Goal: Task Accomplishment & Management: Manage account settings

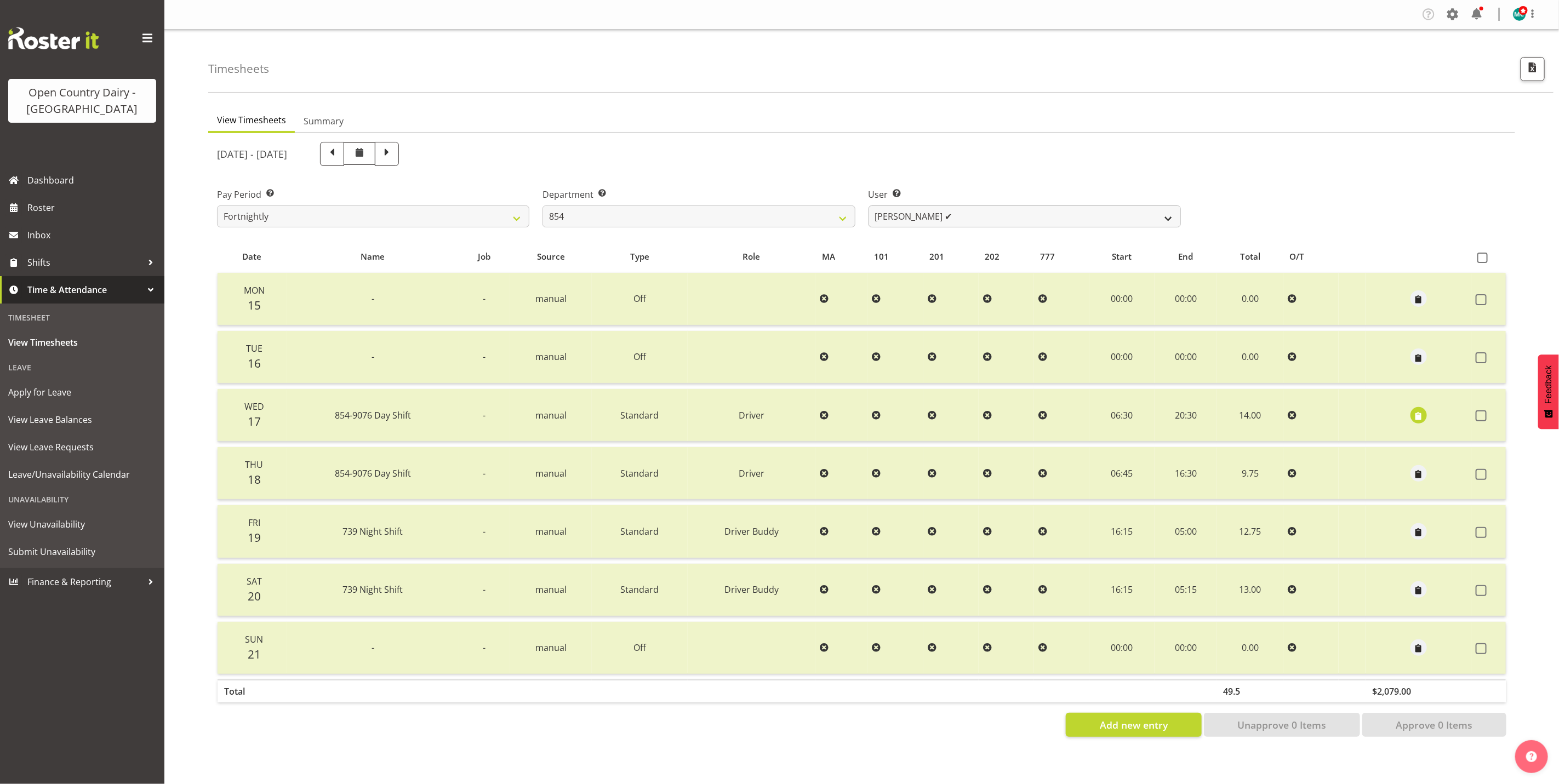
click at [1120, 212] on select "[PERSON_NAME] ✔ [PERSON_NAME] ✔ [PERSON_NAME] ✔ [PERSON_NAME] ✔" at bounding box center [1025, 217] width 312 height 22
click at [1423, 410] on span "button" at bounding box center [1419, 416] width 13 height 13
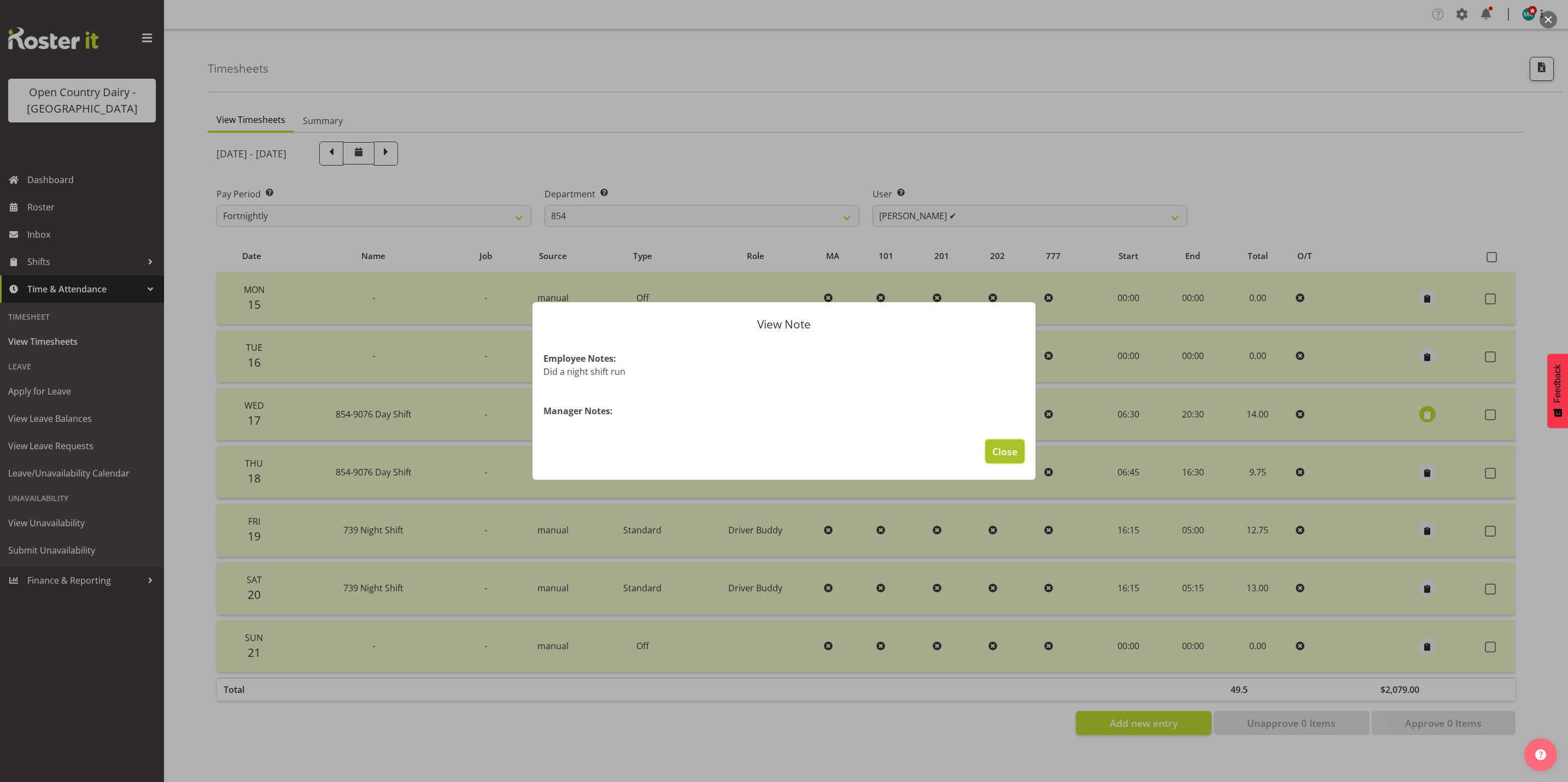
click at [1004, 452] on span "Close" at bounding box center [1004, 451] width 25 height 14
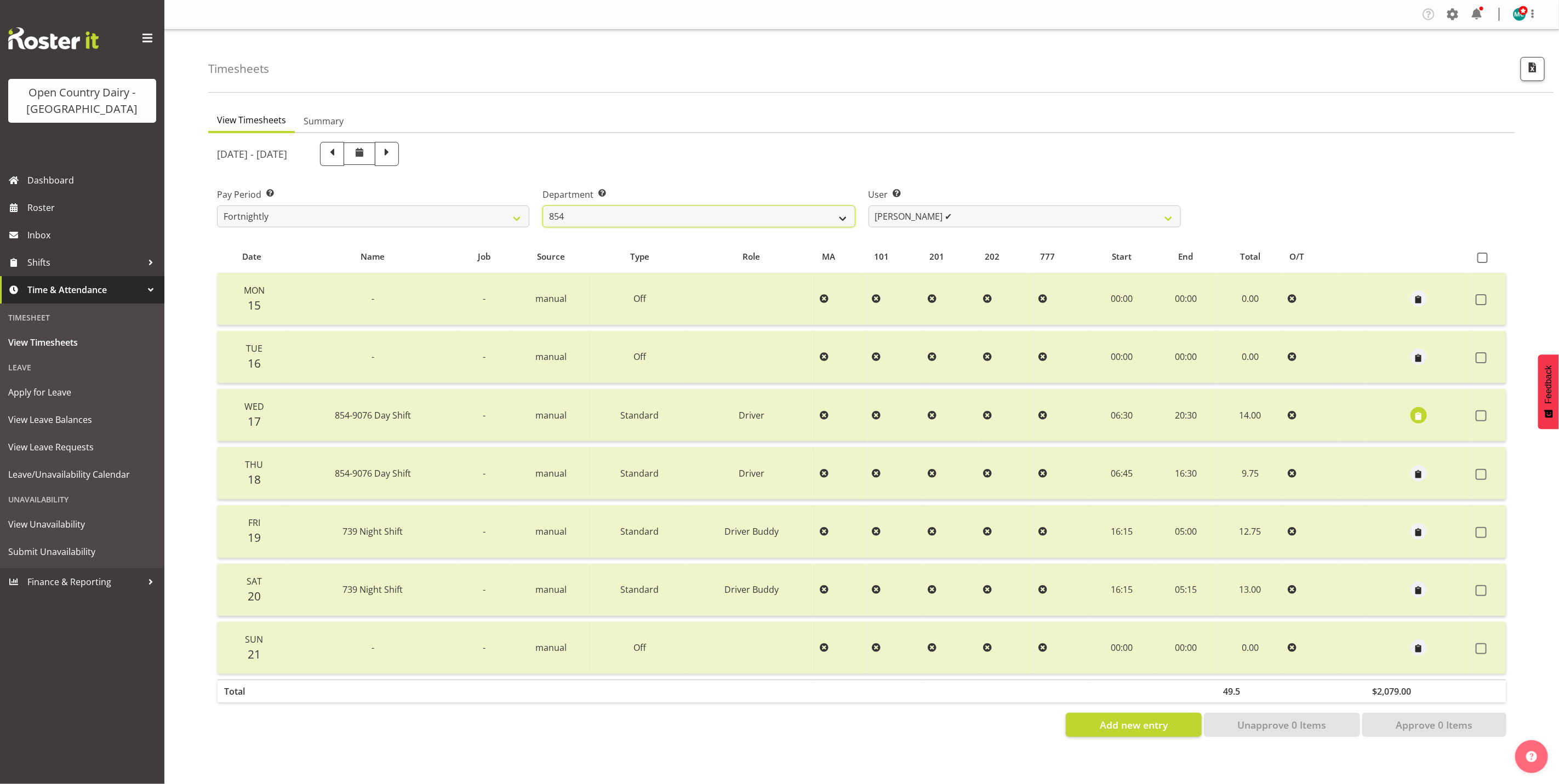
click at [605, 221] on select "734 735 736 737 738 739 851 853 854 855 856 858 861 862 865 867-9032 868 869 87…" at bounding box center [699, 217] width 312 height 22
click at [932, 206] on select "[PERSON_NAME] ✔ [PERSON_NAME] ✔ [PERSON_NAME] ✔ [PERSON_NAME] ✔" at bounding box center [1025, 217] width 312 height 22
drag, startPoint x: 712, startPoint y: 214, endPoint x: 707, endPoint y: 223, distance: 10.3
click at [712, 214] on select "734 735 736 737 738 739 851 853 854 855 856 858 861 862 865 867-9032 868 869 87…" at bounding box center [699, 217] width 312 height 22
select select "668"
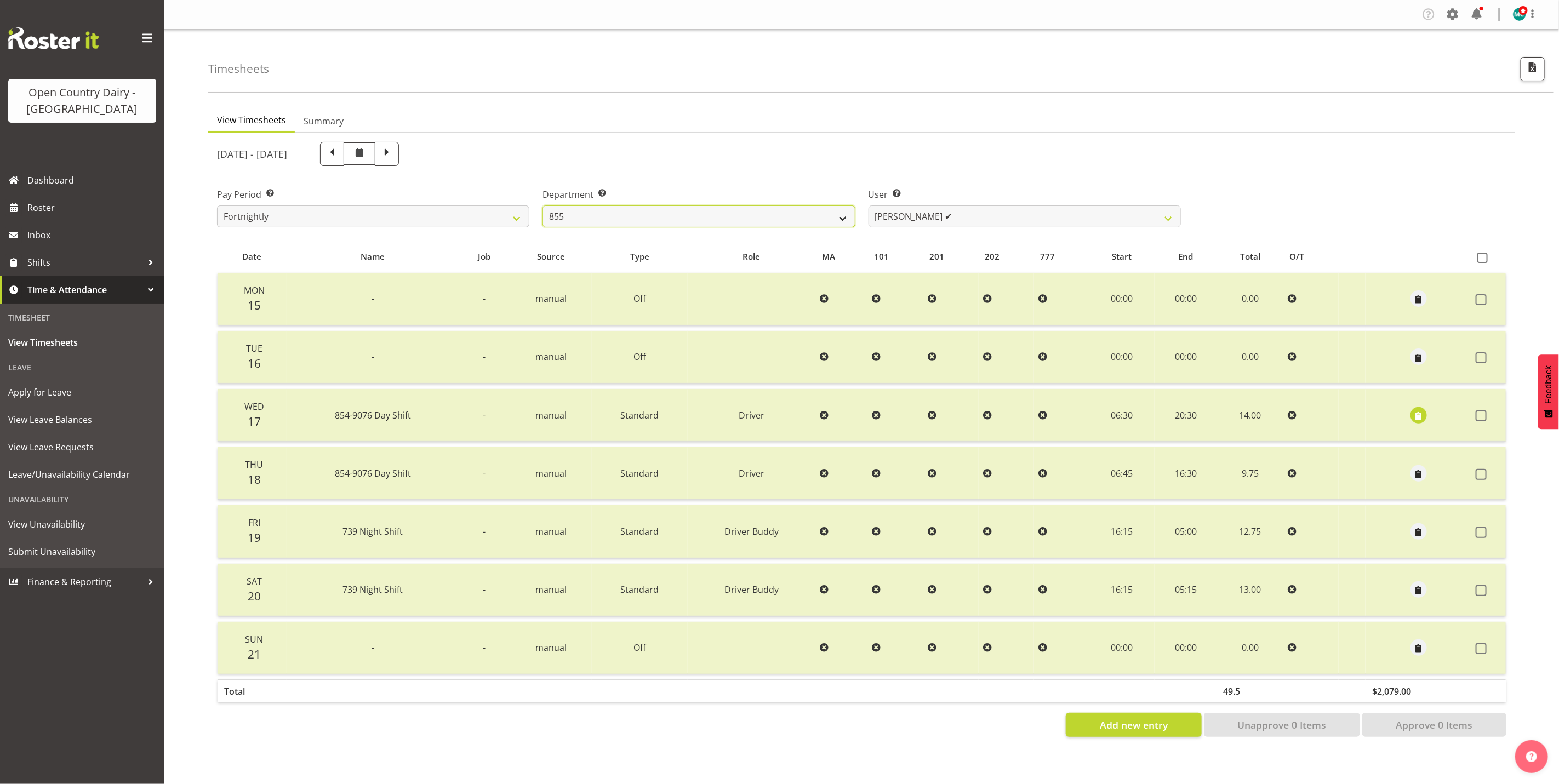
click at [542, 206] on select "734 735 736 737 738 739 851 853 854 855 856 858 861 862 865 867-9032 868 869 87…" at bounding box center [699, 217] width 312 height 22
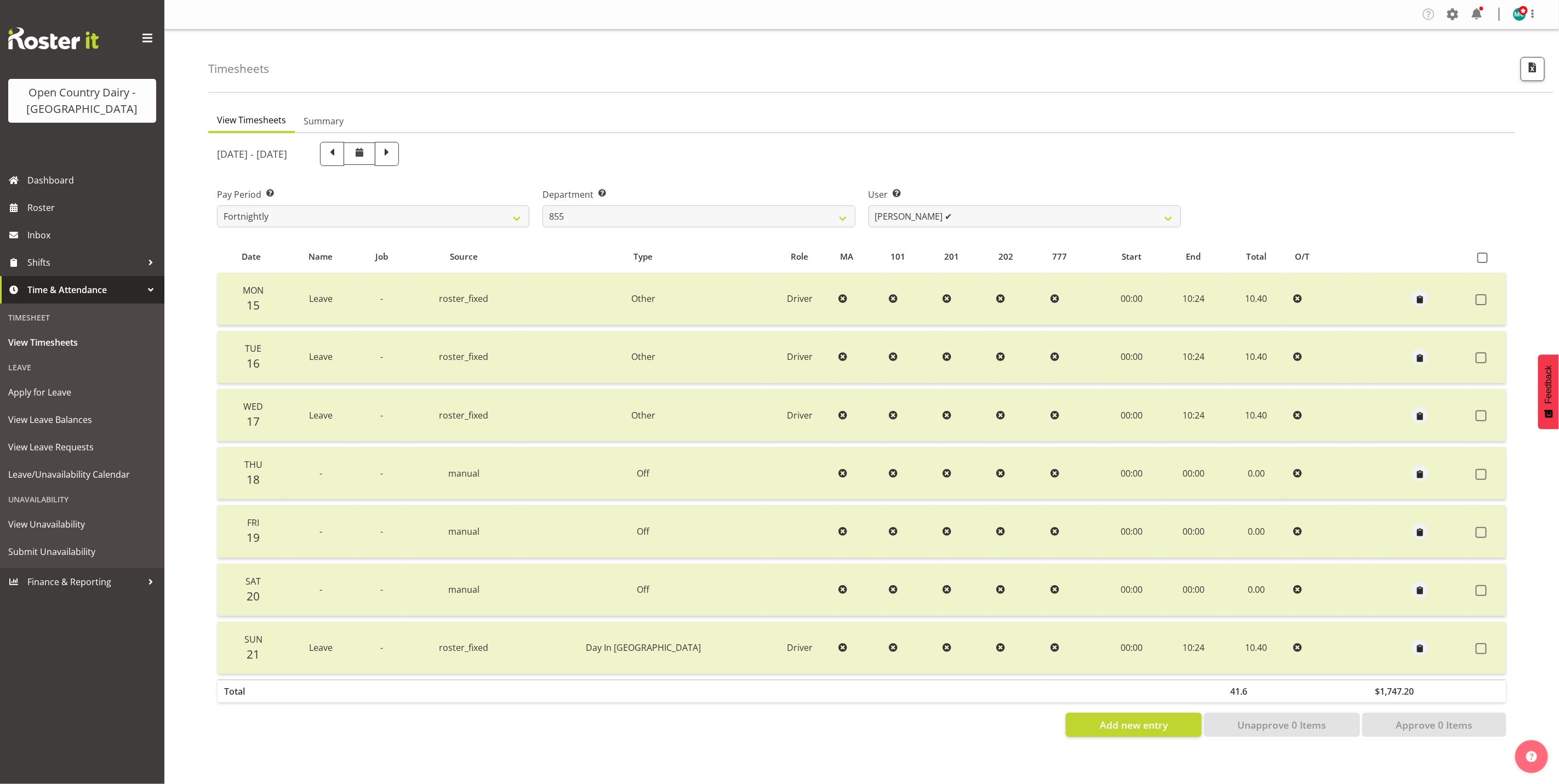
click at [936, 215] on div at bounding box center [862, 439] width 1307 height 613
click at [394, 153] on span at bounding box center [386, 153] width 14 height 14
select select
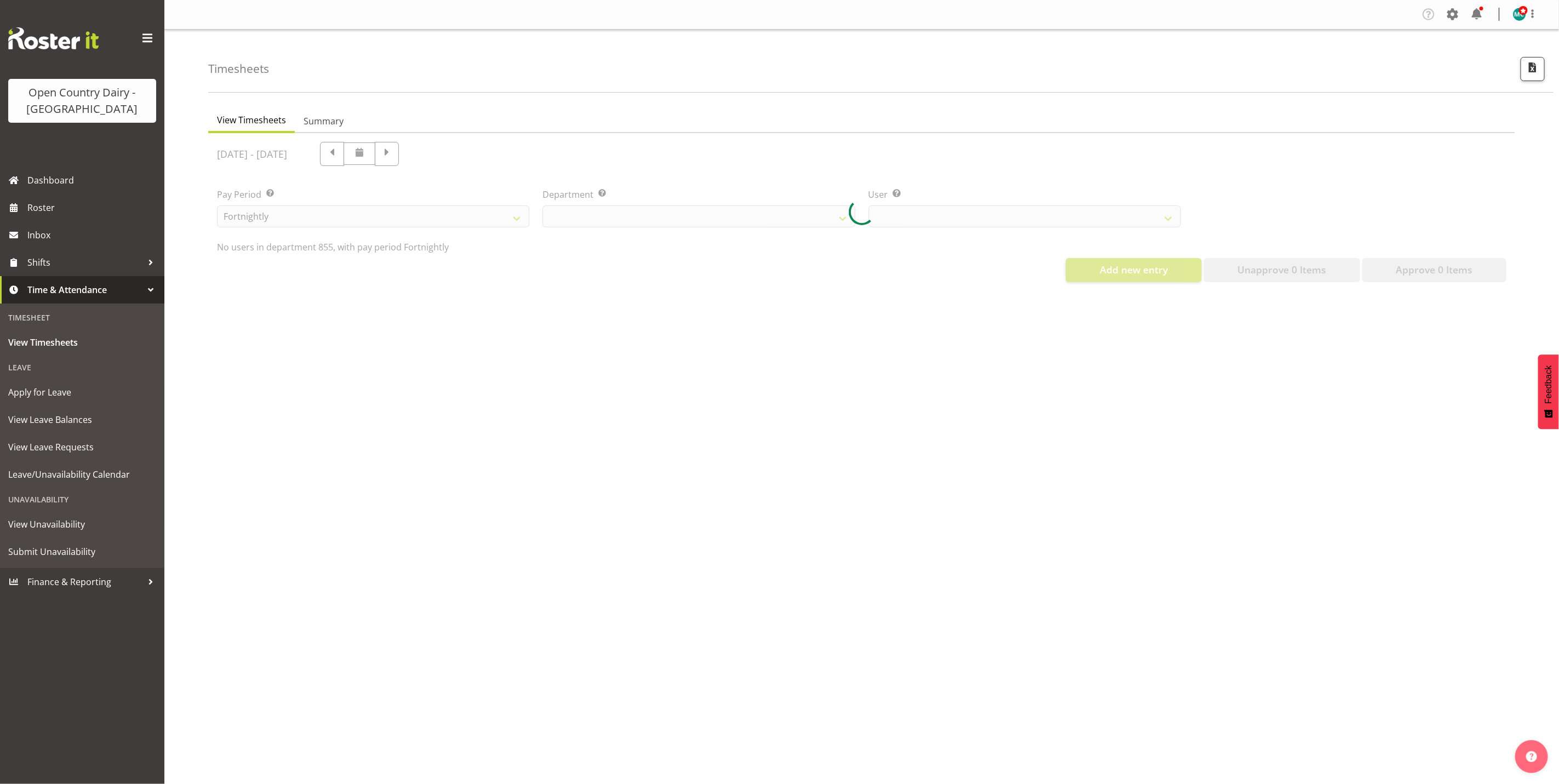
select select "668"
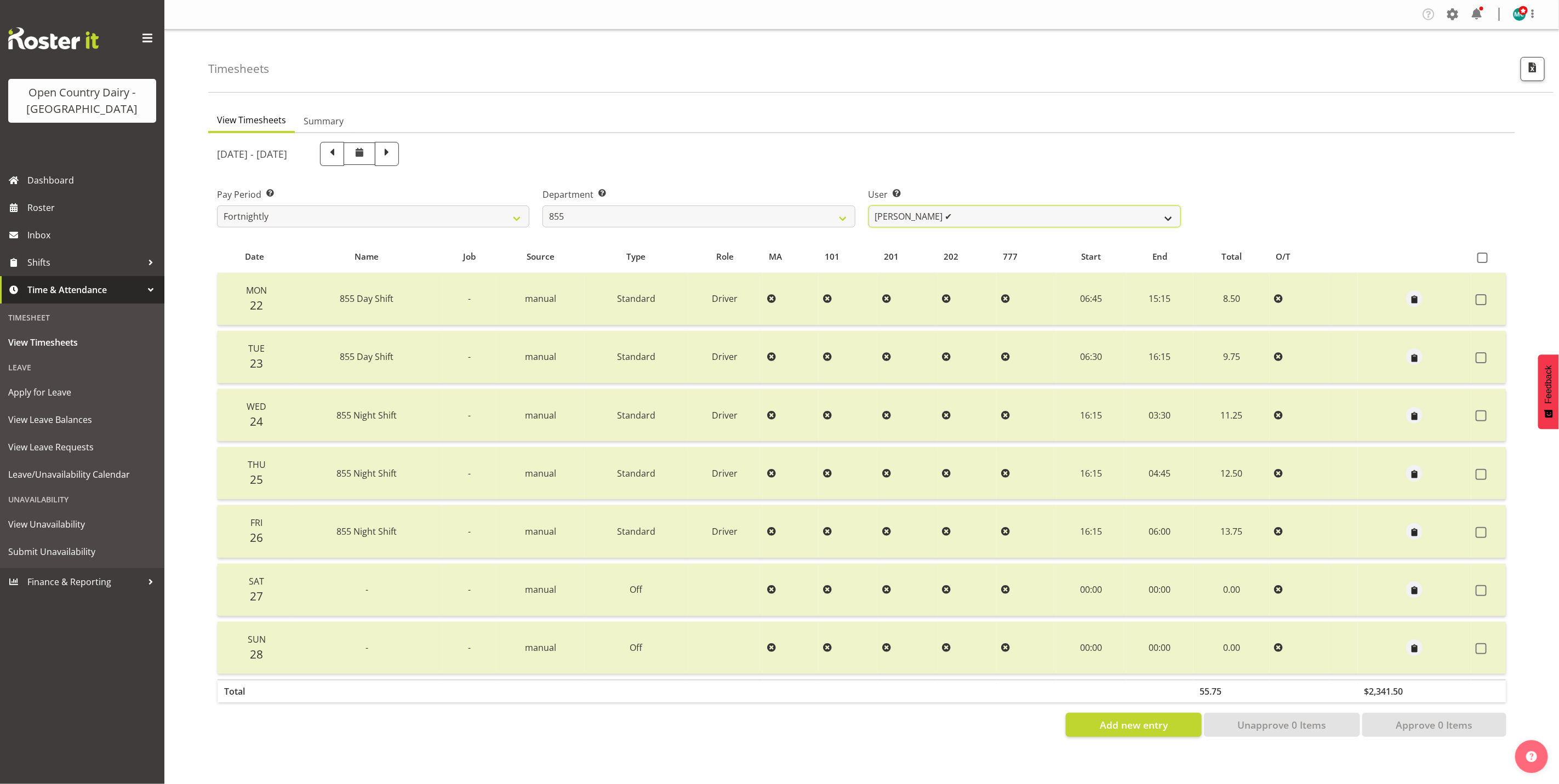
click at [973, 209] on select "[PERSON_NAME] ✔ [PERSON_NAME] ❌ [PERSON_NAME] ✔" at bounding box center [1025, 217] width 312 height 22
select select "7374"
click at [869, 206] on select "[PERSON_NAME] ✔ [PERSON_NAME] ❌ [PERSON_NAME] ✔" at bounding box center [1025, 217] width 312 height 22
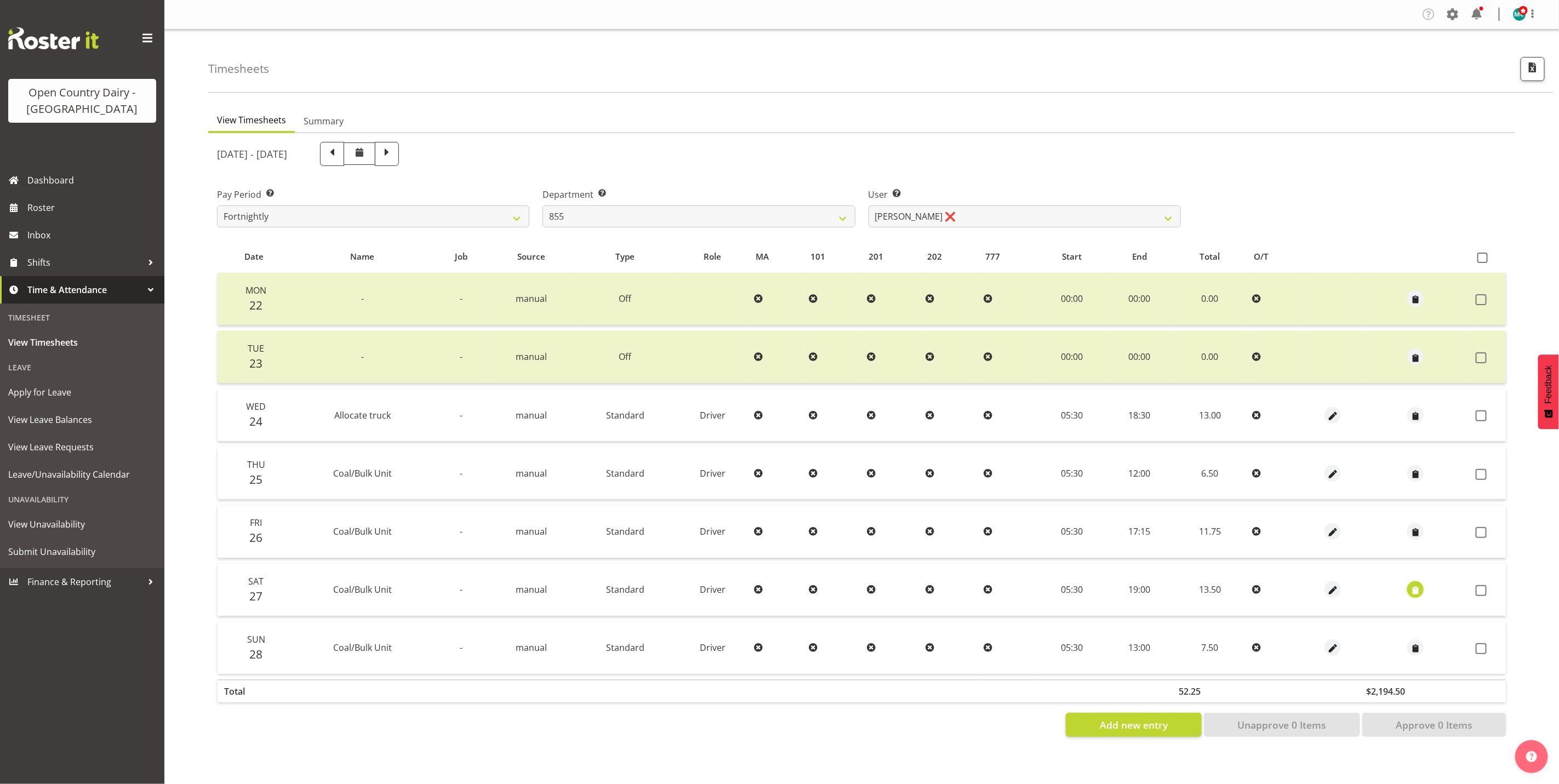
click at [1411, 584] on span "button" at bounding box center [1416, 591] width 13 height 13
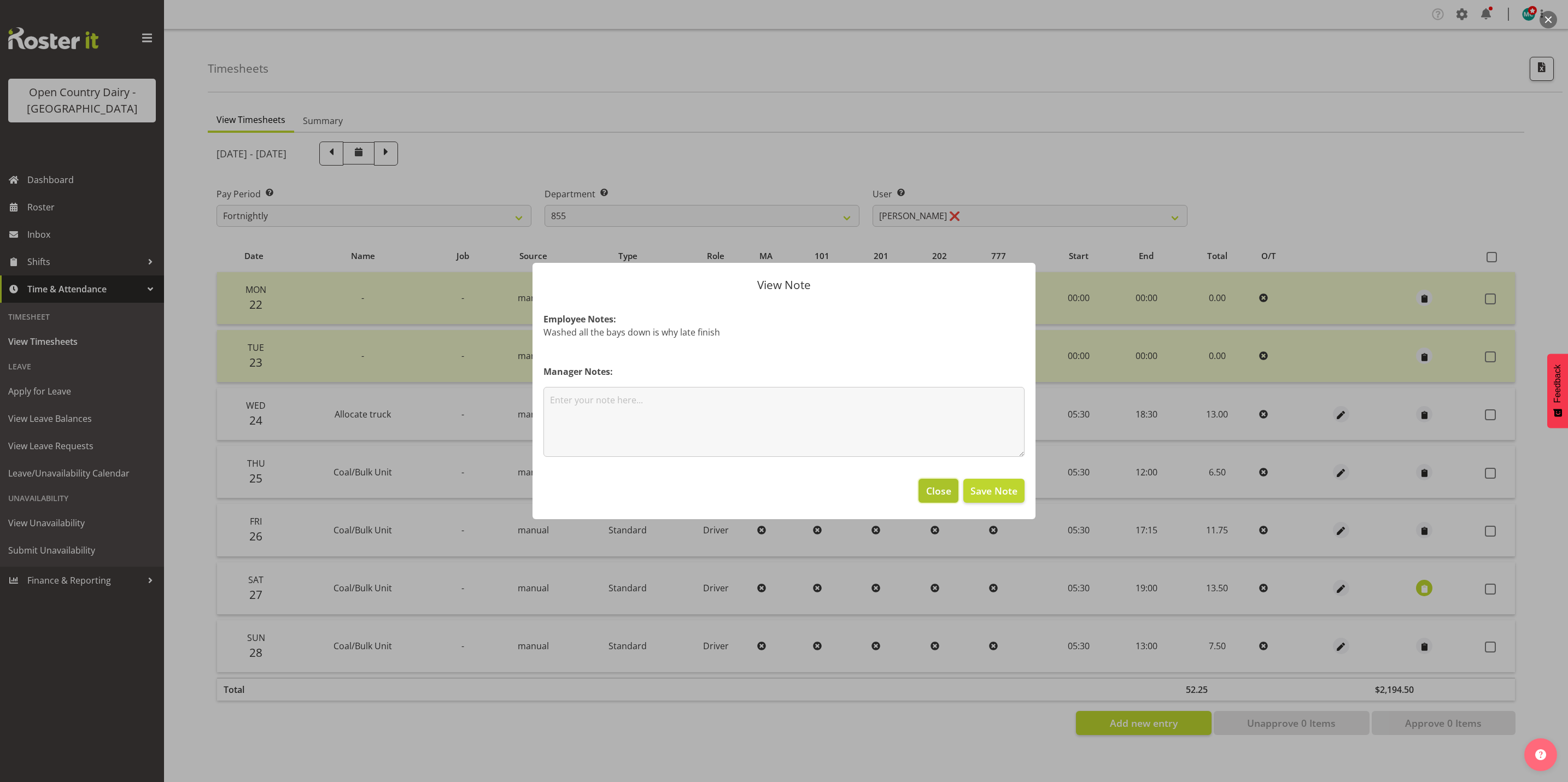
click at [932, 489] on span "Close" at bounding box center [939, 490] width 25 height 14
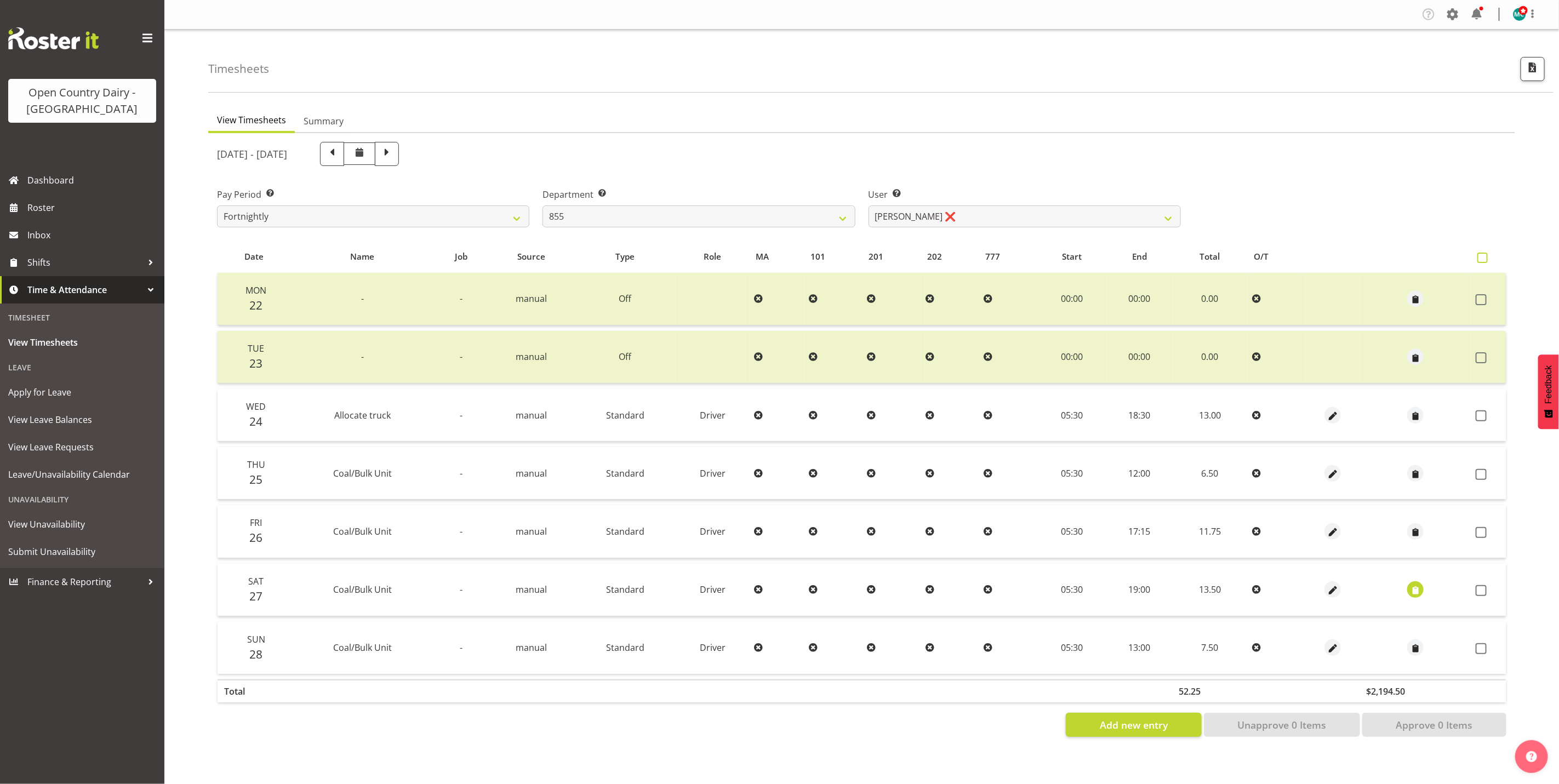
click at [1485, 256] on span at bounding box center [1483, 257] width 10 height 10
click at [1485, 256] on input "checkbox" at bounding box center [1482, 258] width 7 height 7
checkbox input "true"
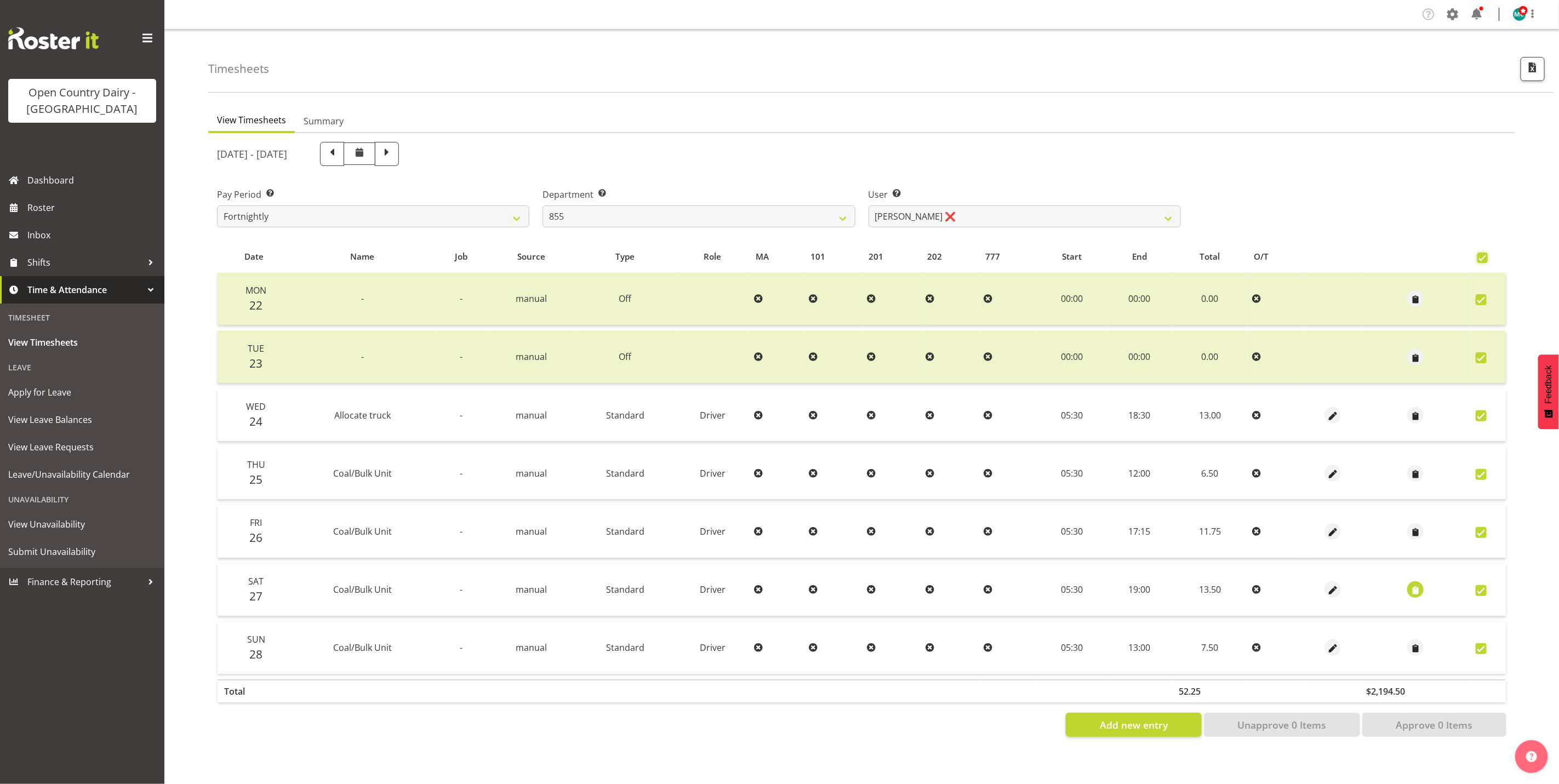
checkbox input "true"
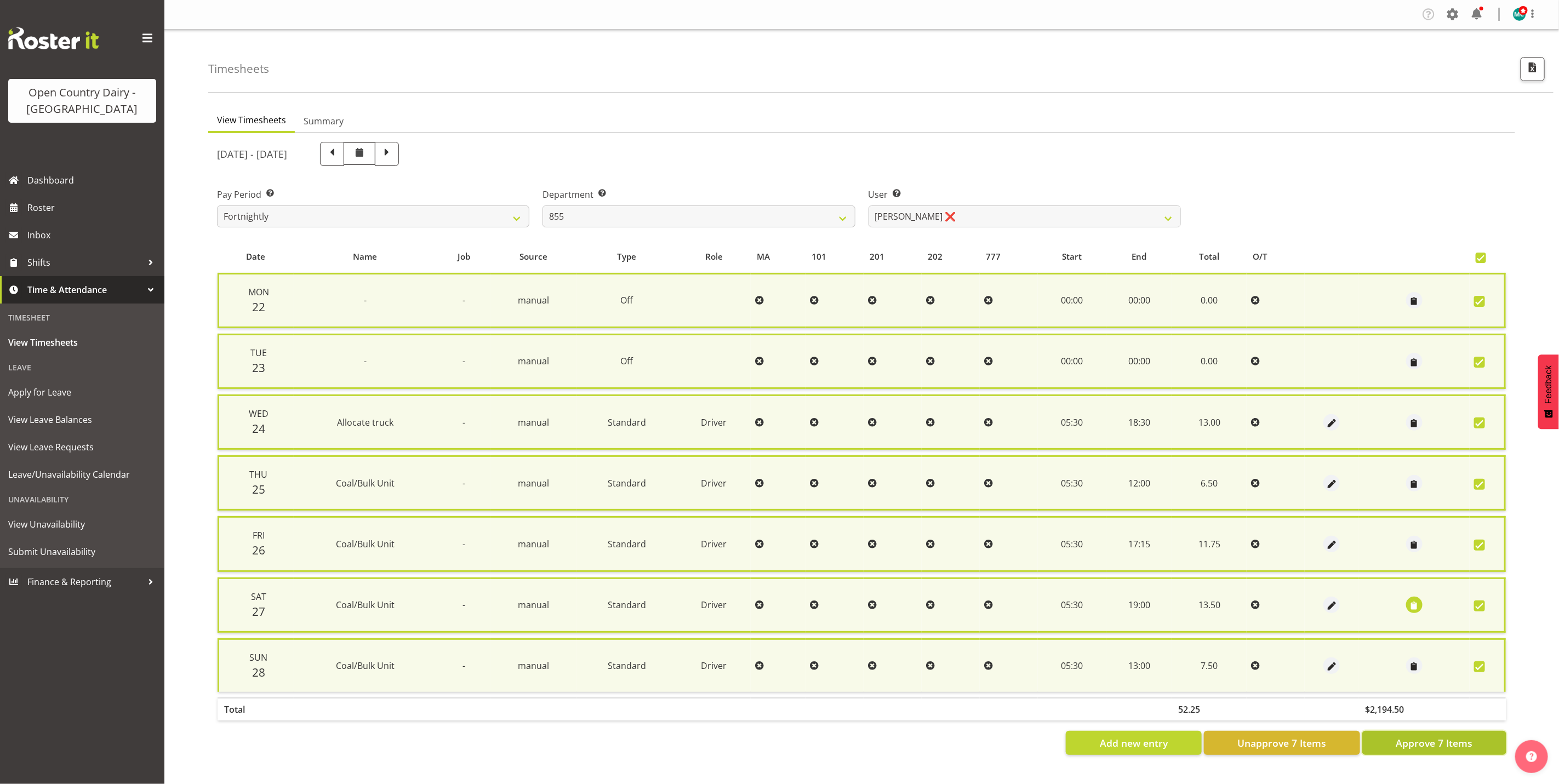
click at [1403, 736] on span "Approve 7 Items" at bounding box center [1435, 743] width 77 height 14
checkbox input "false"
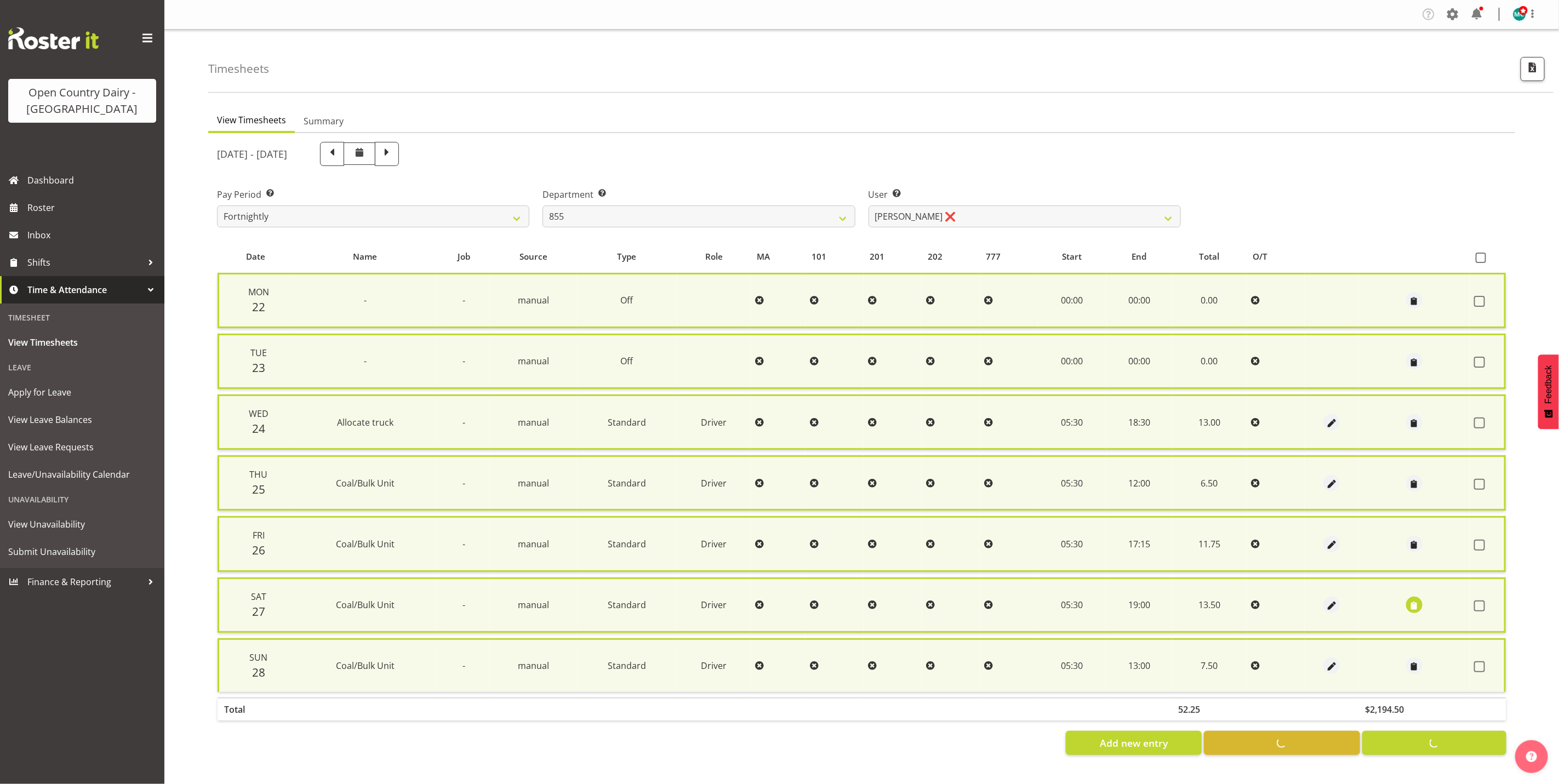
checkbox input "false"
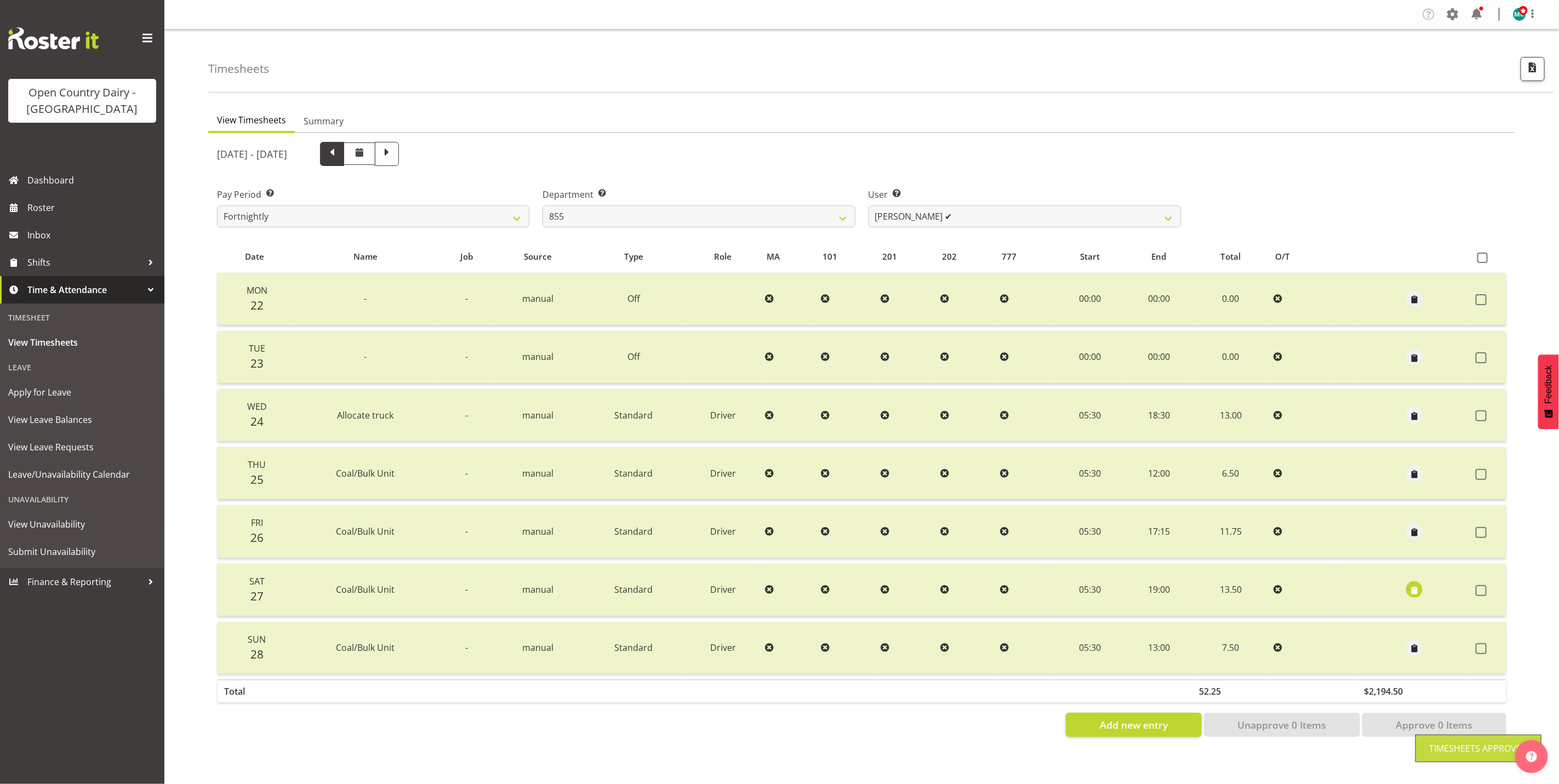
click at [339, 152] on span at bounding box center [332, 153] width 14 height 14
select select
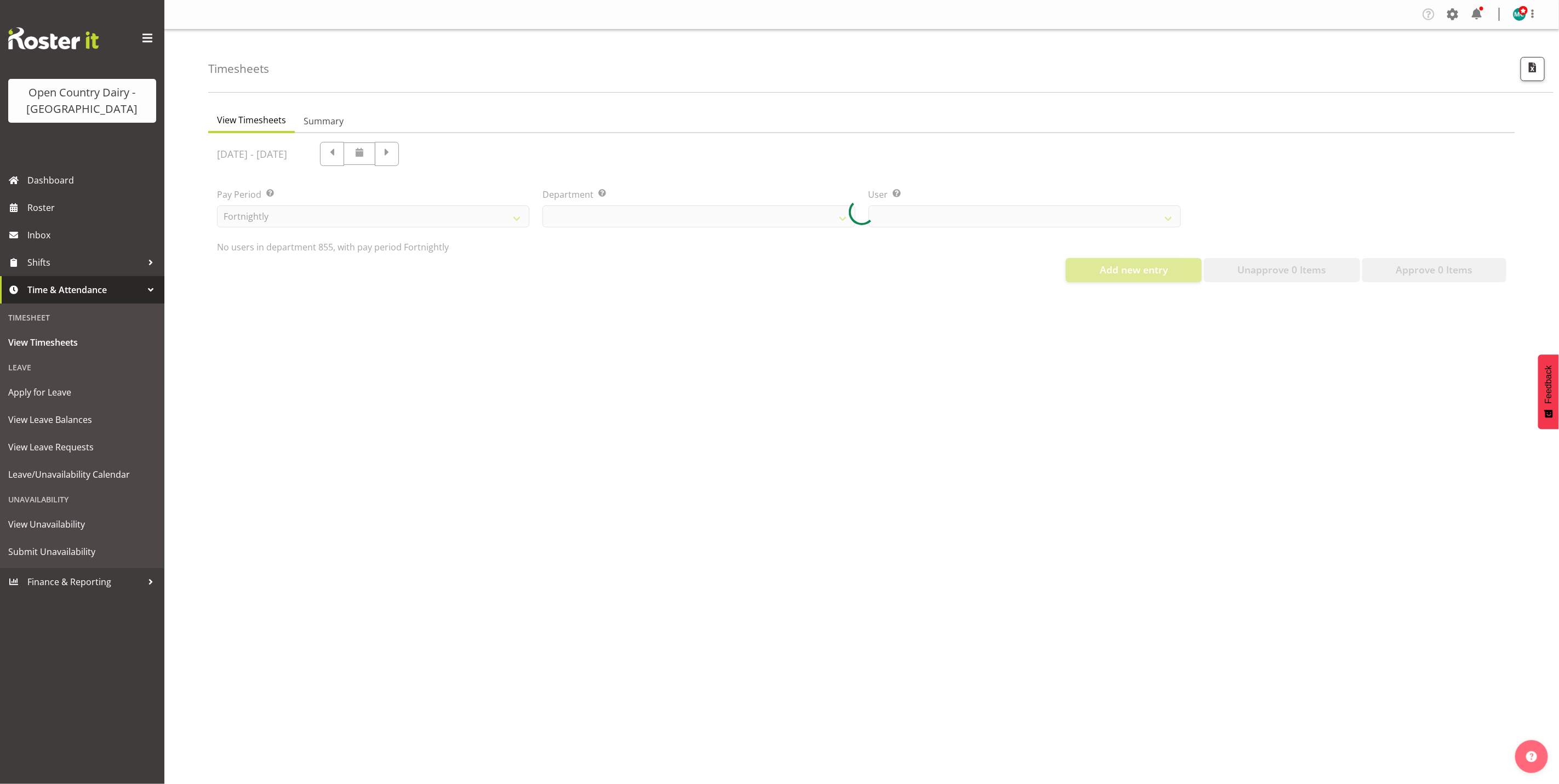
select select "668"
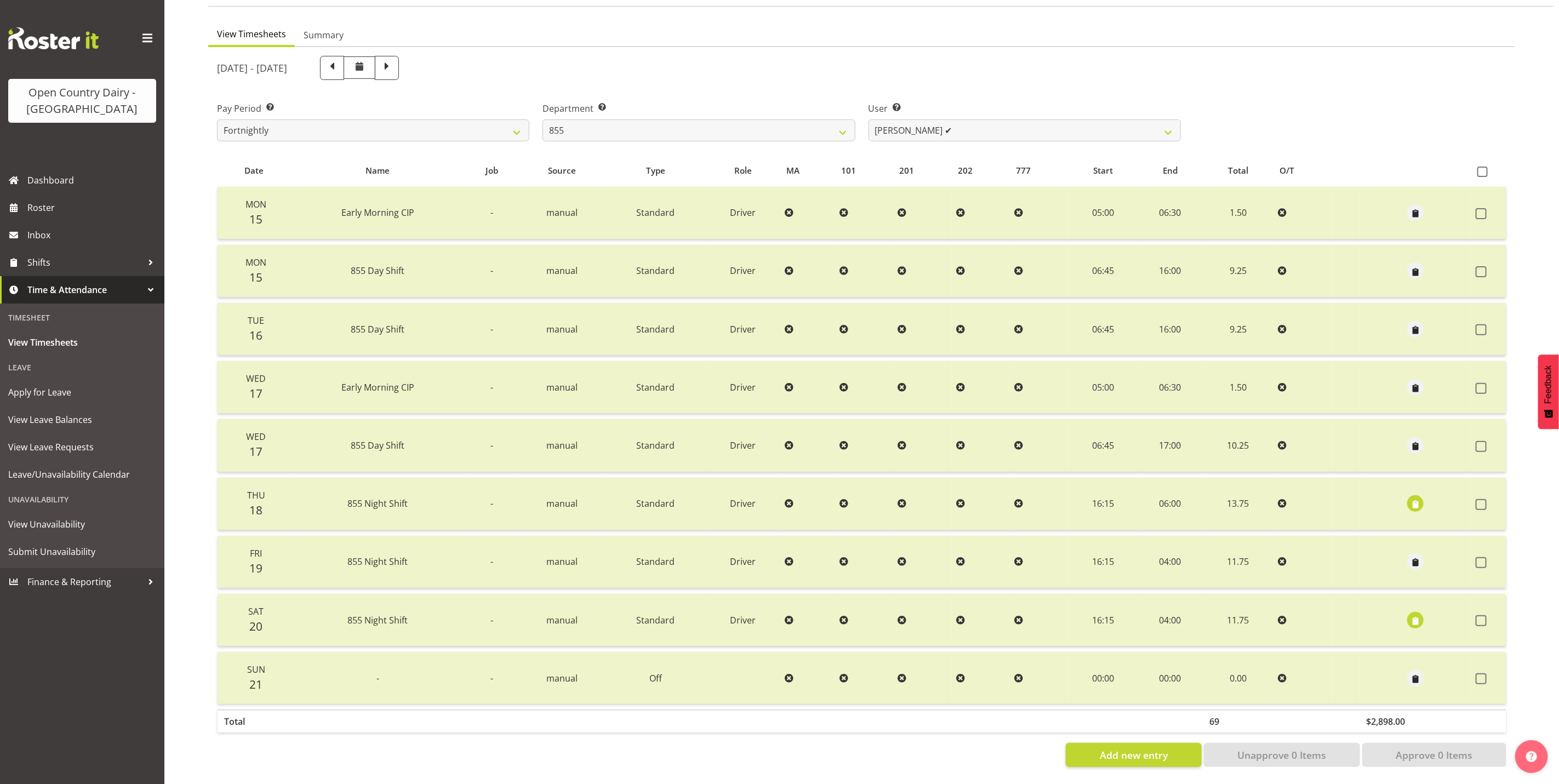
scroll to position [94, 0]
click at [1420, 498] on span "button" at bounding box center [1416, 505] width 13 height 13
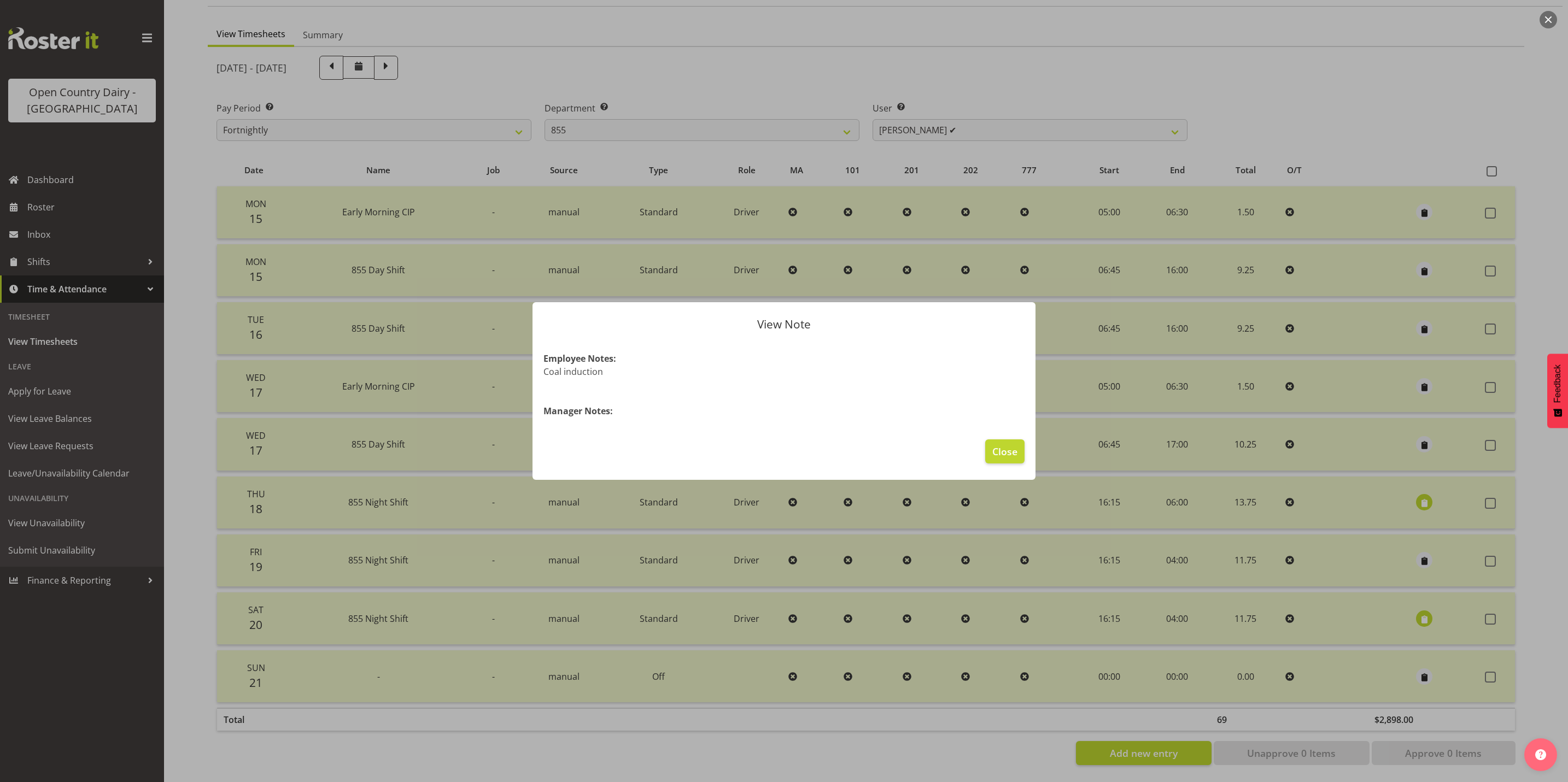
click at [1423, 612] on div at bounding box center [784, 391] width 1568 height 782
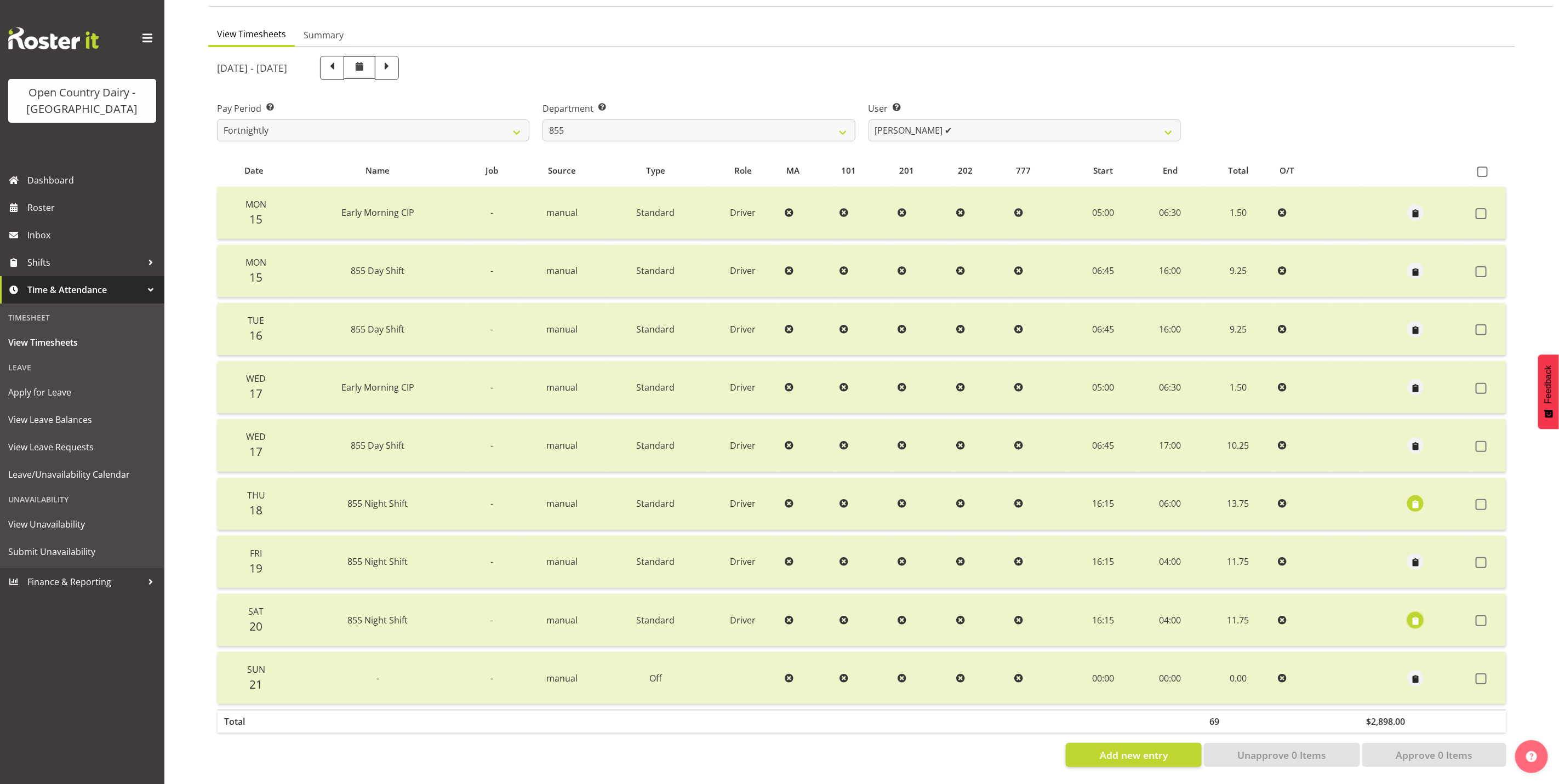
click at [1417, 615] on span "button" at bounding box center [1416, 621] width 13 height 13
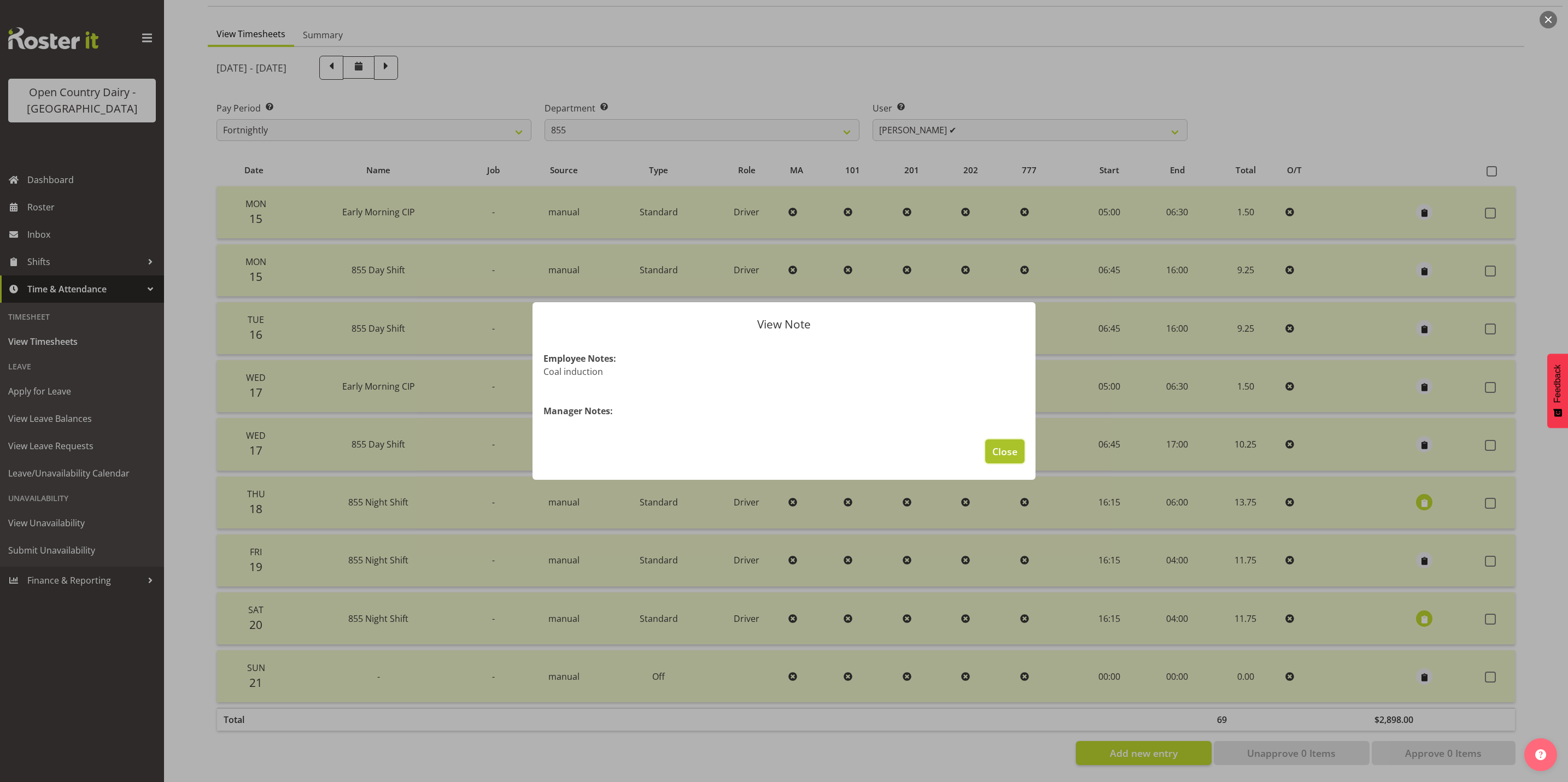
click at [998, 453] on span "Close" at bounding box center [1004, 451] width 25 height 14
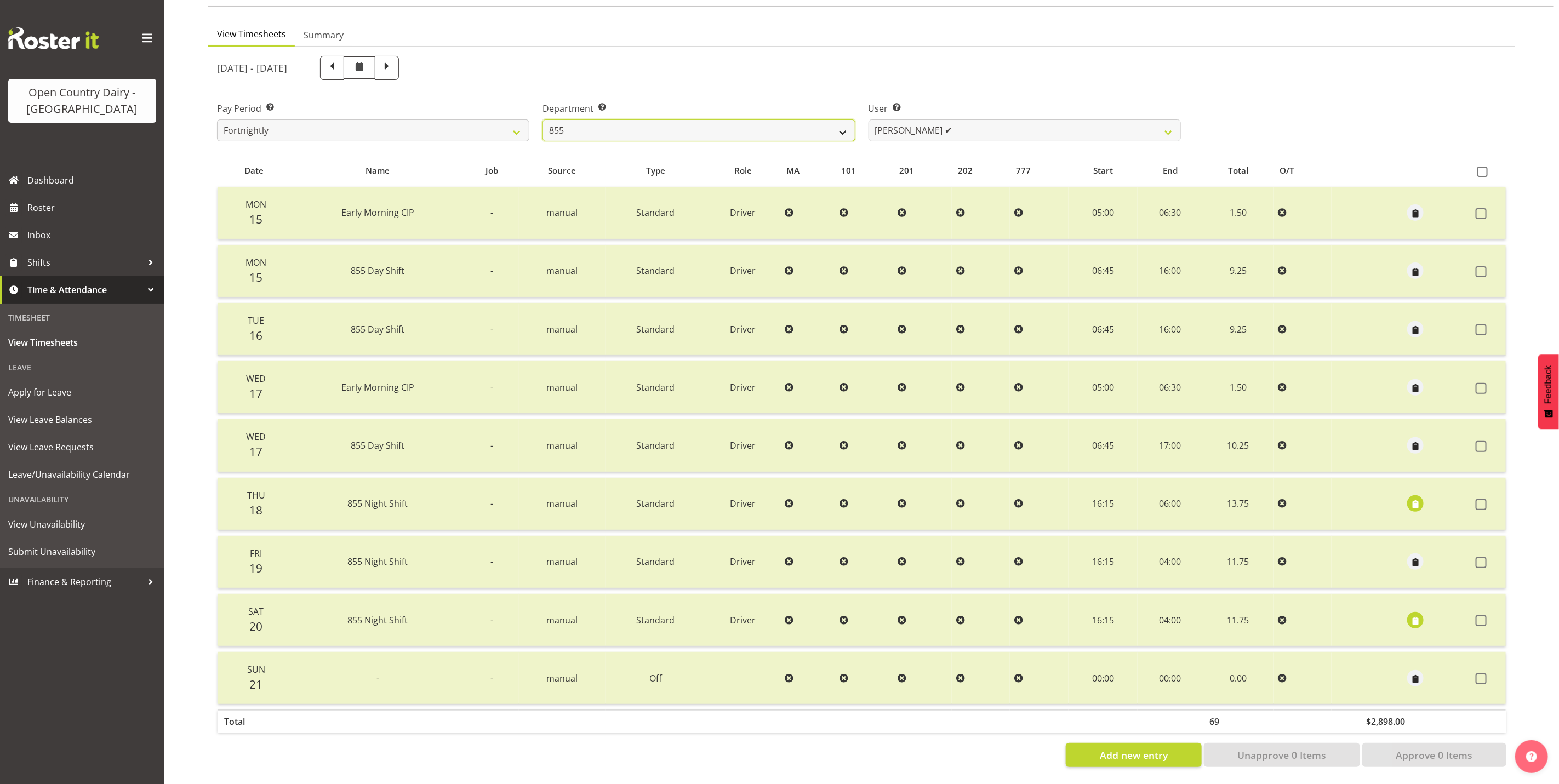
click at [650, 120] on select "734 735 736 737 738 739 851 853 854 855 856 858 861 862 865 867-9032 868 869 87…" at bounding box center [699, 131] width 312 height 22
click at [971, 126] on select "[PERSON_NAME] ✔ [PERSON_NAME] ✔ [PERSON_NAME] ✔" at bounding box center [1025, 131] width 312 height 22
select select "7491"
click at [869, 120] on select "[PERSON_NAME] ✔ [PERSON_NAME] ✔ [PERSON_NAME] ✔" at bounding box center [1025, 131] width 312 height 22
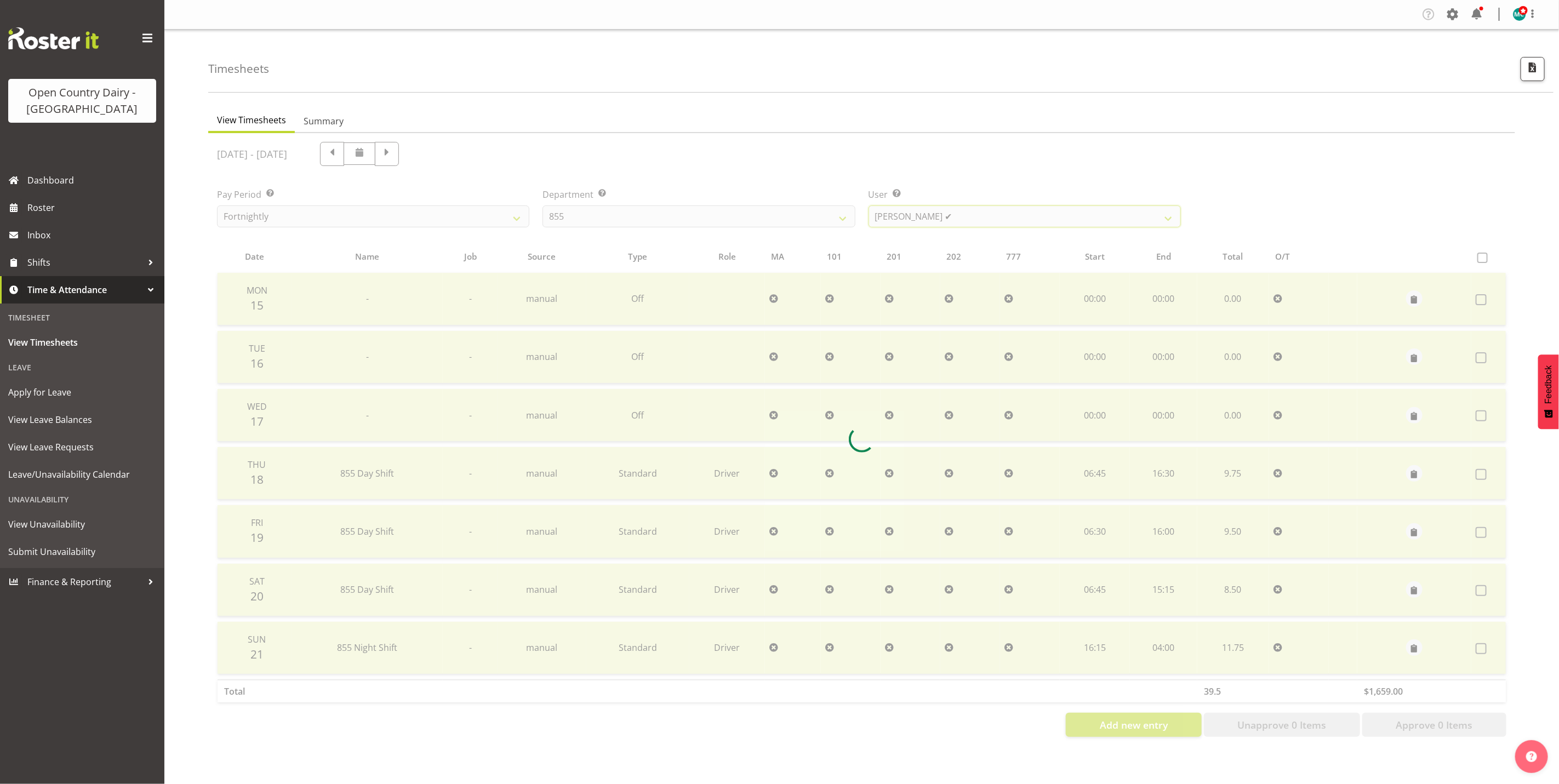
scroll to position [0, 0]
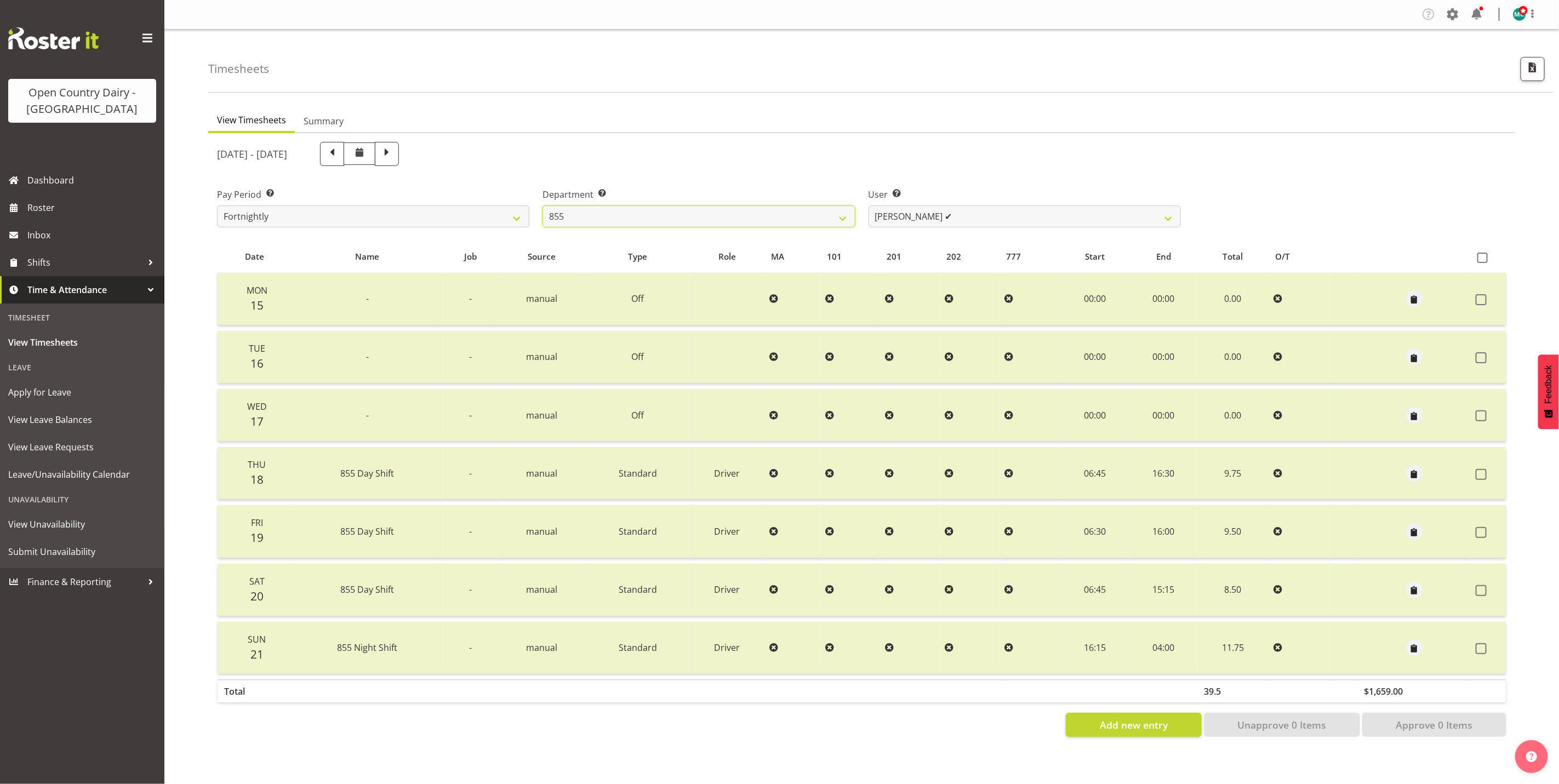
drag, startPoint x: 680, startPoint y: 211, endPoint x: 669, endPoint y: 229, distance: 21.1
click at [680, 211] on select "734 735 736 737 738 739 851 853 854 855 856 858 861 862 865 867-9032 868 869 87…" at bounding box center [699, 217] width 312 height 22
select select "671"
click at [542, 206] on select "734 735 736 737 738 739 851 853 854 855 856 858 861 862 865 867-9032 868 869 87…" at bounding box center [699, 217] width 312 height 22
select select "7395"
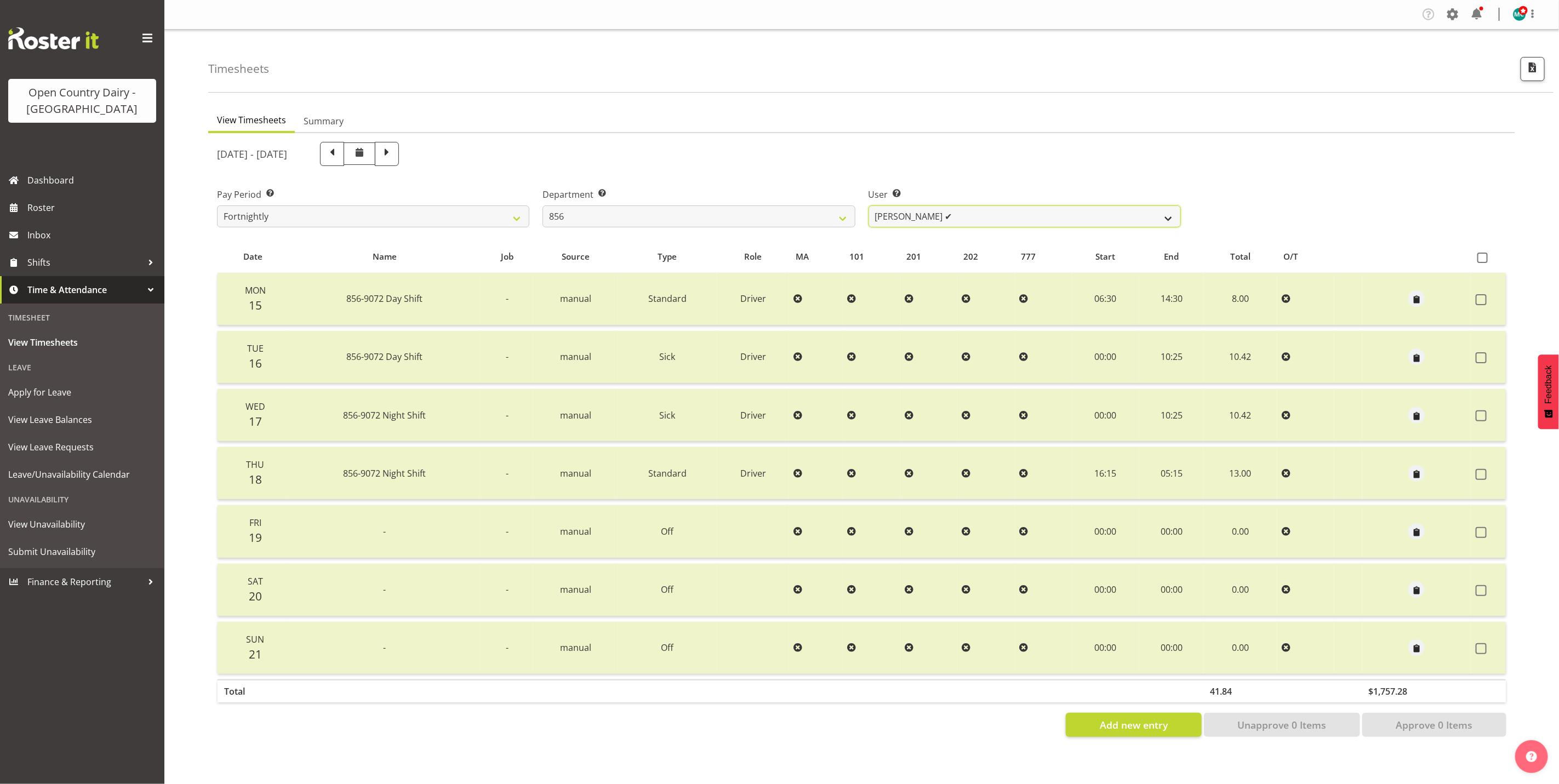
click at [999, 209] on select "[PERSON_NAME] ✔ [PERSON_NAME] ✔ [PERSON_NAME] ✔ [PERSON_NAME] ✔" at bounding box center [1025, 217] width 312 height 22
click at [399, 153] on span at bounding box center [387, 154] width 24 height 24
select select
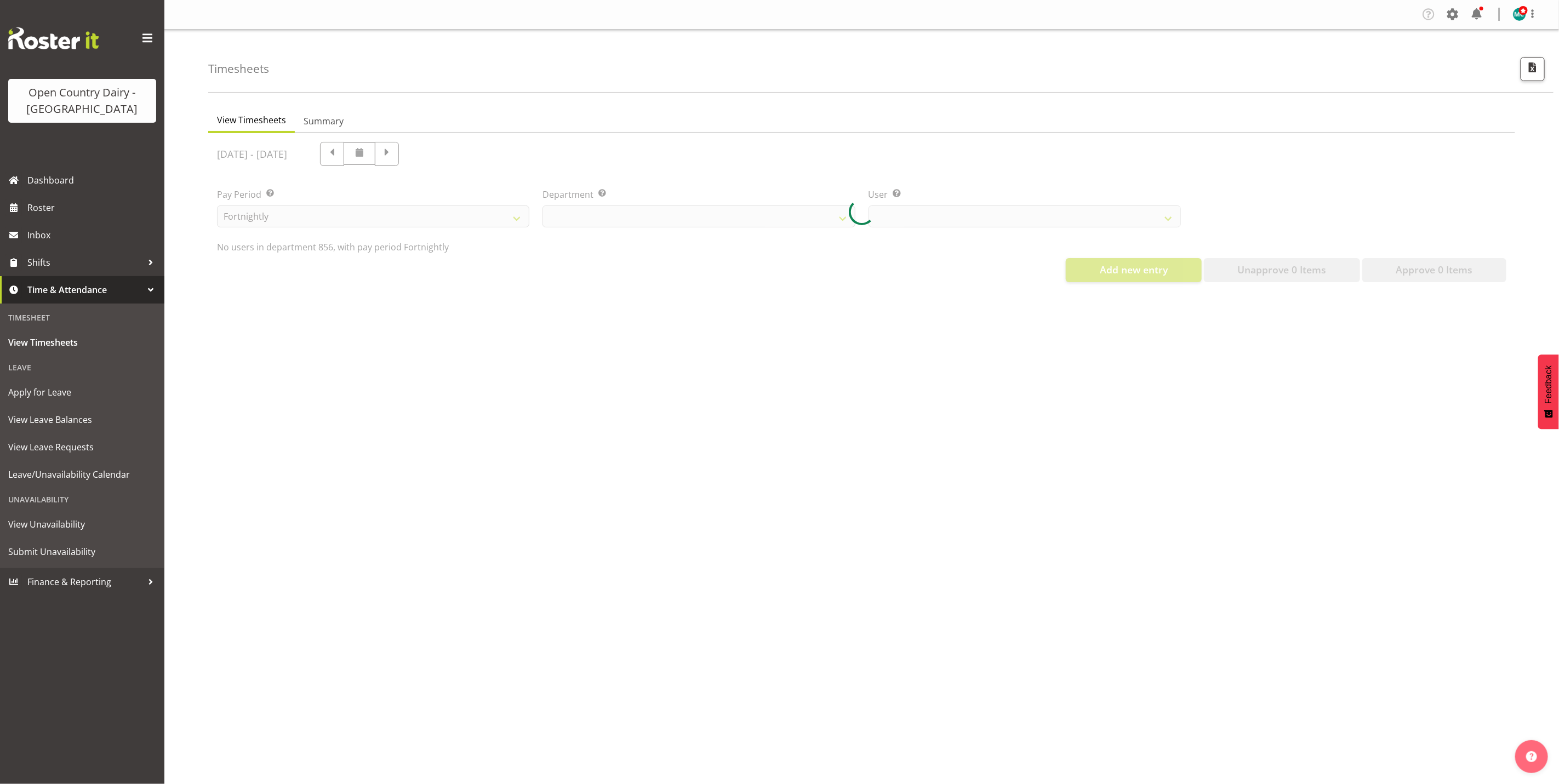
select select "671"
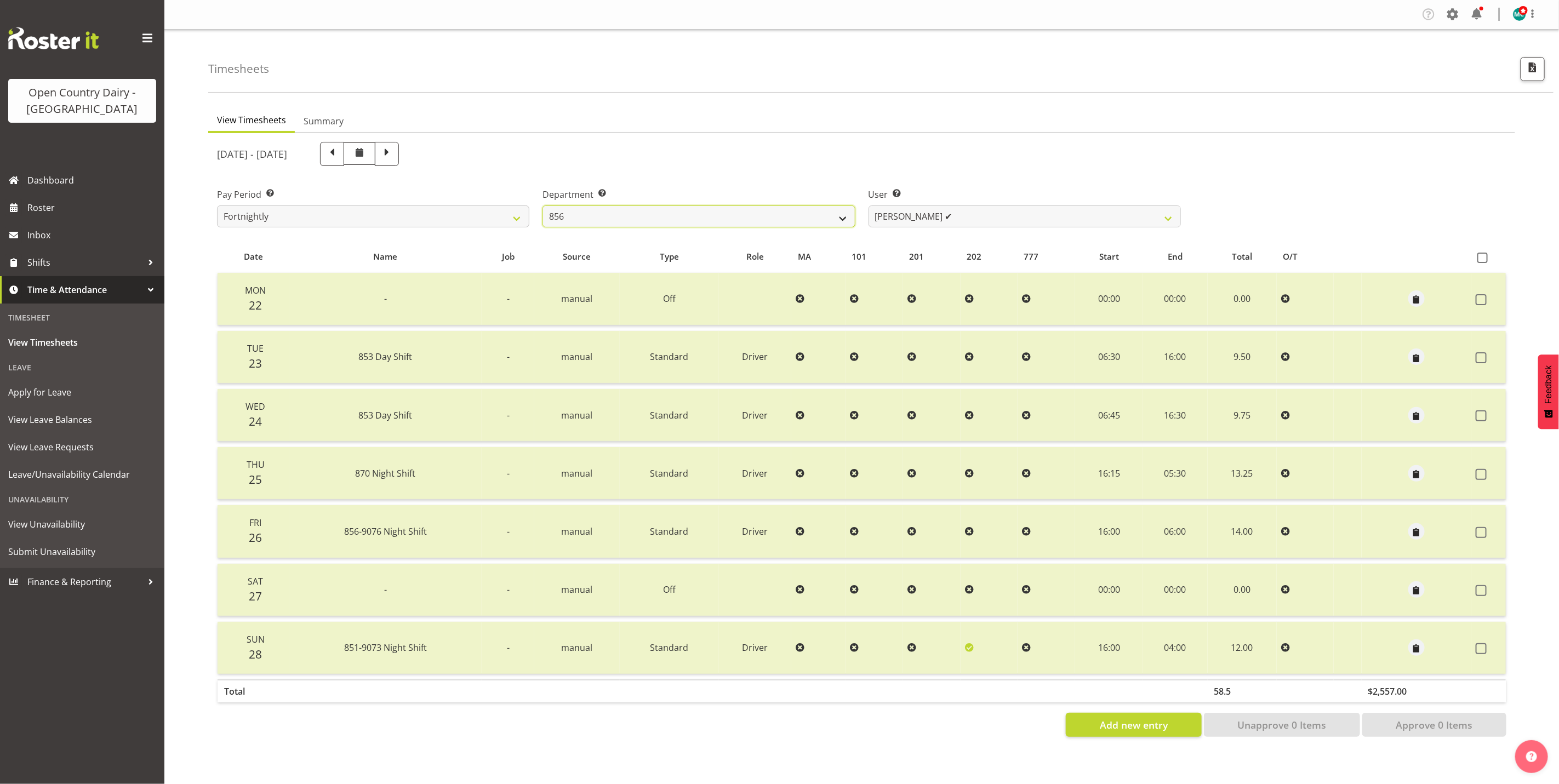
click at [734, 212] on select "734 735 736 737 738 739 851 853 854 855 856 858 861 862 865 867-9032 868 869 87…" at bounding box center [699, 217] width 312 height 22
click at [1008, 209] on select "[PERSON_NAME] ✔ [PERSON_NAME] ❌ [PERSON_NAME] ✔ [PERSON_NAME] ❌" at bounding box center [1025, 217] width 312 height 22
click at [638, 217] on select "734 735 736 737 738 739 851 853 854 855 856 858 861 862 865 867-9032 868 869 87…" at bounding box center [699, 217] width 312 height 22
click at [542, 206] on select "734 735 736 737 738 739 851 853 854 855 856 858 861 862 865 867-9032 868 869 87…" at bounding box center [699, 217] width 312 height 22
click at [976, 220] on select "[PERSON_NAME] ✔ [PERSON_NAME] ❌ [PERSON_NAME] ✔ [PERSON_NAME] ❌" at bounding box center [1025, 217] width 312 height 22
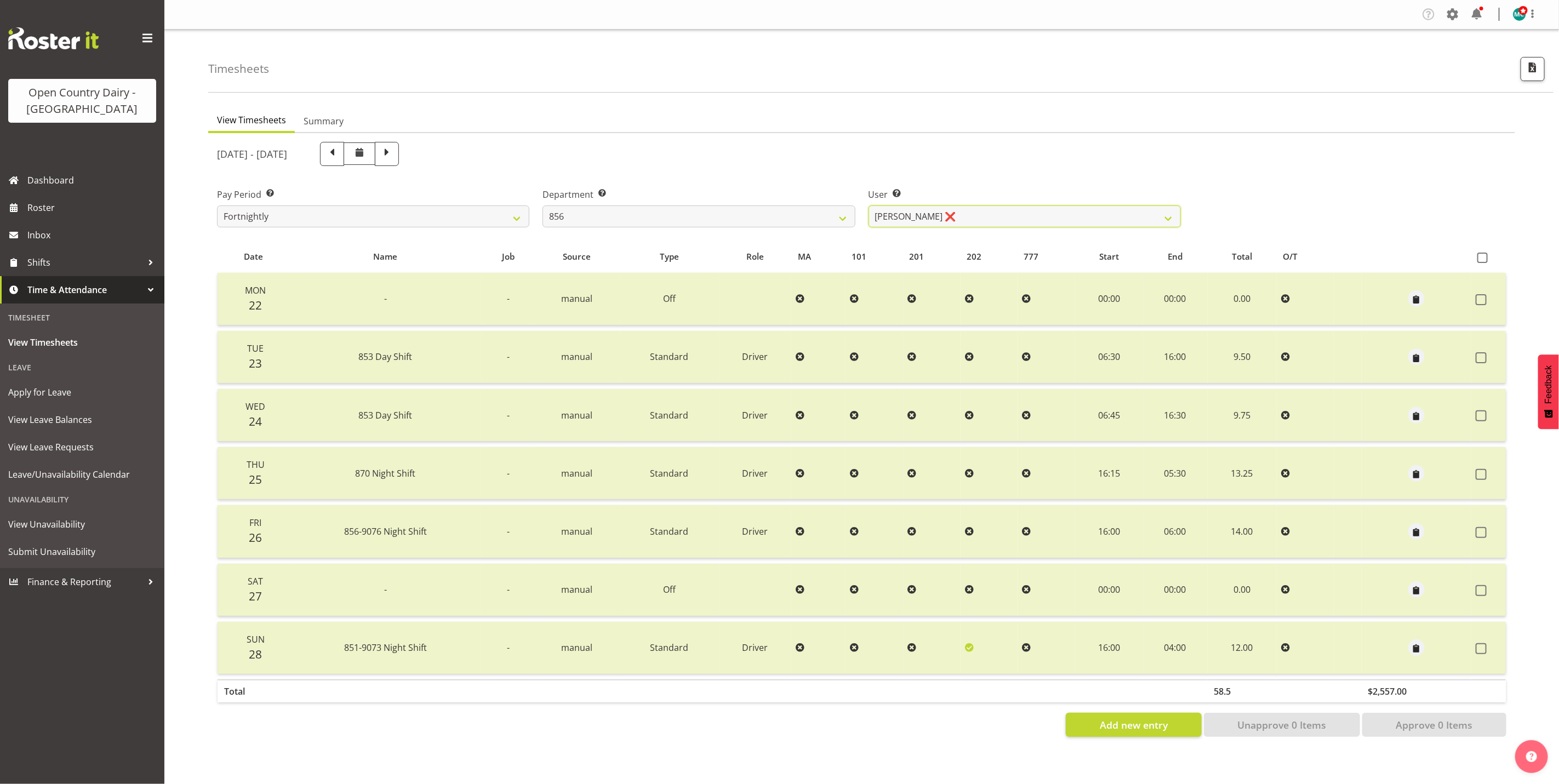
click at [869, 206] on select "[PERSON_NAME] ✔ [PERSON_NAME] ❌ [PERSON_NAME] ✔ [PERSON_NAME] ❌" at bounding box center [1025, 217] width 312 height 22
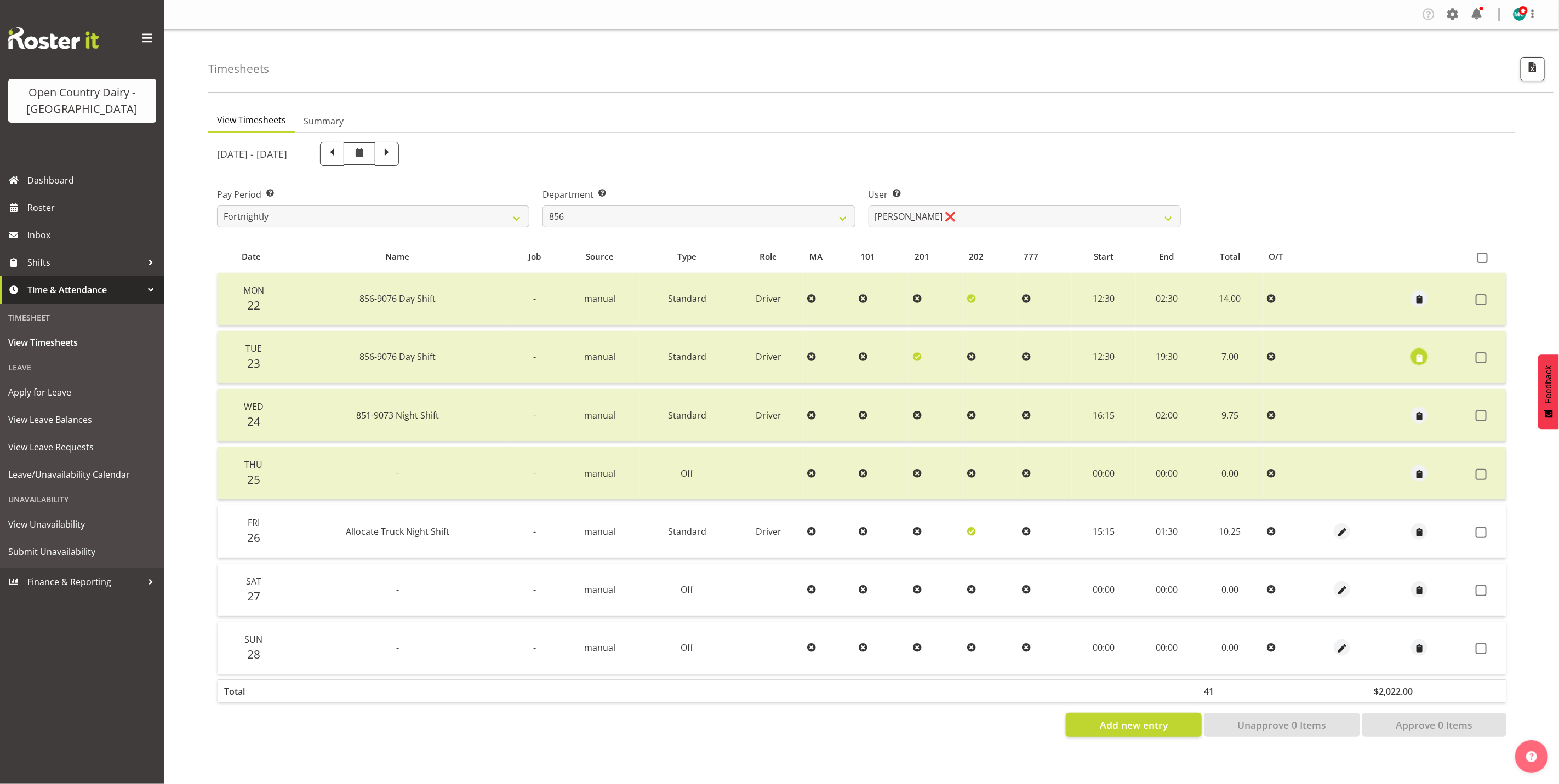
click at [1421, 356] on span "button" at bounding box center [1419, 358] width 13 height 13
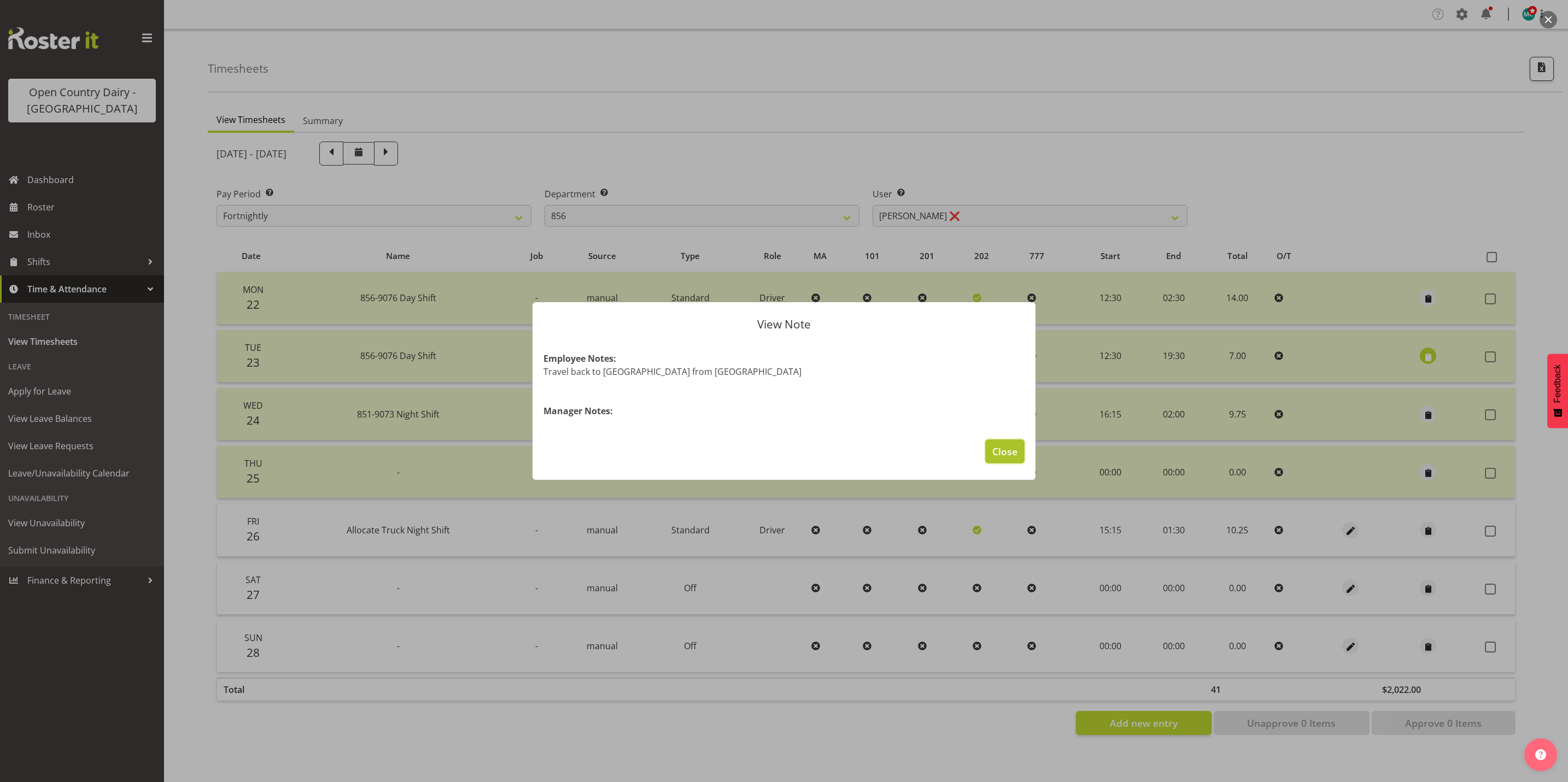
click at [1007, 452] on span "Close" at bounding box center [1004, 451] width 25 height 14
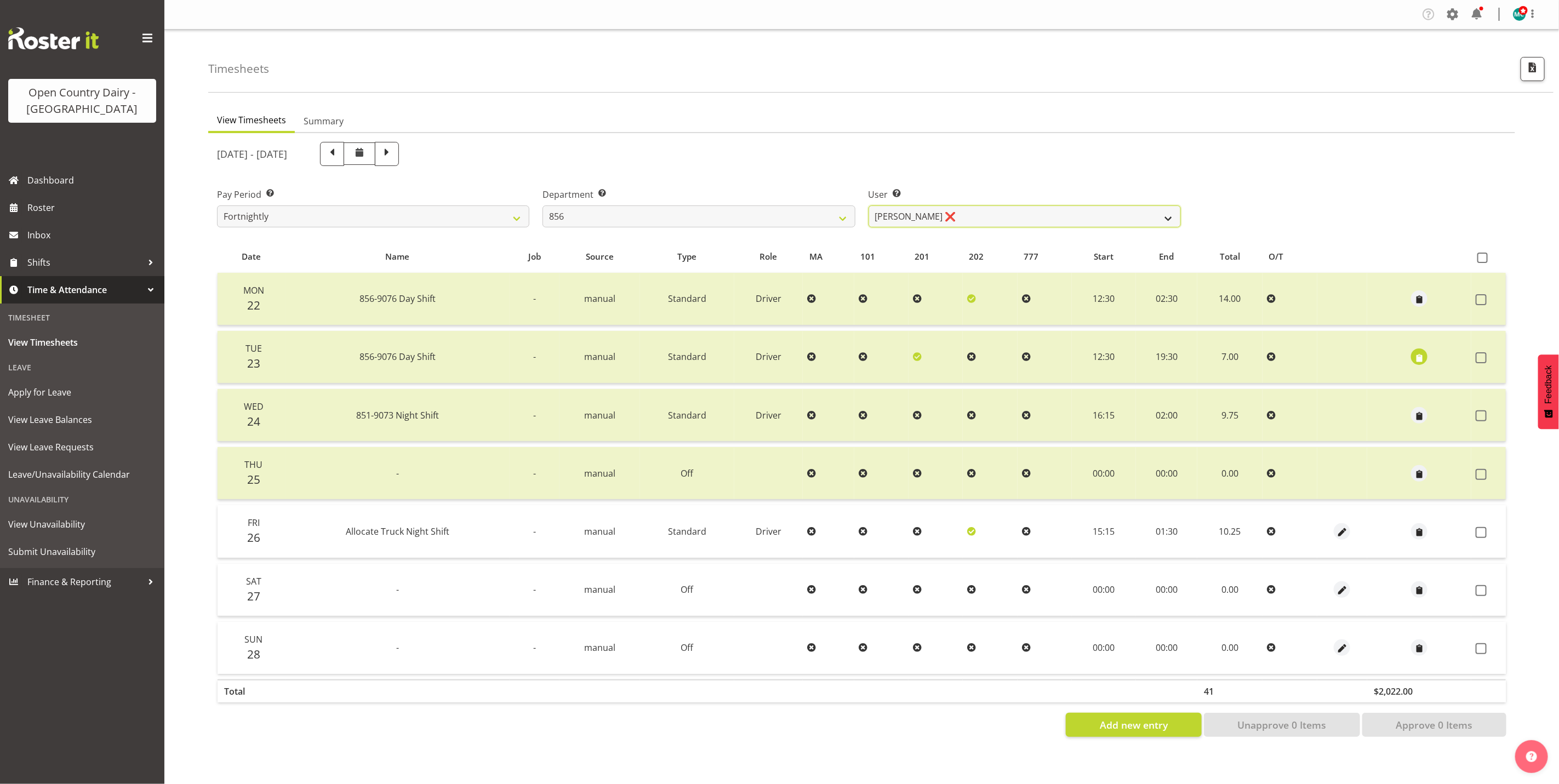
click at [995, 214] on select "[PERSON_NAME] ✔ [PERSON_NAME] ❌ [PERSON_NAME] ✔ [PERSON_NAME] ❌" at bounding box center [1025, 217] width 312 height 22
select select "8441"
click at [869, 206] on select "[PERSON_NAME] ✔ [PERSON_NAME] ❌ [PERSON_NAME] ✔ [PERSON_NAME] ❌" at bounding box center [1025, 217] width 312 height 22
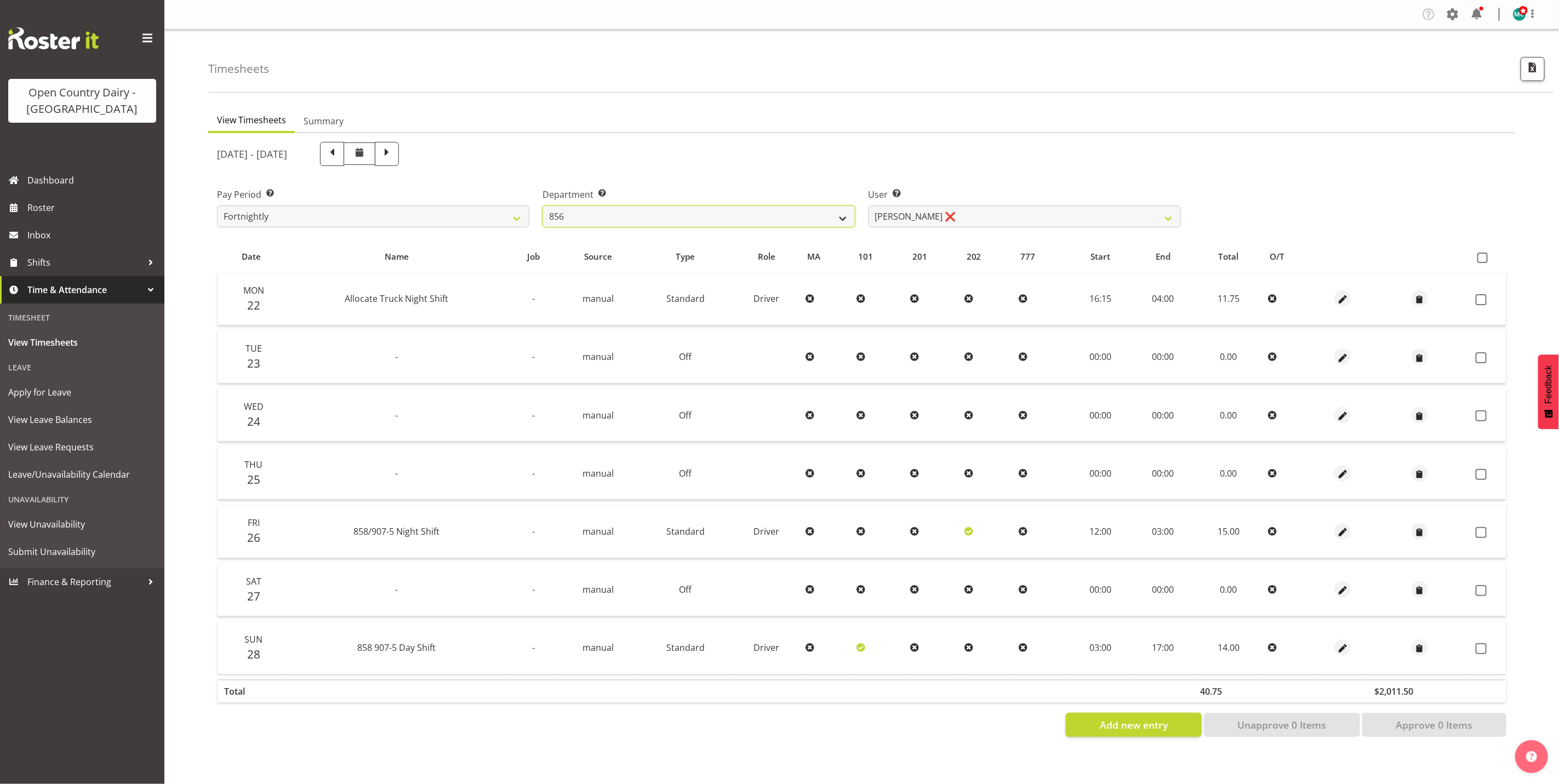
drag, startPoint x: 712, startPoint y: 207, endPoint x: 704, endPoint y: 215, distance: 11.3
click at [712, 207] on select "734 735 736 737 738 739 851 853 854 855 856 858 861 862 865 867-9032 868 869 87…" at bounding box center [699, 217] width 312 height 22
click at [542, 206] on select "734 735 736 737 738 739 851 853 854 855 856 858 861 862 865 867-9032 868 869 87…" at bounding box center [699, 217] width 312 height 22
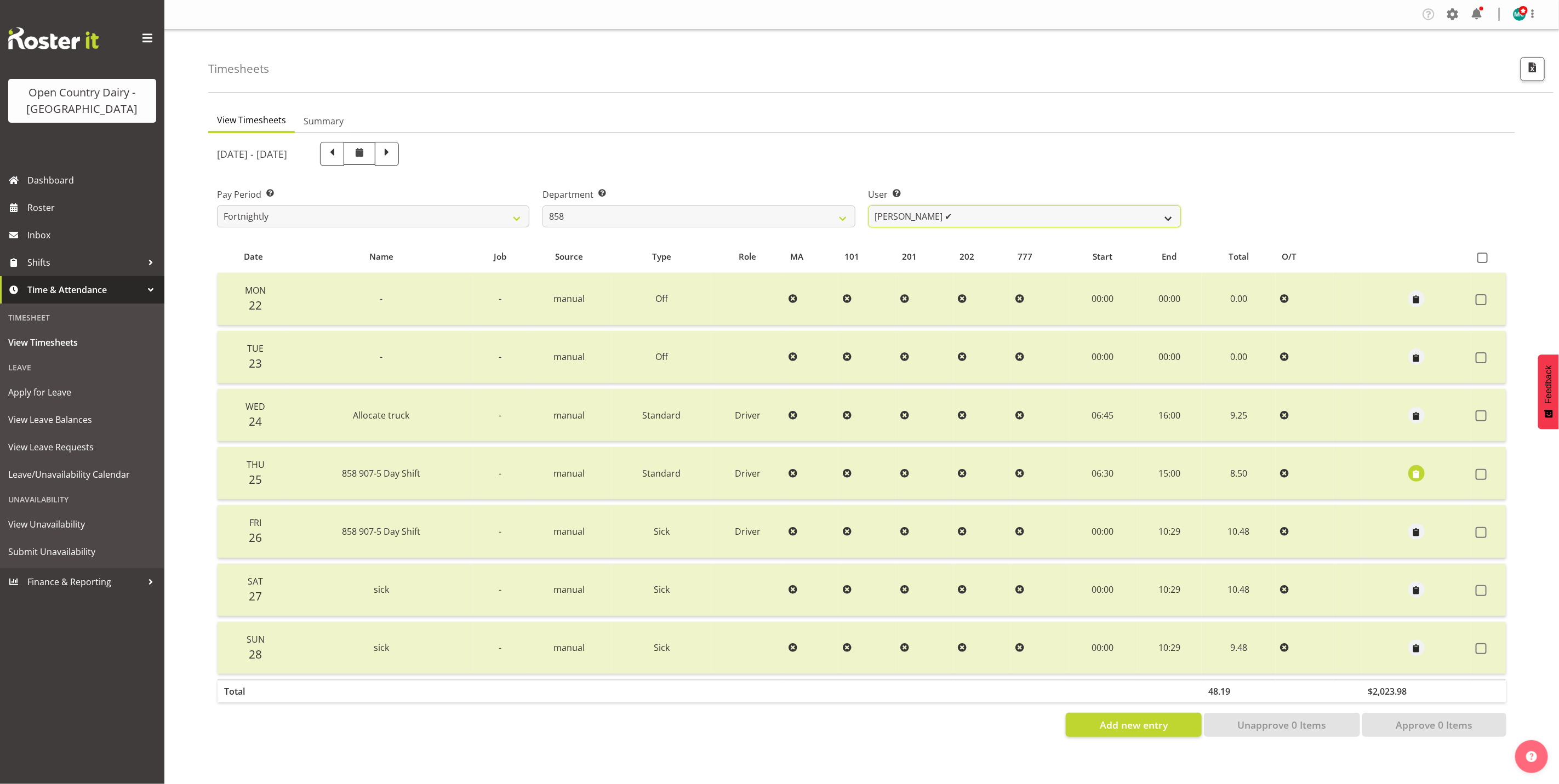
click at [1018, 220] on select "[PERSON_NAME] ✔ [PERSON_NAME] ✔ [PERSON_NAME] ✔" at bounding box center [1025, 217] width 312 height 22
click at [708, 216] on select "734 735 736 737 738 739 851 853 854 855 856 858 861 862 865 867-9032 868 869 87…" at bounding box center [699, 217] width 312 height 22
click at [542, 206] on select "734 735 736 737 738 739 851 853 854 855 856 858 861 862 865 867-9032 868 869 87…" at bounding box center [699, 217] width 312 height 22
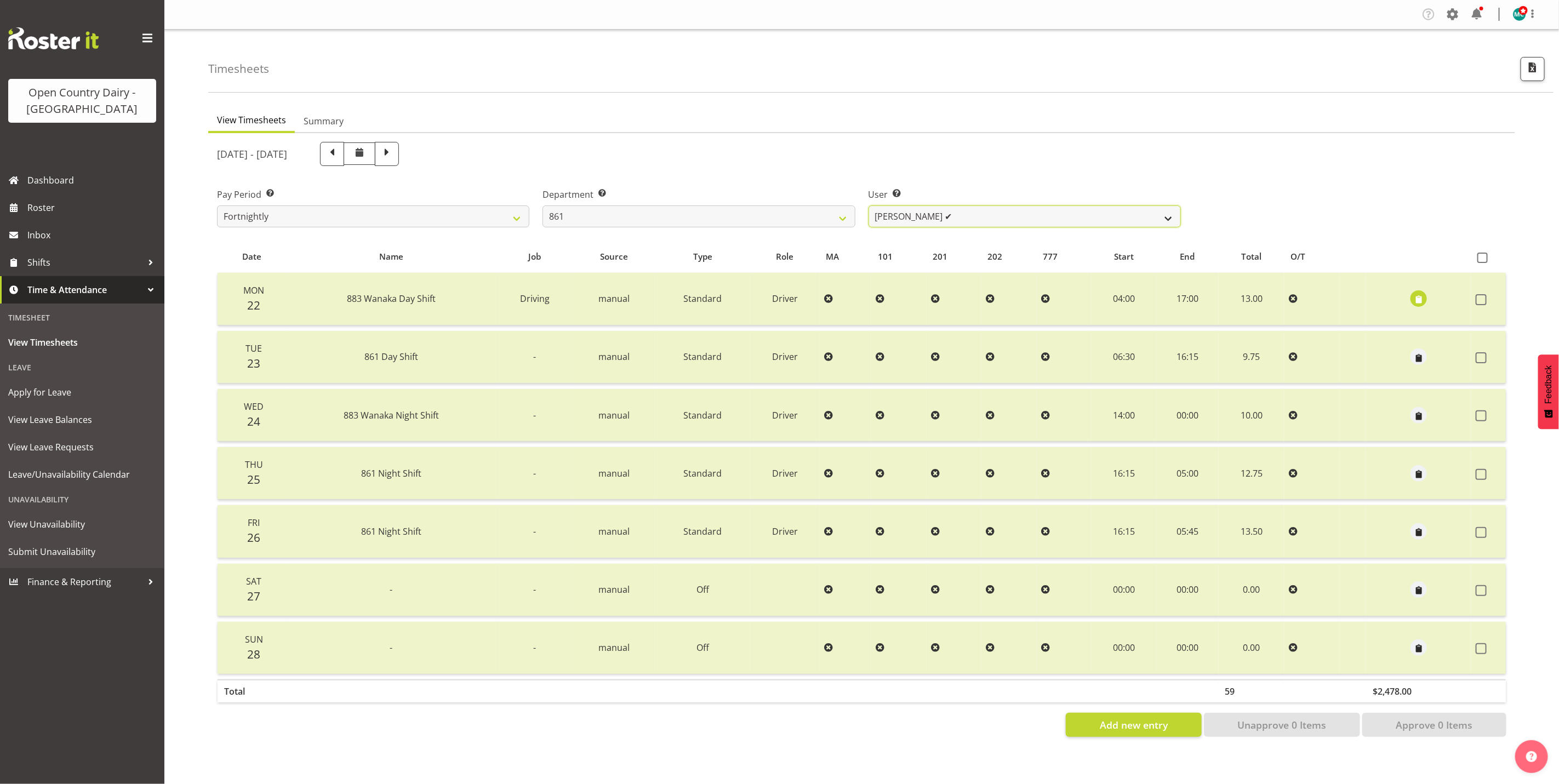
click at [977, 214] on select "[PERSON_NAME] ✔ [PERSON_NAME] ✔ [PERSON_NAME] ✔" at bounding box center [1025, 217] width 312 height 22
click at [1418, 299] on span "button" at bounding box center [1419, 300] width 13 height 13
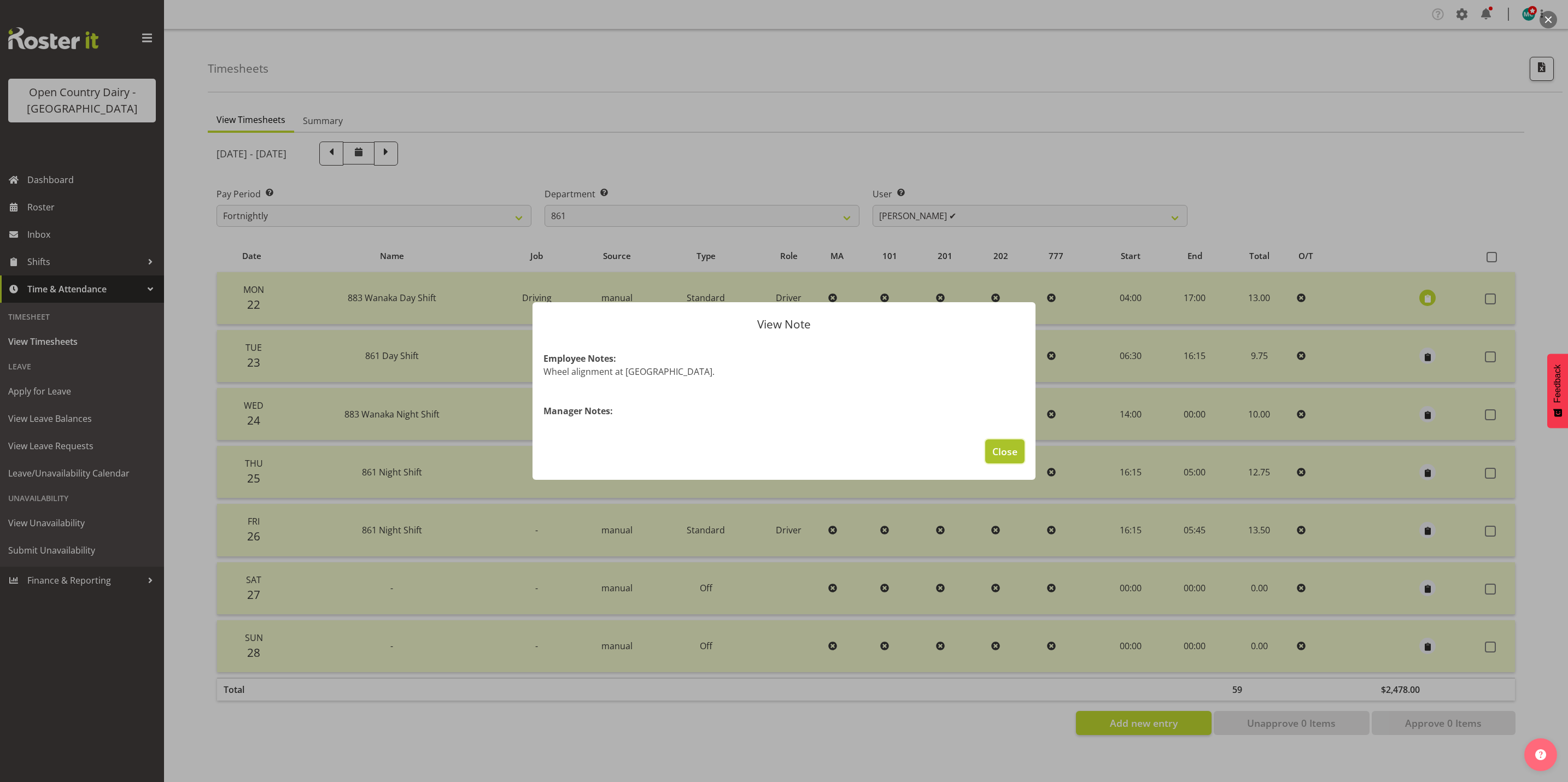
click at [1010, 459] on button "Close" at bounding box center [1005, 452] width 40 height 24
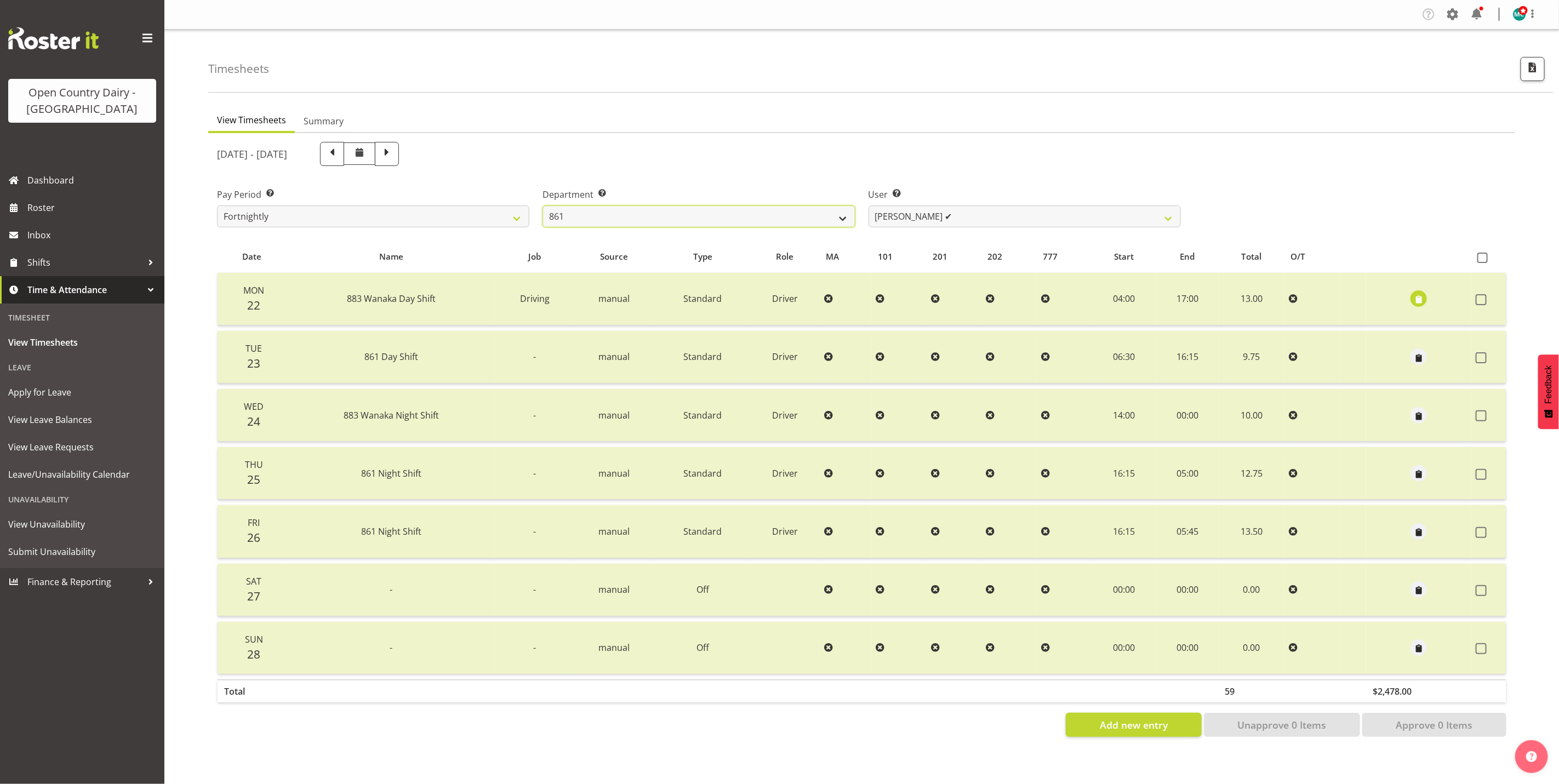
click at [760, 217] on select "734 735 736 737 738 739 851 853 854 855 856 858 861 862 865 867-9032 868 869 87…" at bounding box center [699, 217] width 312 height 22
click at [542, 206] on select "734 735 736 737 738 739 851 853 854 855 856 858 861 862 865 867-9032 868 869 87…" at bounding box center [699, 217] width 312 height 22
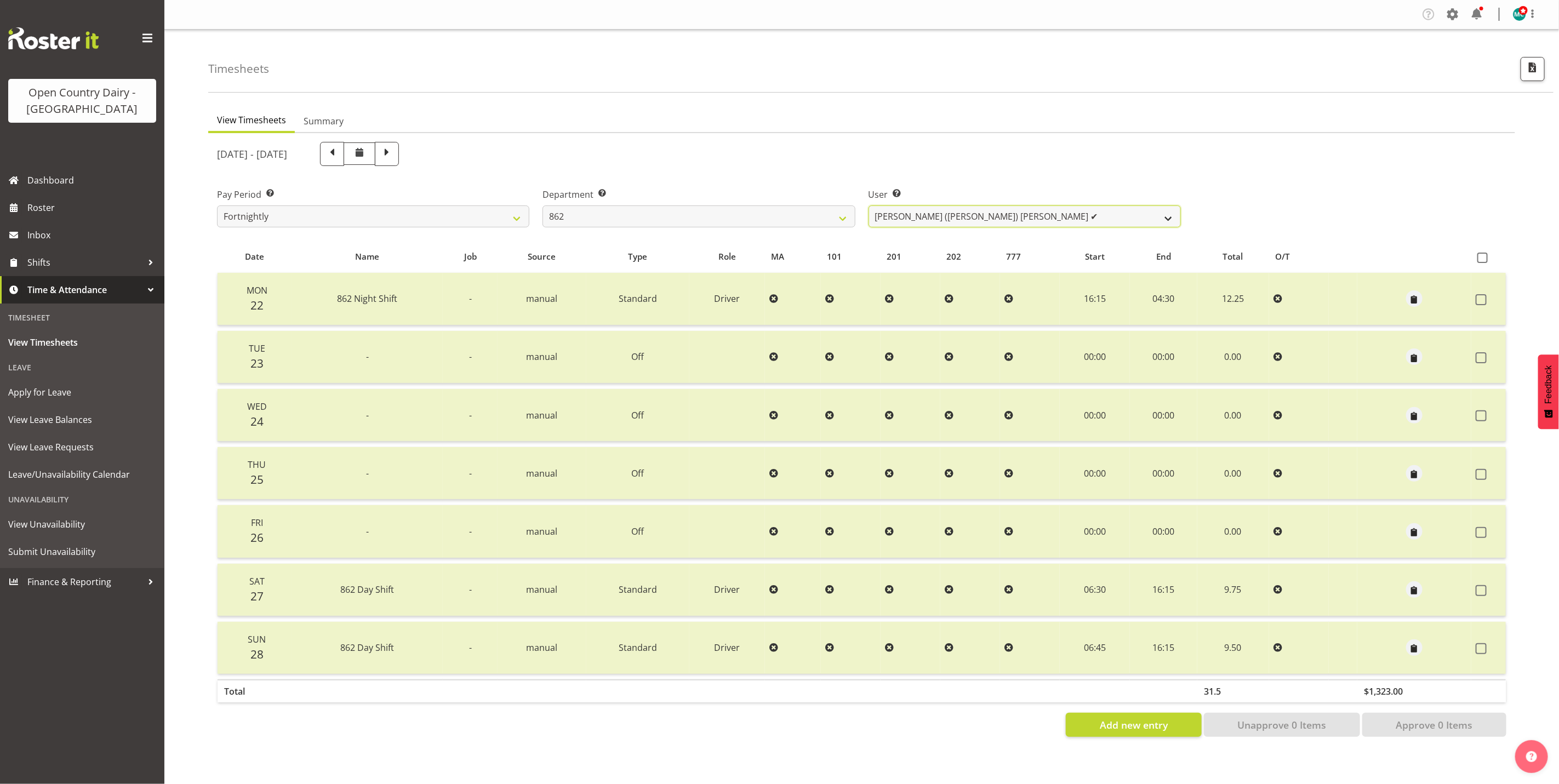
click at [962, 210] on select "[PERSON_NAME] ([PERSON_NAME]) [PERSON_NAME] ✔ [PERSON_NAME] ✔ Forbes [PERSON_NA…" at bounding box center [1025, 217] width 312 height 22
click at [733, 218] on select "734 735 736 737 738 739 851 853 854 855 856 858 861 862 865 867-9032 868 869 87…" at bounding box center [699, 217] width 312 height 22
click at [542, 206] on select "734 735 736 737 738 739 851 853 854 855 856 858 861 862 865 867-9032 868 869 87…" at bounding box center [699, 217] width 312 height 22
click at [952, 223] on select "[PERSON_NAME] ✔ [PERSON_NAME] ✔ [PERSON_NAME] ✔" at bounding box center [1025, 217] width 312 height 22
click at [730, 221] on select "734 735 736 737 738 739 851 853 854 855 856 858 861 862 865 867-9032 868 869 87…" at bounding box center [699, 217] width 312 height 22
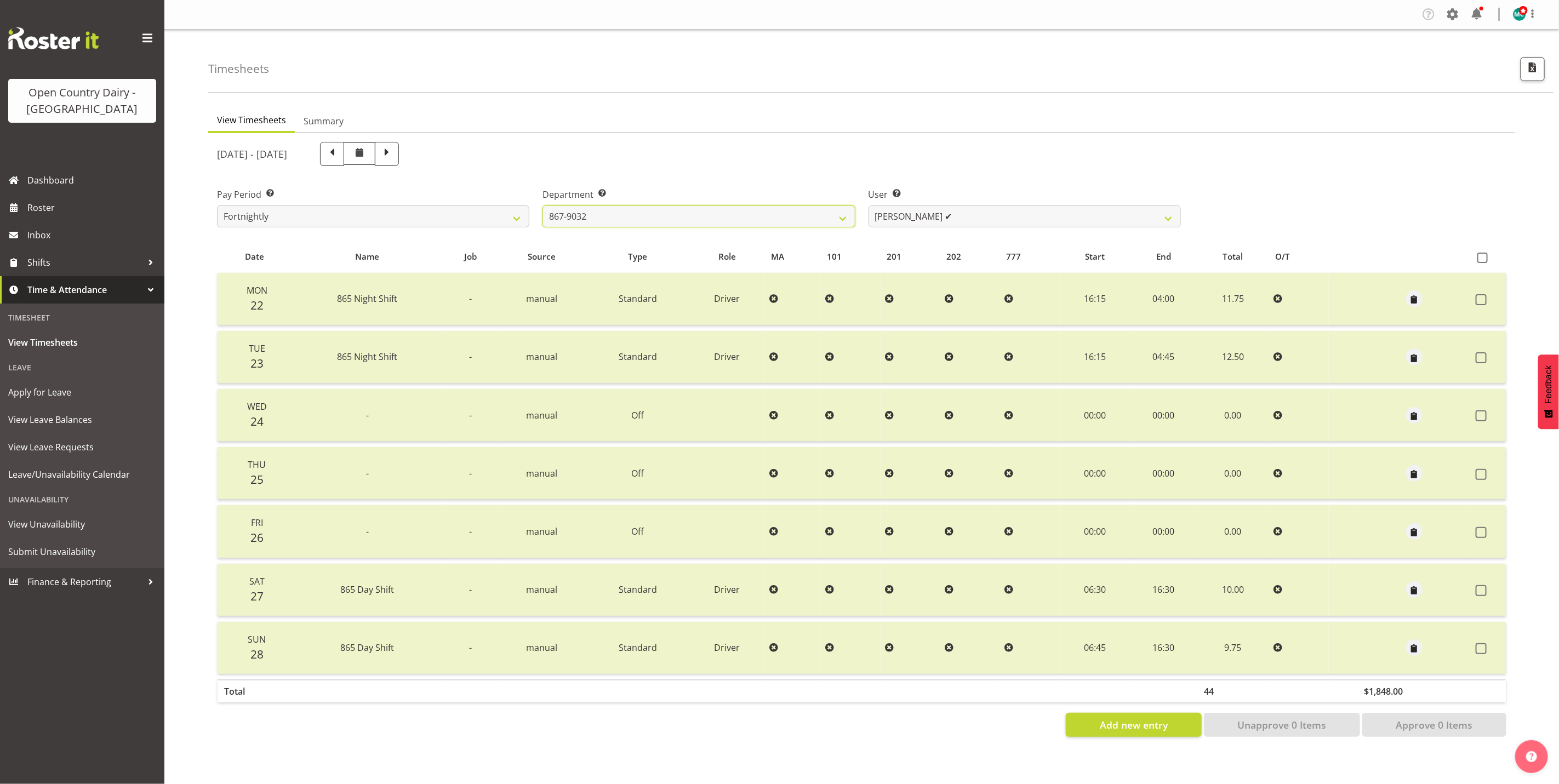
click at [542, 206] on select "734 735 736 737 738 739 851 853 854 855 856 858 861 862 865 867-9032 868 869 87…" at bounding box center [699, 217] width 312 height 22
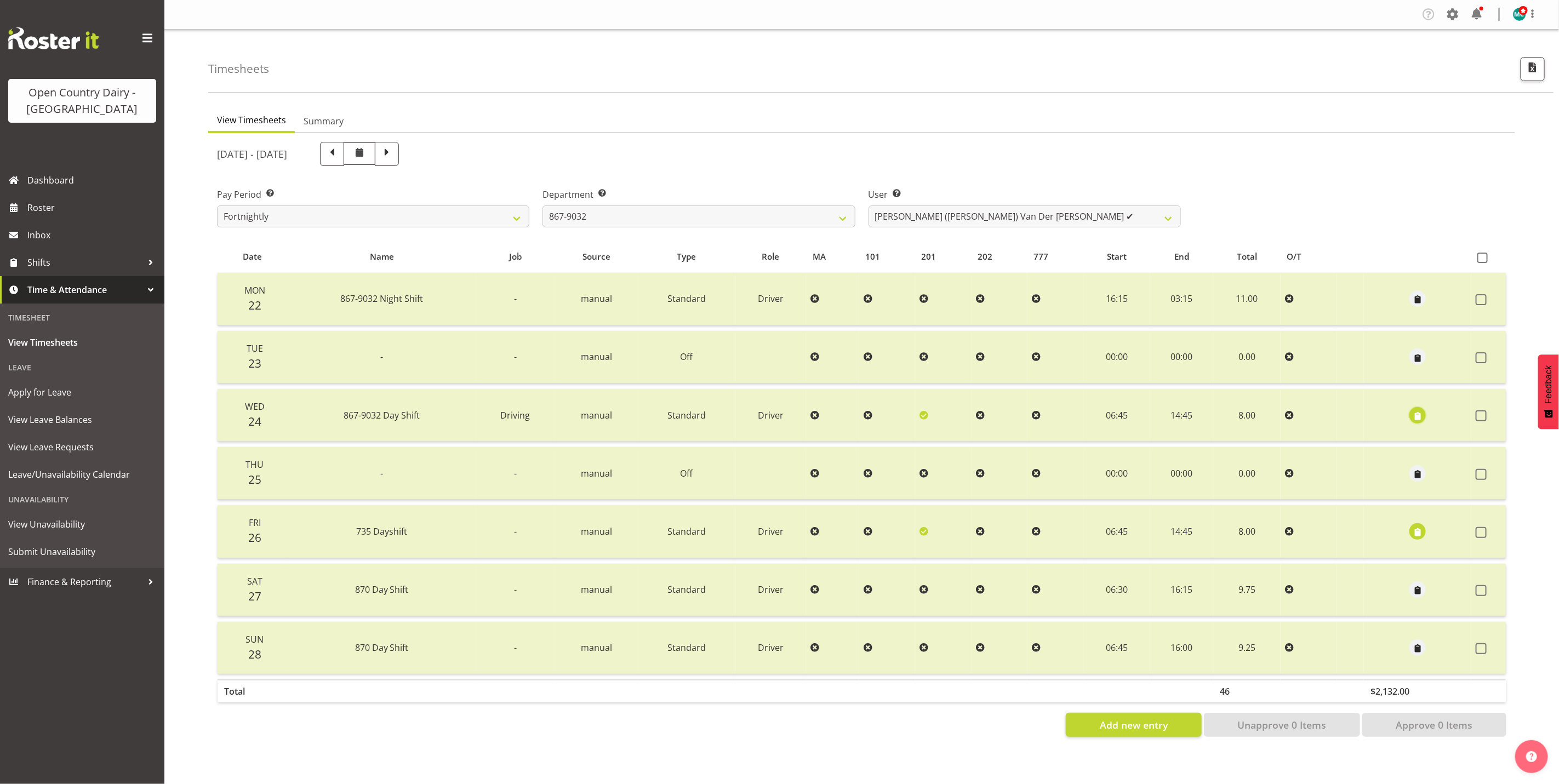
click at [1413, 412] on span "button" at bounding box center [1418, 416] width 13 height 13
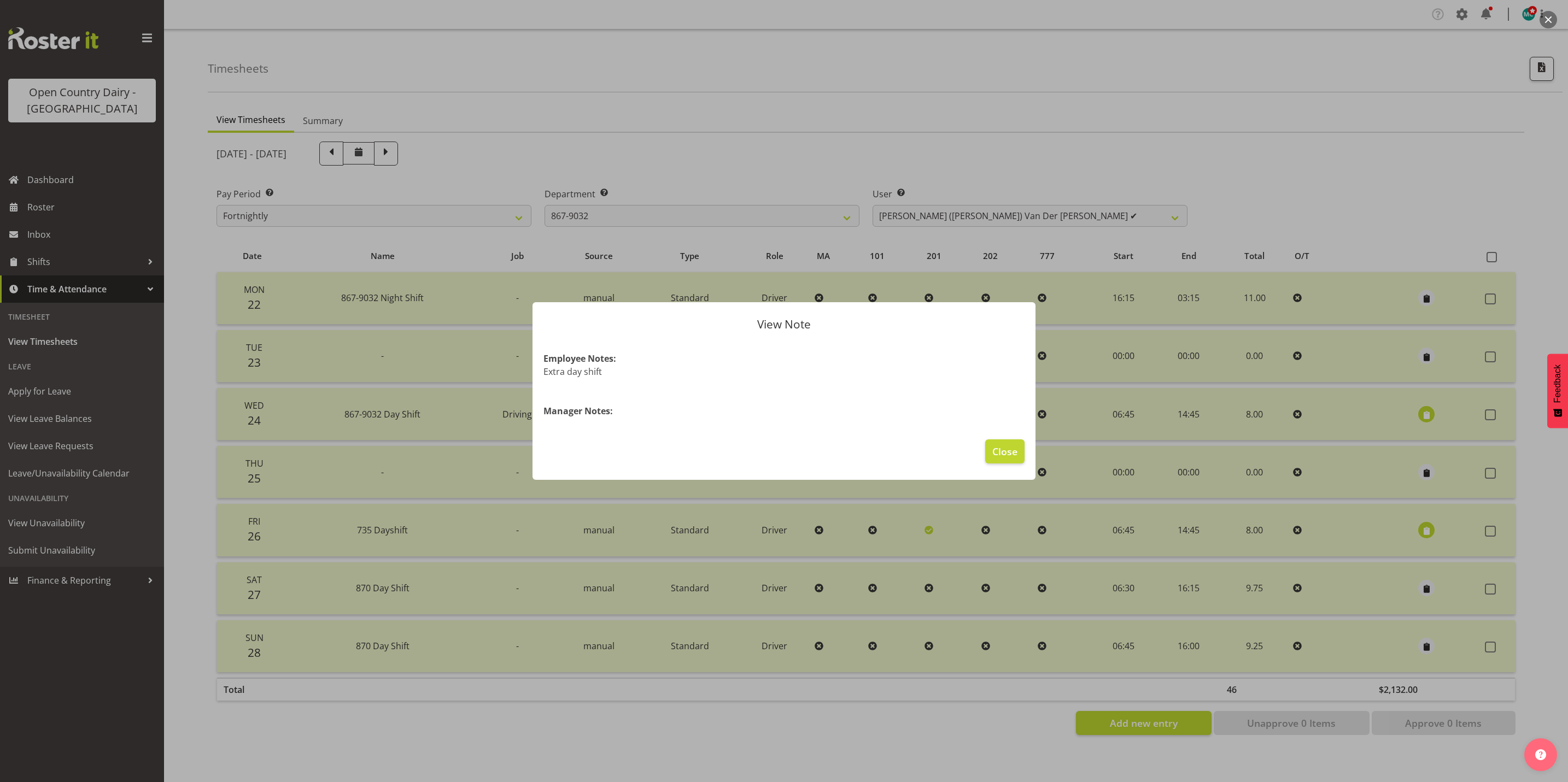
click at [1427, 520] on div at bounding box center [784, 391] width 1568 height 782
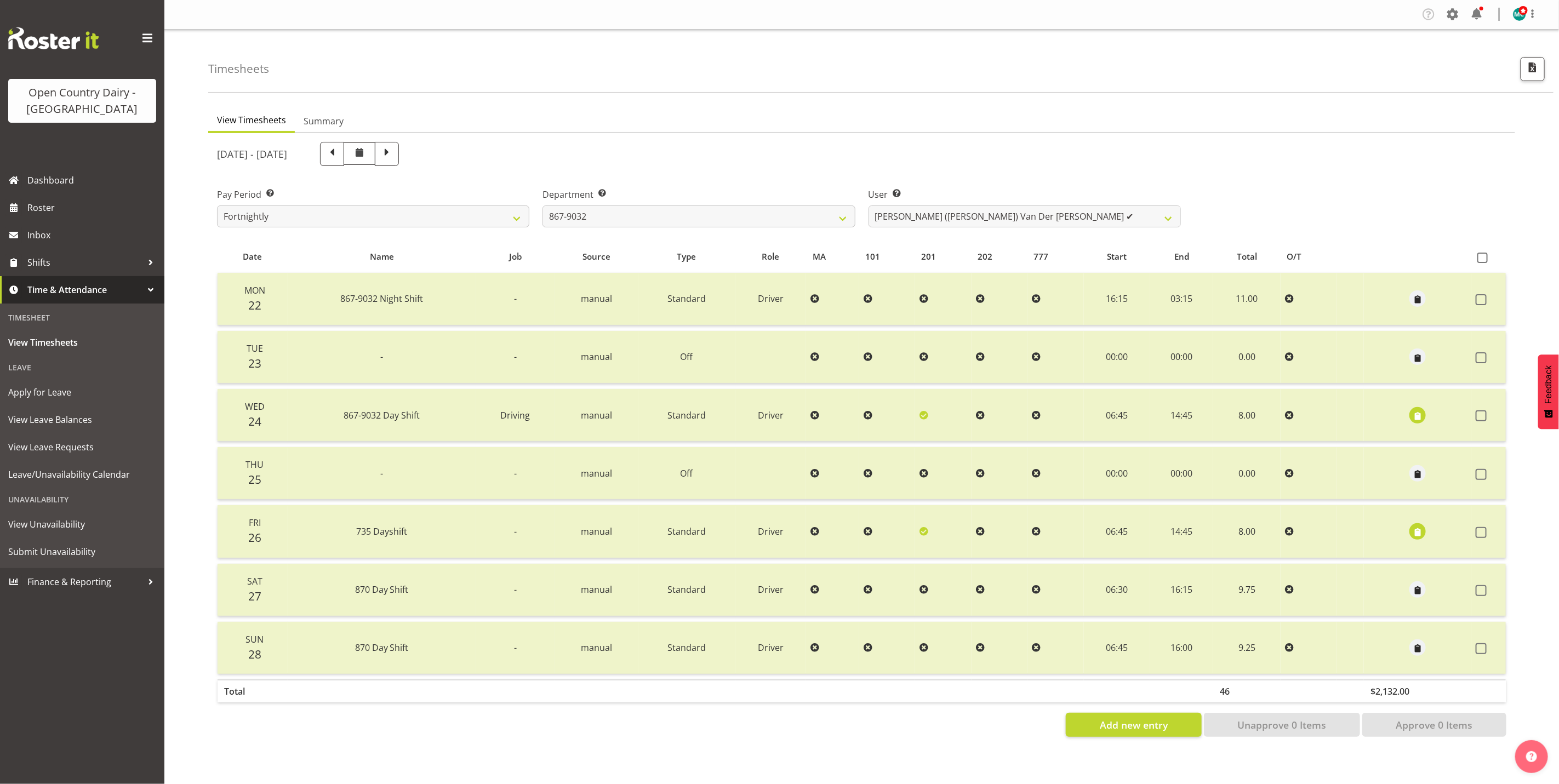
click at [1430, 526] on td at bounding box center [1418, 531] width 107 height 52
click at [1420, 531] on span "button" at bounding box center [1418, 532] width 13 height 13
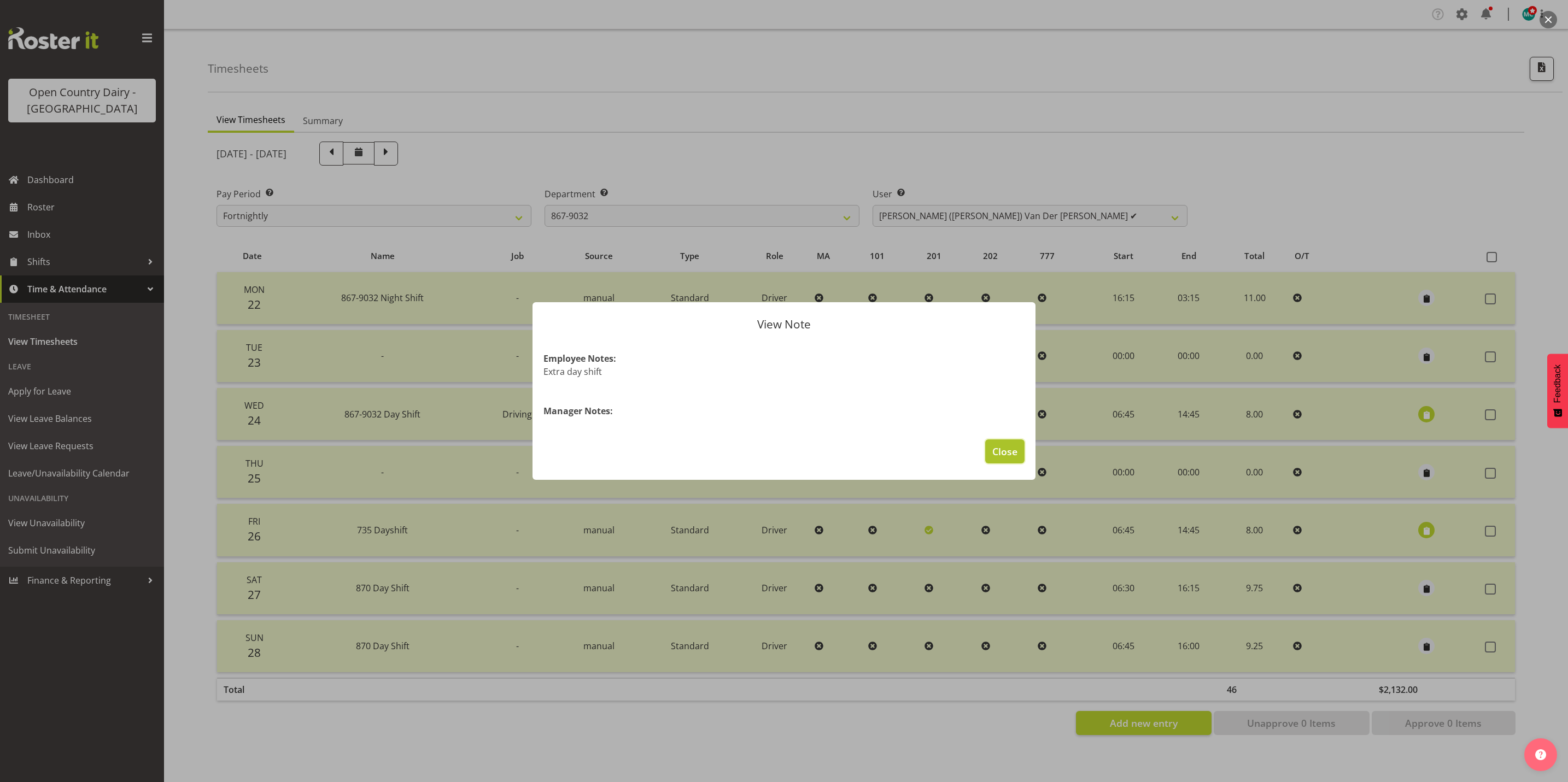
click at [1006, 459] on button "Close" at bounding box center [1005, 452] width 40 height 24
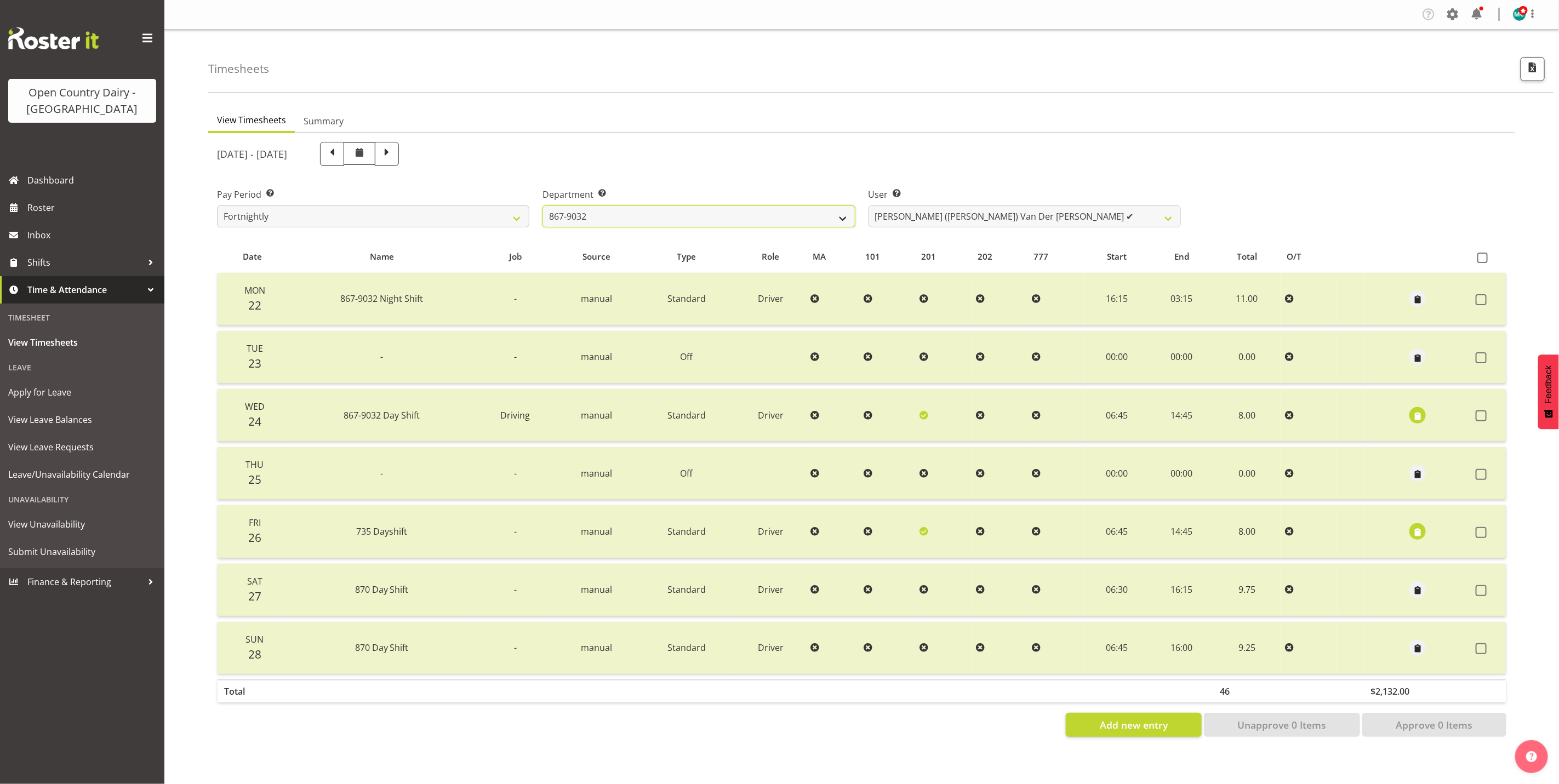
click at [827, 218] on select "734 735 736 737 738 739 851 853 854 855 856 858 861 862 865 867-9032 868 869 87…" at bounding box center [699, 217] width 312 height 22
click at [542, 206] on select "734 735 736 737 738 739 851 853 854 855 856 858 861 862 865 867-9032 868 869 87…" at bounding box center [699, 217] width 312 height 22
click at [985, 212] on select "[PERSON_NAME] ✔ [PERSON_NAME] ✔ [PERSON_NAME] ✔ [PERSON_NAME] ✔" at bounding box center [1025, 217] width 312 height 22
click at [772, 217] on select "734 735 736 737 738 739 851 853 854 855 856 858 861 862 865 867-9032 868 869 87…" at bounding box center [699, 217] width 312 height 22
select select "683"
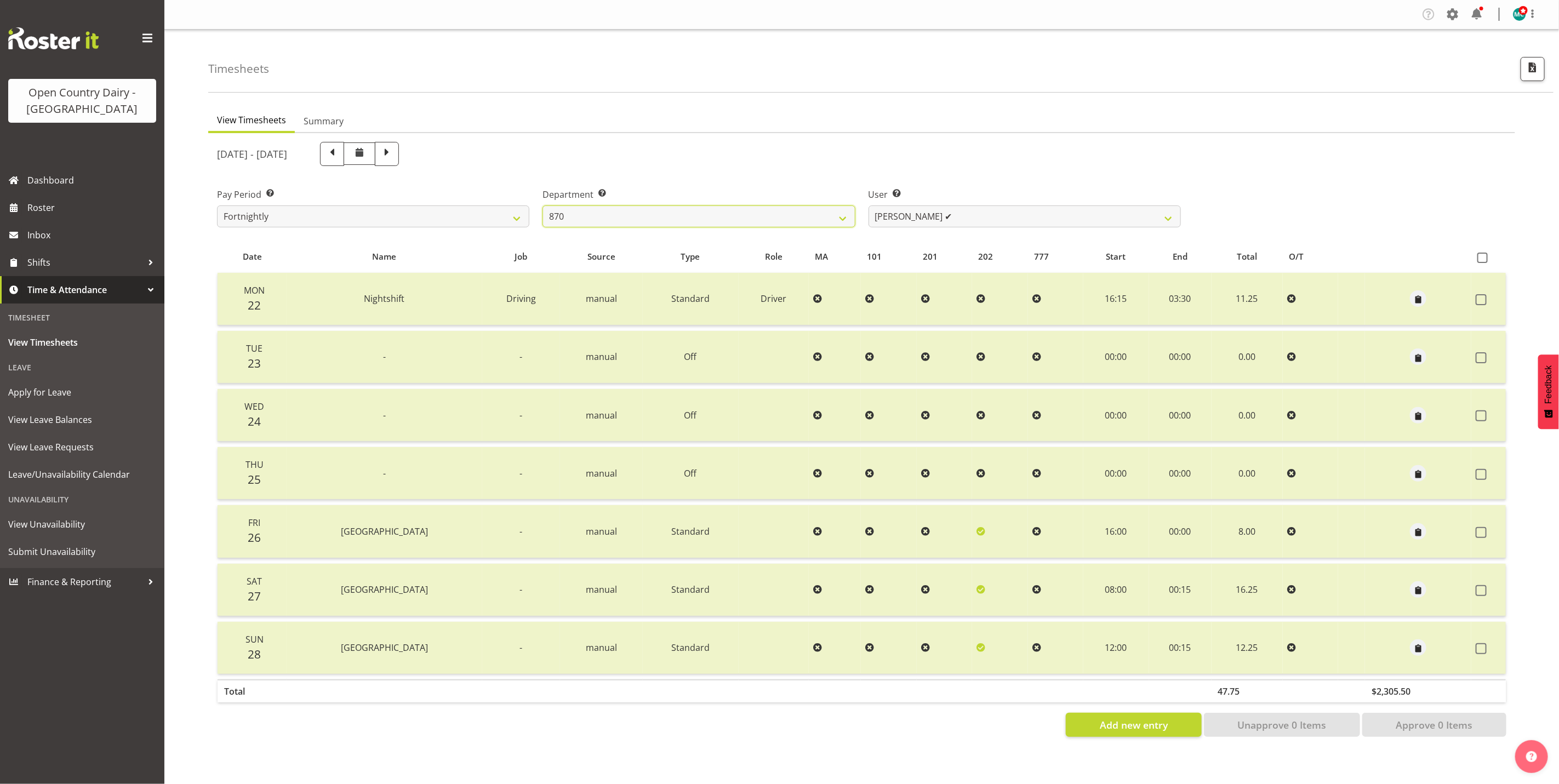
click at [542, 206] on select "734 735 736 737 738 739 851 853 854 855 856 858 861 862 865 867-9032 868 869 87…" at bounding box center [699, 217] width 312 height 22
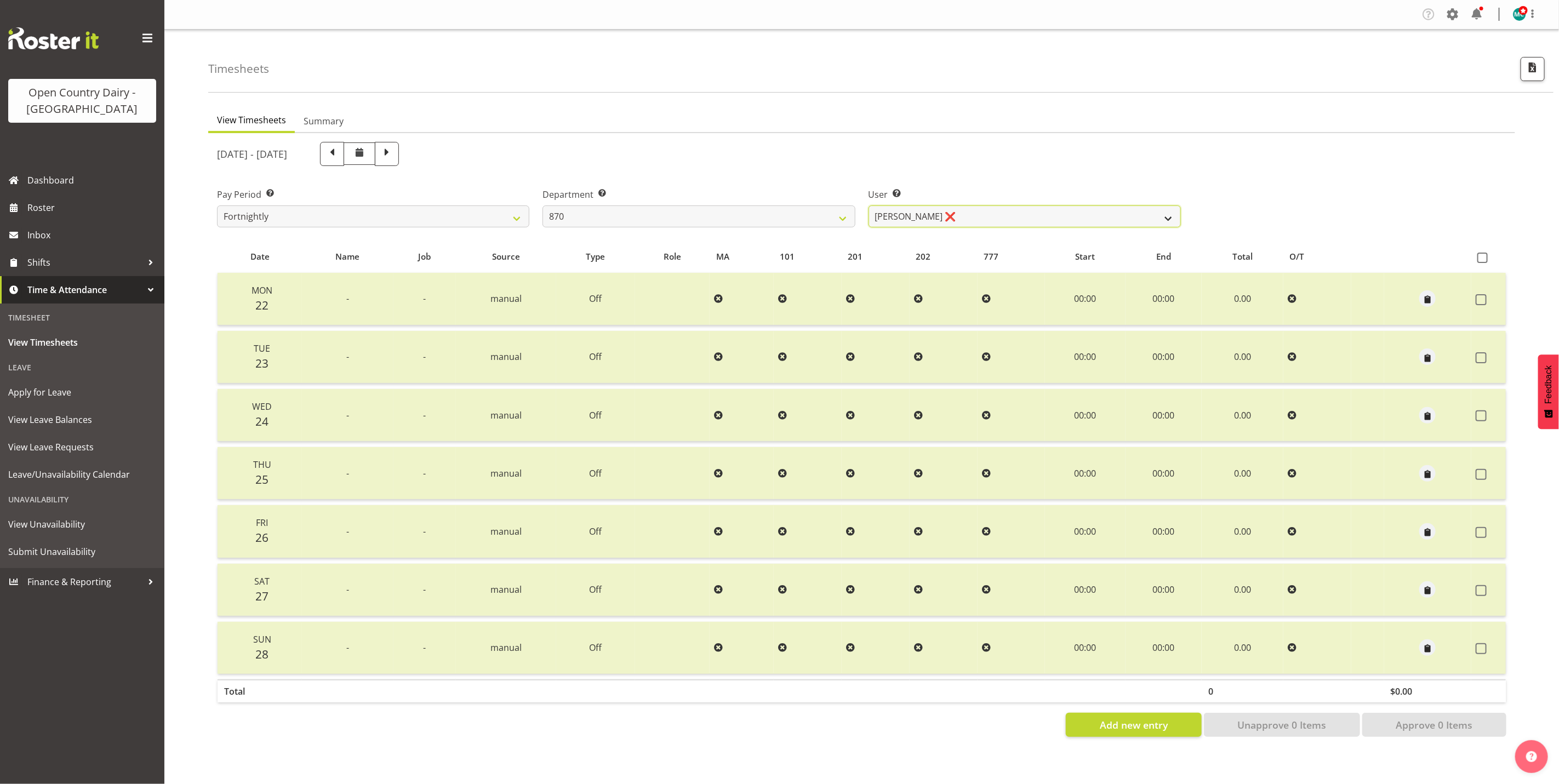
click at [965, 223] on select "[PERSON_NAME] ❌ [PERSON_NAME] ✔ [PERSON_NAME] ❌" at bounding box center [1025, 217] width 312 height 22
click at [869, 206] on select "[PERSON_NAME] ❌ [PERSON_NAME] ✔ [PERSON_NAME] ❌" at bounding box center [1025, 217] width 312 height 22
click at [967, 212] on select "[PERSON_NAME] ❌ [PERSON_NAME] ✔ [PERSON_NAME] ❌" at bounding box center [1025, 217] width 312 height 22
select select "7480"
click at [869, 206] on select "[PERSON_NAME] ❌ [PERSON_NAME] ✔ [PERSON_NAME] ❌" at bounding box center [1025, 217] width 312 height 22
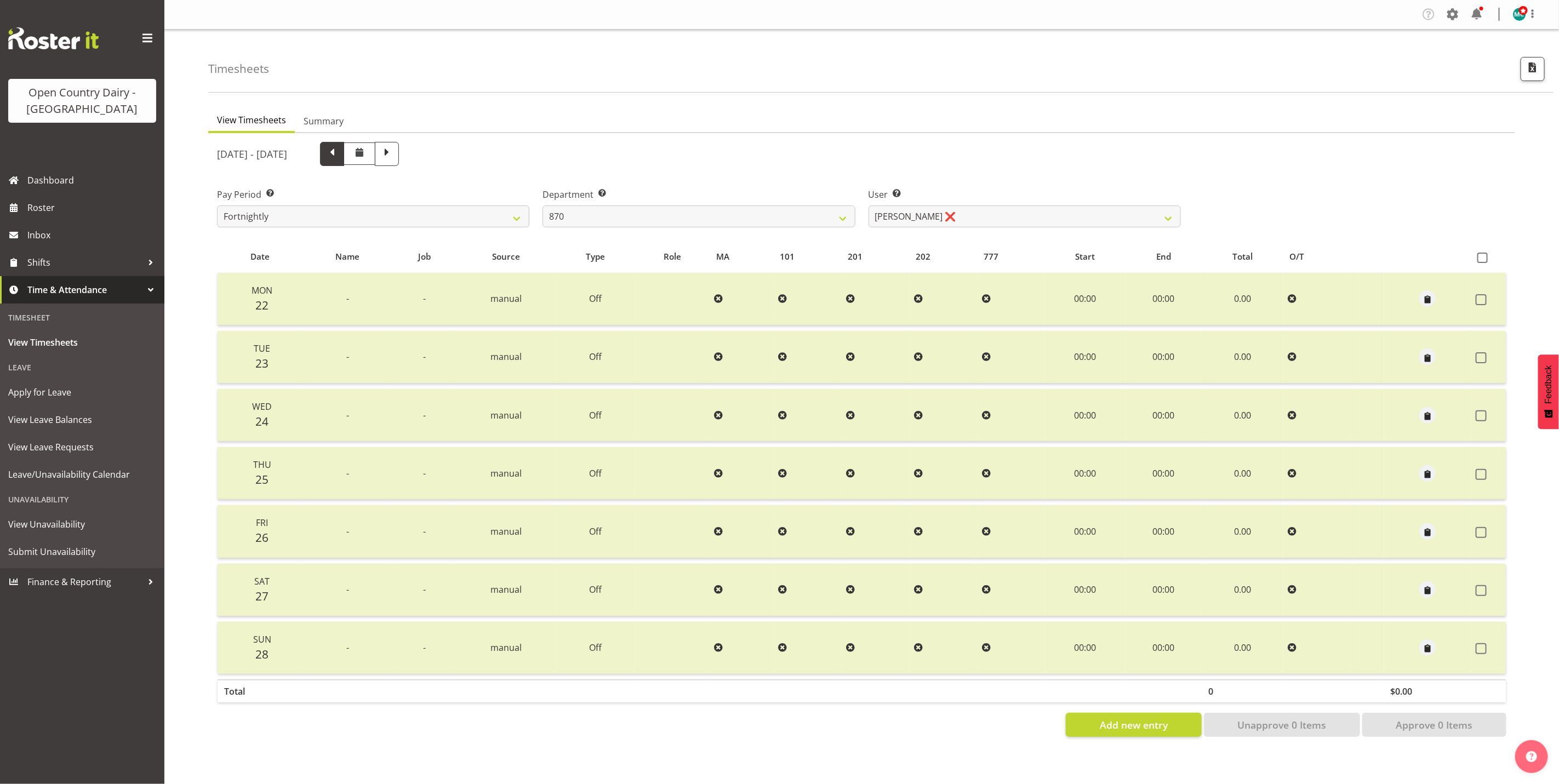
click at [339, 153] on span at bounding box center [332, 153] width 14 height 14
select select
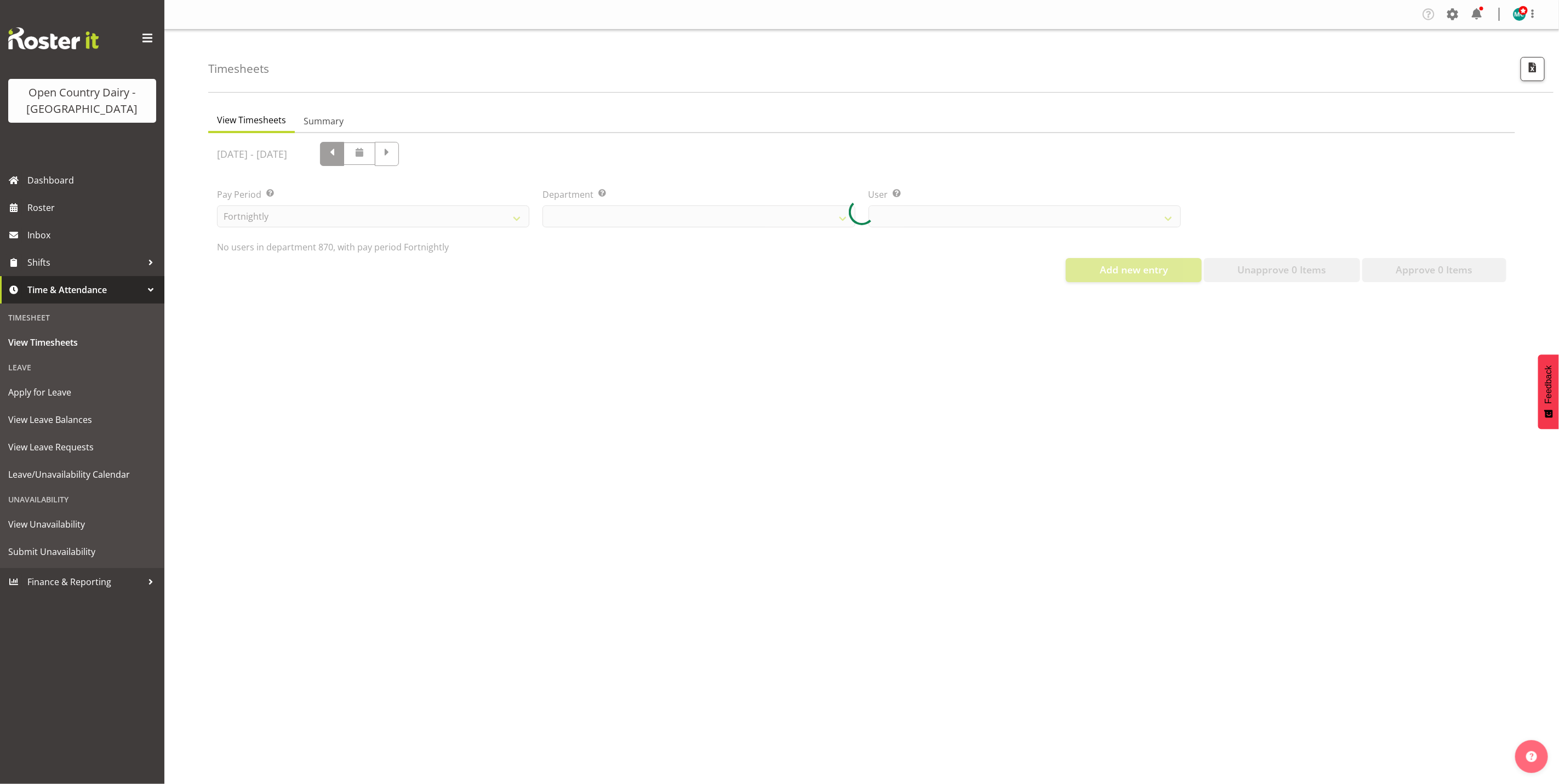
select select "683"
select select "7480"
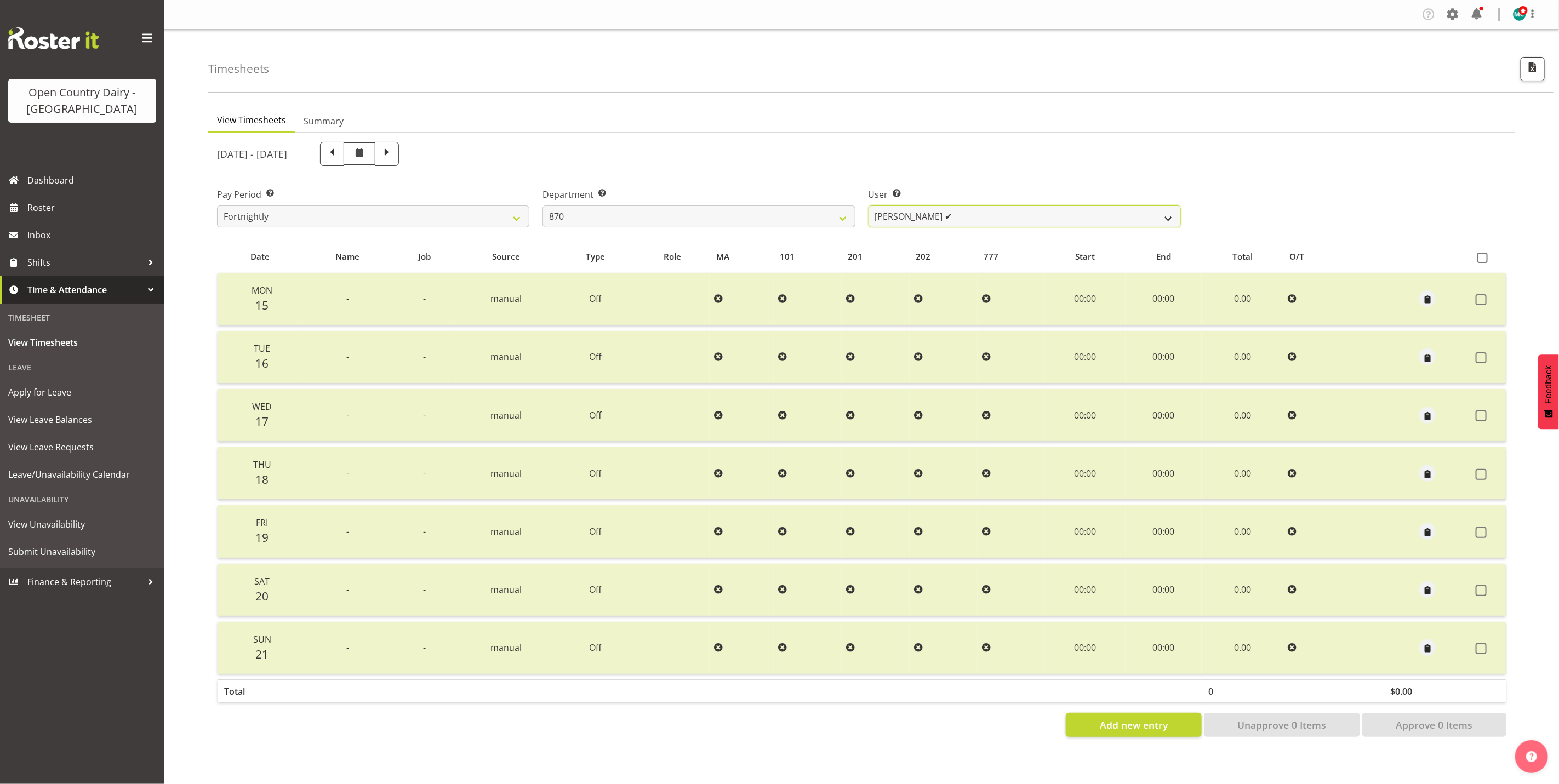
click at [1057, 216] on select "[PERSON_NAME] ✔ [PERSON_NAME] ✔ [PERSON_NAME] ✔" at bounding box center [1025, 217] width 312 height 22
click at [720, 209] on select "734 735 736 737 738 739 851 853 854 855 856 858 861 862 865 867-9032 868 869 87…" at bounding box center [699, 217] width 312 height 22
select select "686"
click at [542, 206] on select "734 735 736 737 738 739 851 853 854 855 856 858 861 862 865 867-9032 868 869 87…" at bounding box center [699, 217] width 312 height 22
select select "7383"
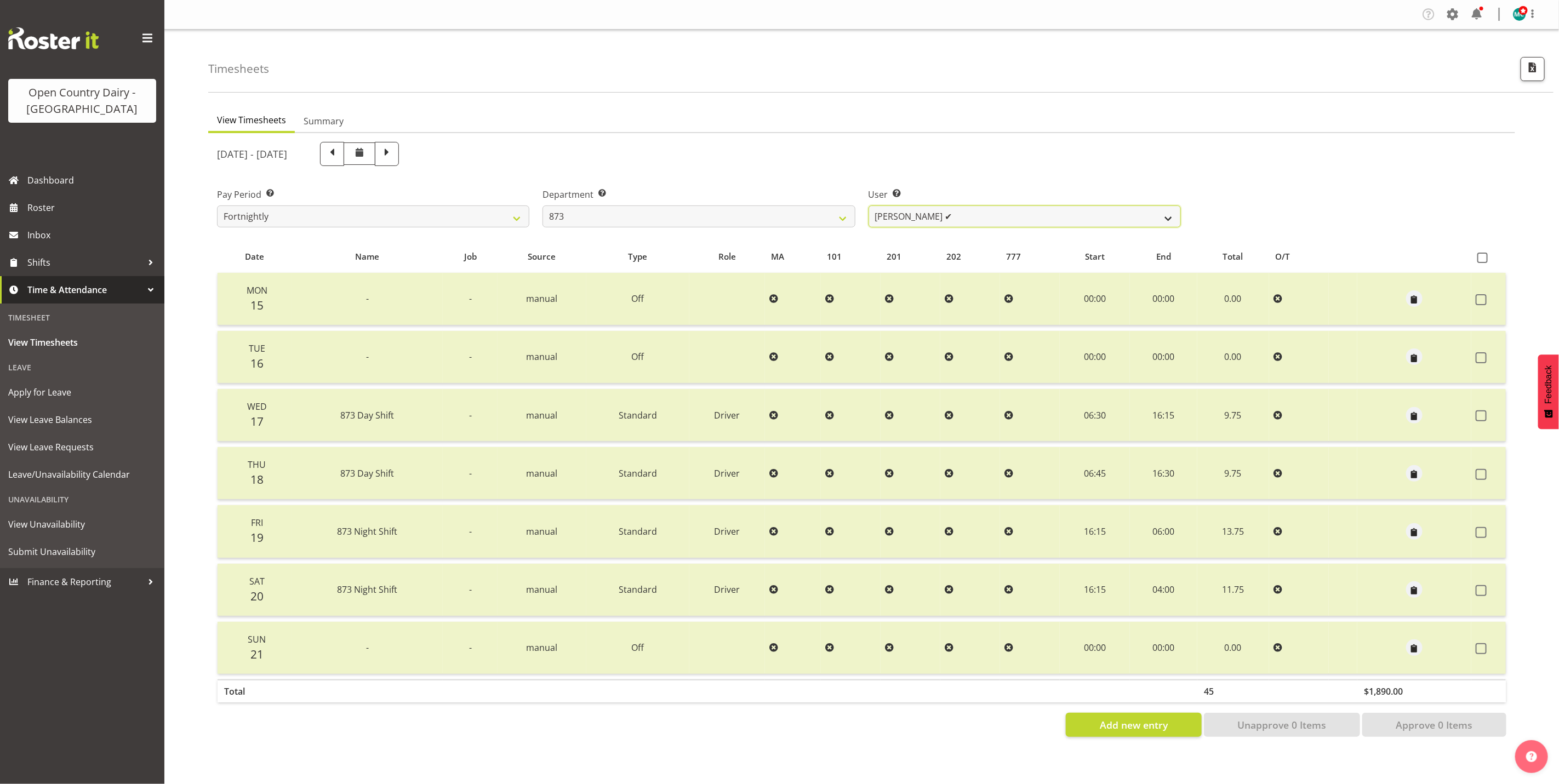
click at [1021, 209] on select "[PERSON_NAME] ✔ [PERSON_NAME] ✔ [PERSON_NAME] ✔ [PERSON_NAME] ✔" at bounding box center [1025, 217] width 312 height 22
click at [394, 150] on span at bounding box center [386, 153] width 14 height 14
select select
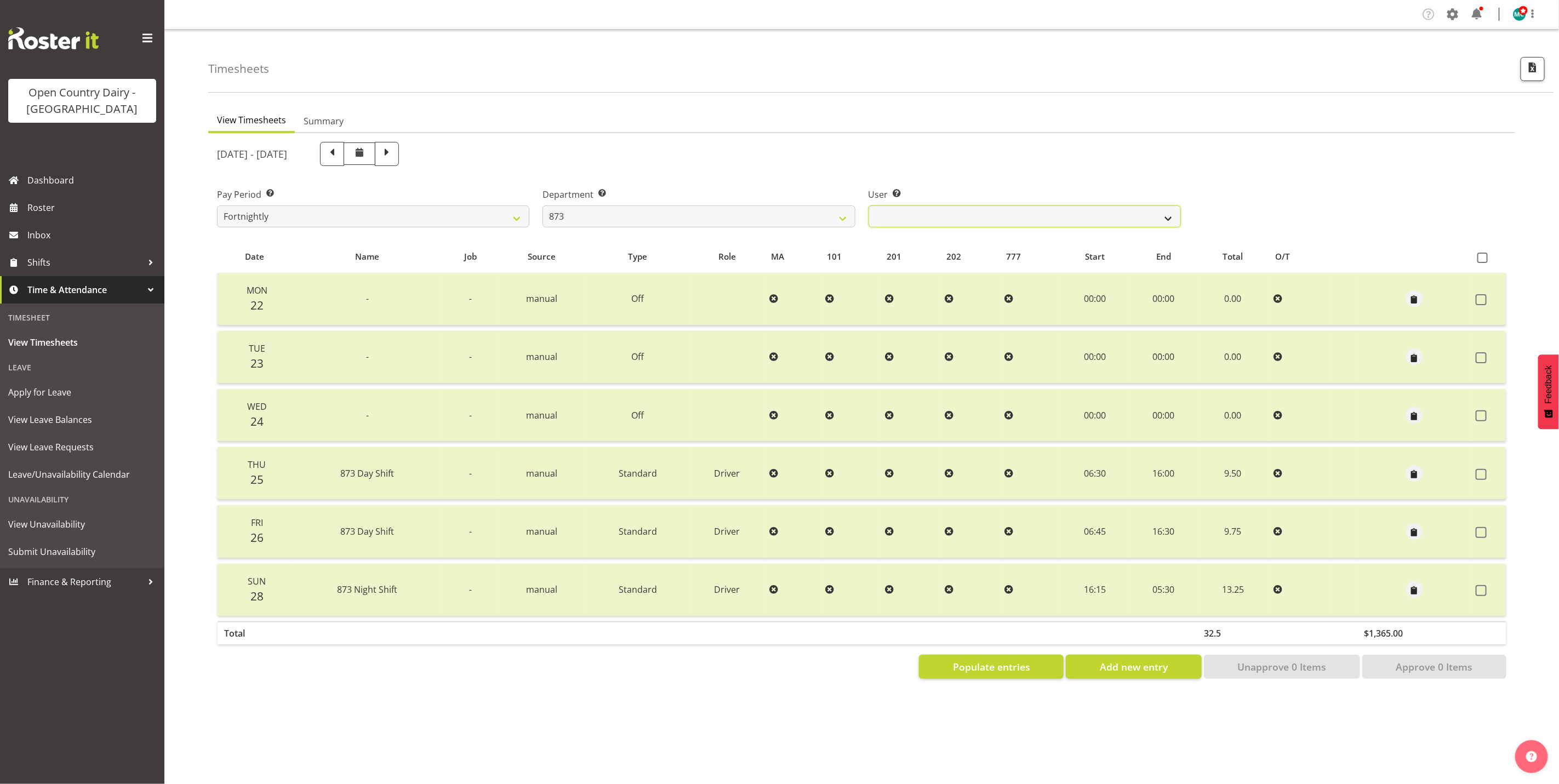
click at [903, 222] on select "[PERSON_NAME] ✔ [PERSON_NAME] ✔ [PERSON_NAME] ✔ [PERSON_NAME] ✔" at bounding box center [1025, 217] width 312 height 22
click at [809, 215] on select "734 735 736 737 738 739 851 853 854 855 856 858 861 862 865 867-9032 868 869 87…" at bounding box center [699, 217] width 312 height 22
click at [542, 206] on select "734 735 736 737 738 739 851 853 854 855 856 858 861 862 865 867-9032 868 869 87…" at bounding box center [699, 217] width 312 height 22
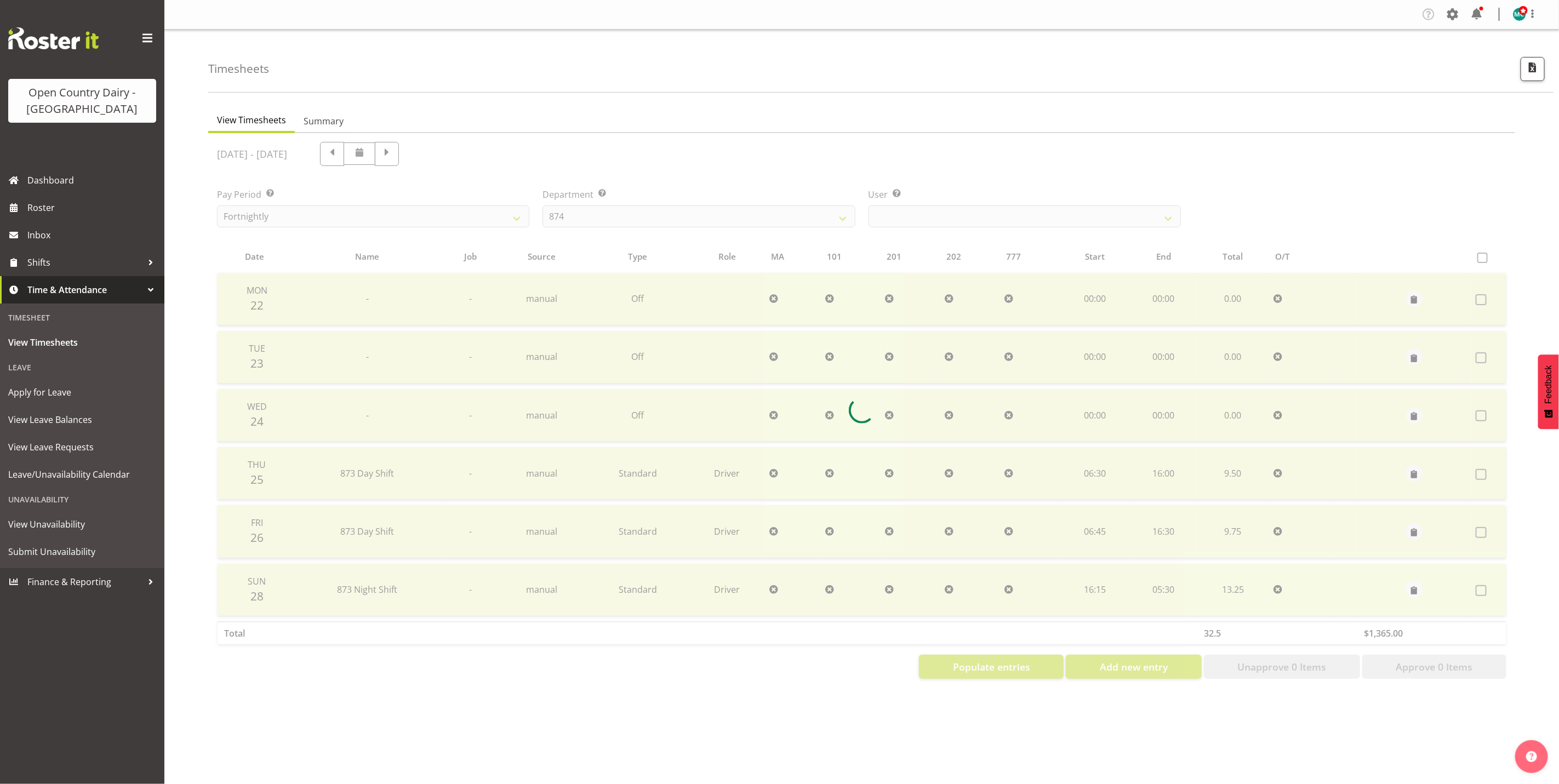
click at [993, 218] on div at bounding box center [862, 410] width 1307 height 555
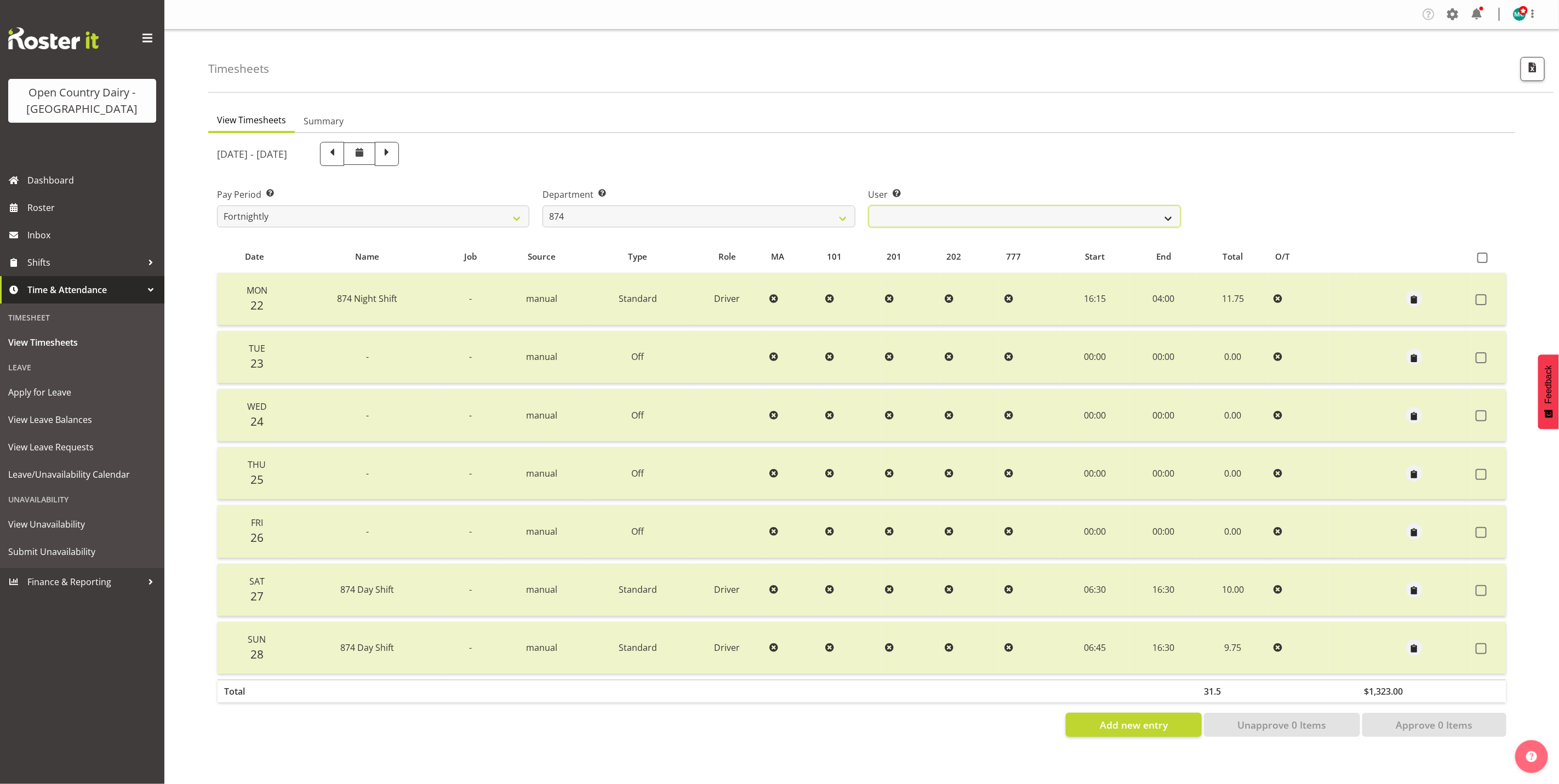
click at [993, 218] on select "[PERSON_NAME] ✔ [PERSON_NAME] ✔ [PERSON_NAME] ✔ [PERSON_NAME] ✔" at bounding box center [1025, 217] width 312 height 22
click at [798, 223] on select "734 735 736 737 738 739 851 853 854 855 856 858 861 862 865 867-9032 868 869 87…" at bounding box center [699, 217] width 312 height 22
click at [542, 206] on select "734 735 736 737 738 739 851 853 854 855 856 858 861 862 865 867-9032 868 869 87…" at bounding box center [699, 217] width 312 height 22
click at [967, 209] on select "[PERSON_NAME] ✔ [PERSON_NAME] ✔ [PERSON_NAME] ✔ [PERSON_NAME] ✔" at bounding box center [1025, 217] width 312 height 22
click at [745, 217] on select "734 735 736 737 738 739 851 853 854 855 856 858 861 862 865 867-9032 868 869 87…" at bounding box center [699, 217] width 312 height 22
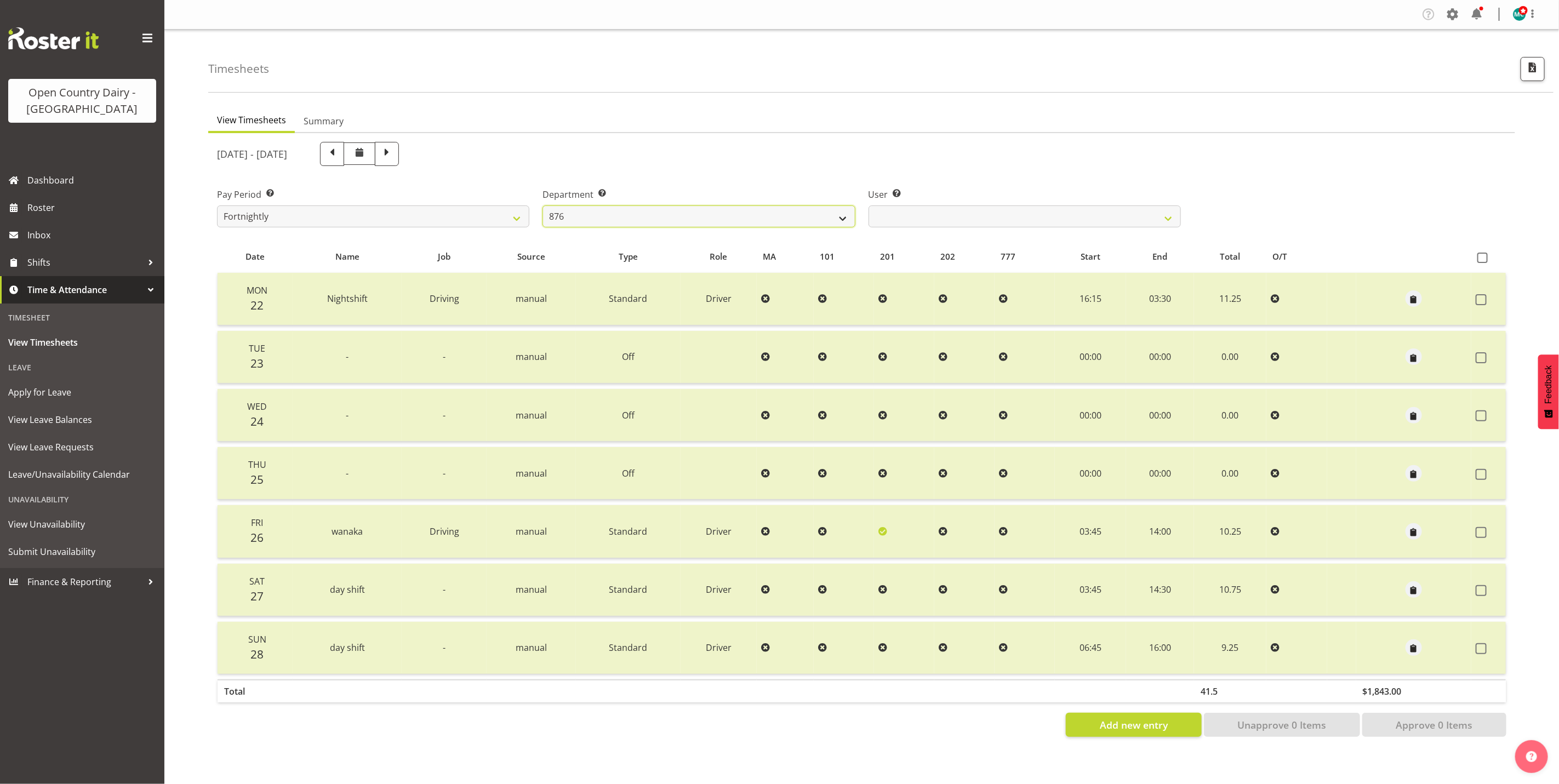
select select "692"
click at [542, 206] on select "734 735 736 737 738 739 851 853 854 855 856 858 861 862 865 867-9032 868 869 87…" at bounding box center [699, 217] width 312 height 22
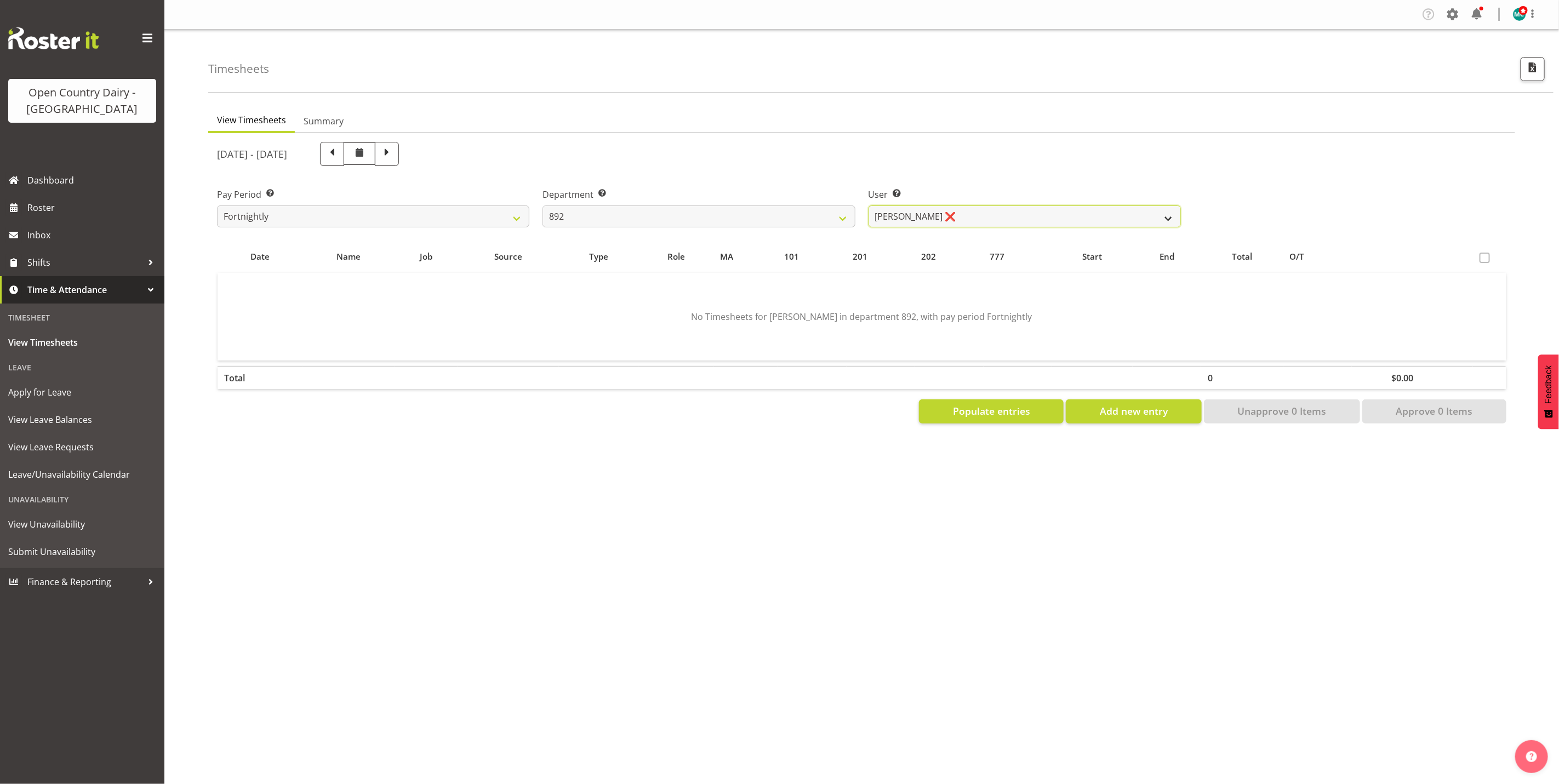
click at [990, 219] on select "[PERSON_NAME] ❌ [PERSON_NAME] ✔ [PERSON_NAME] ✔ [PERSON_NAME] ✔ [PERSON_NAME] ✔" at bounding box center [1025, 217] width 312 height 22
select select "11650"
click at [869, 206] on select "[PERSON_NAME] ❌ [PERSON_NAME] ✔ [PERSON_NAME] ✔ [PERSON_NAME] ✔ [PERSON_NAME] ✔" at bounding box center [1025, 217] width 312 height 22
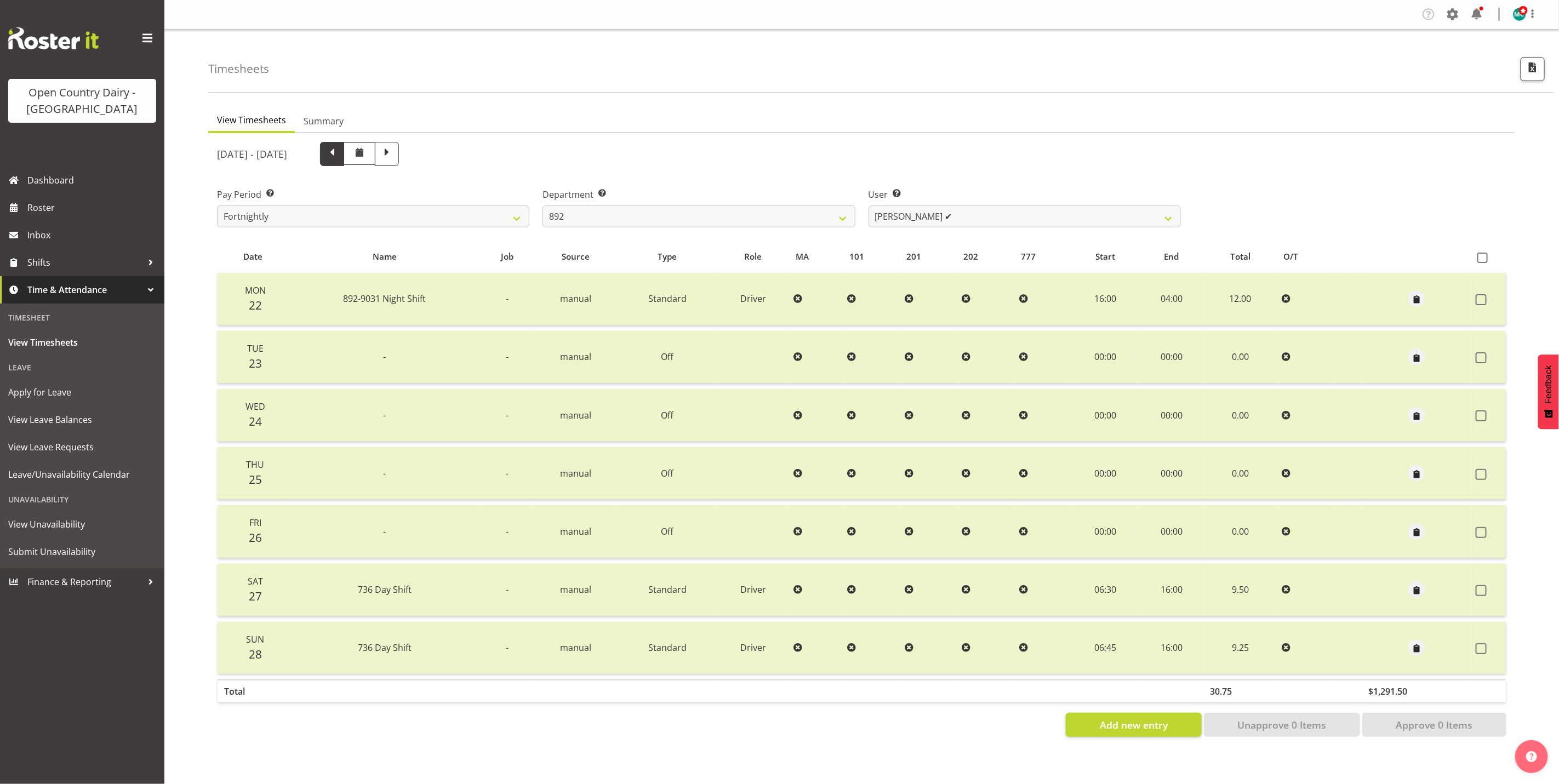
click at [339, 155] on span at bounding box center [332, 153] width 14 height 14
select select
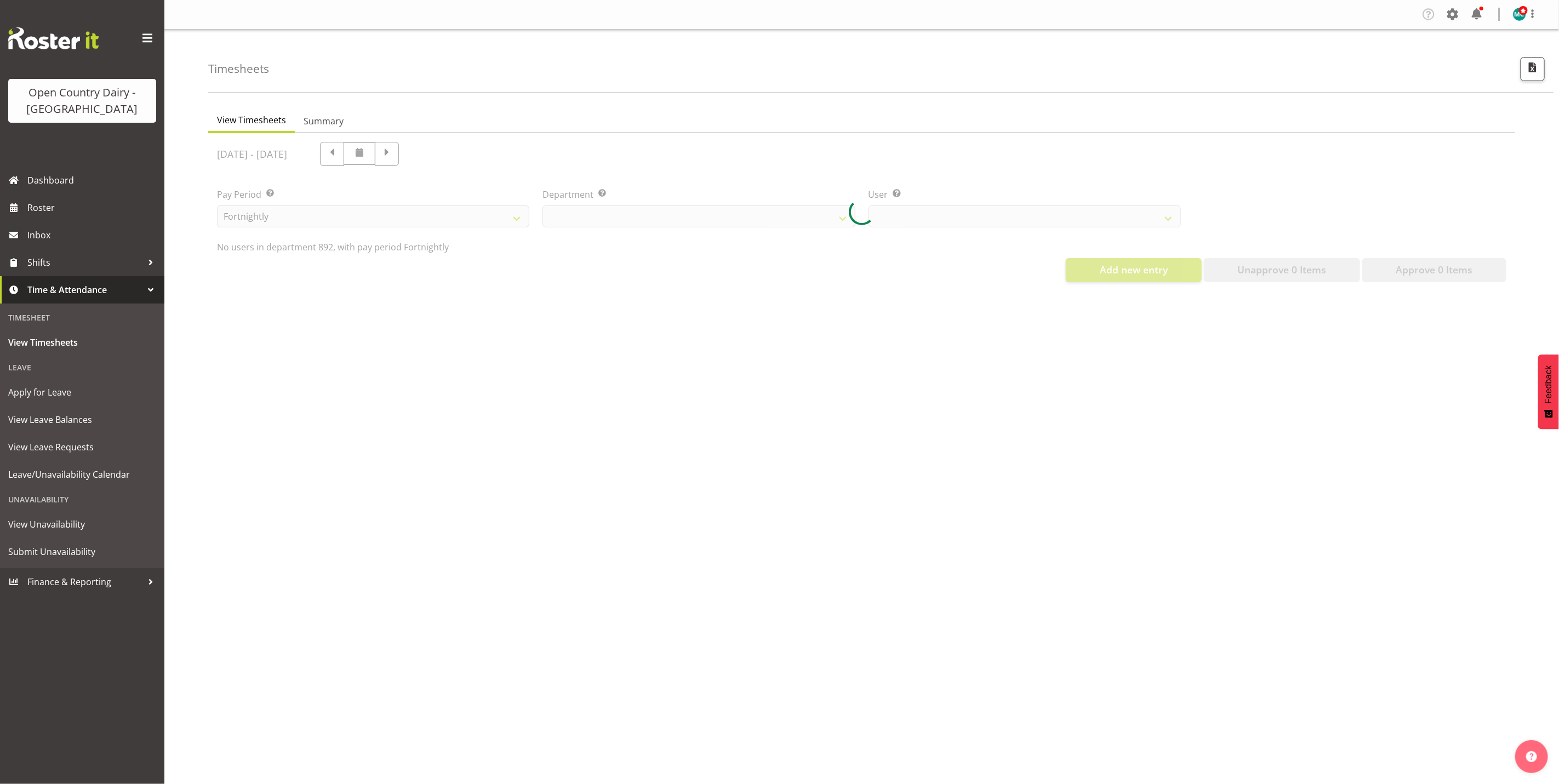
select select "692"
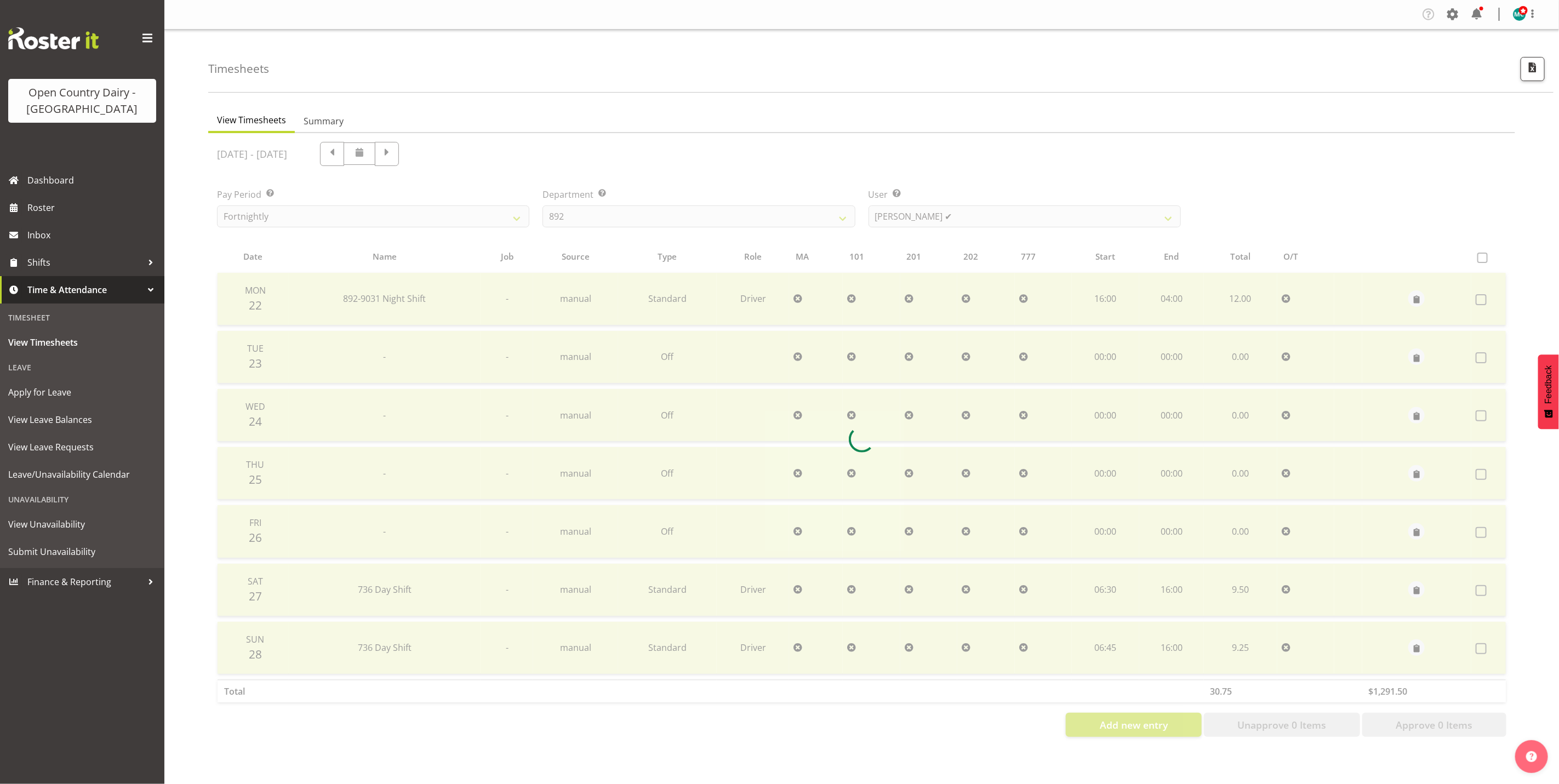
click at [1111, 214] on div at bounding box center [862, 439] width 1307 height 613
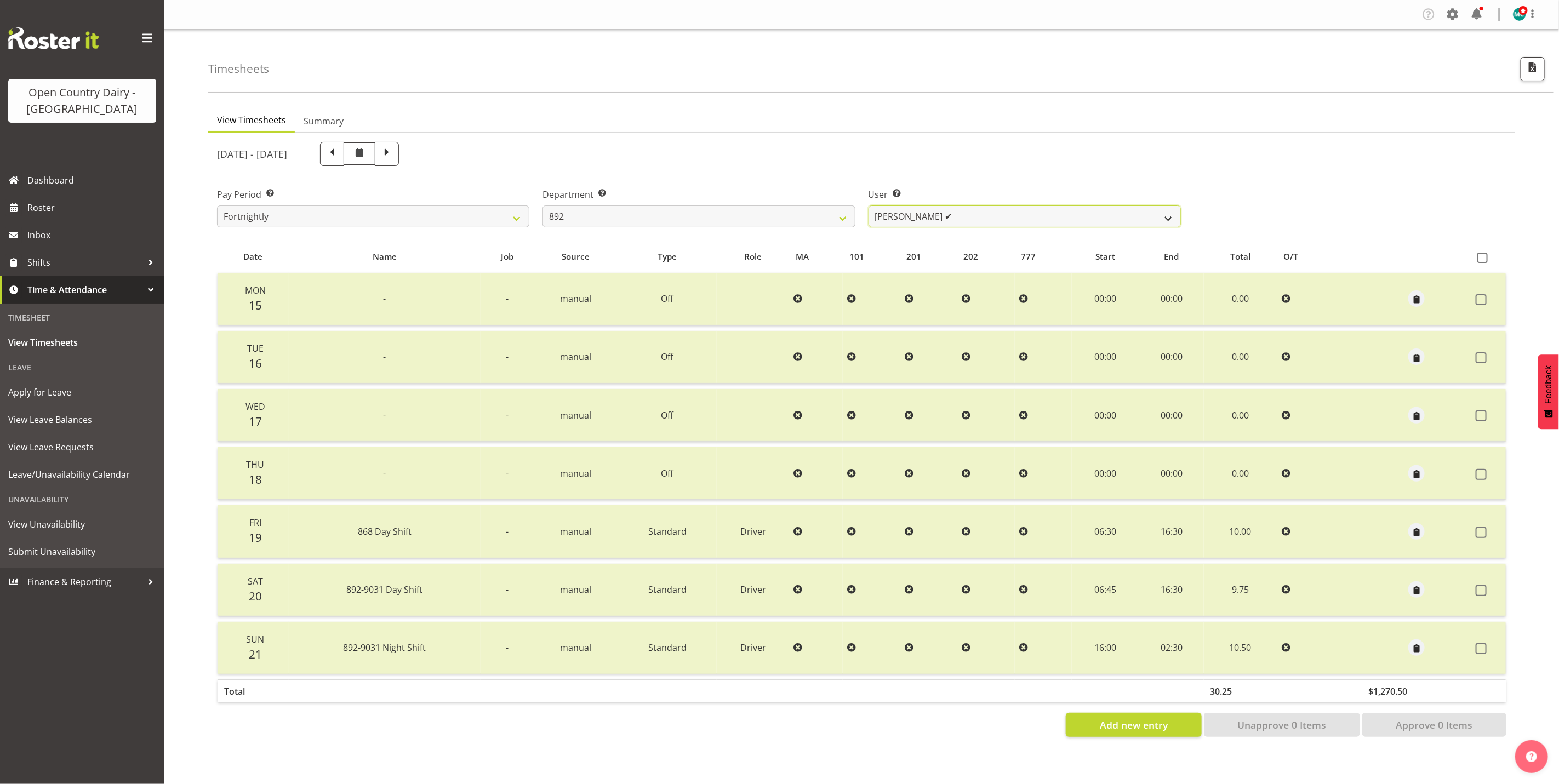
click at [1111, 214] on select "[PERSON_NAME] ❌ [PERSON_NAME] ✔ [PERSON_NAME] ✔ [PERSON_NAME] ✔ [PERSON_NAME] ✔" at bounding box center [1025, 217] width 312 height 22
select select "10919"
click at [869, 206] on select "[PERSON_NAME] ❌ [PERSON_NAME] ✔ [PERSON_NAME] ✔ [PERSON_NAME] ✔ [PERSON_NAME] ✔" at bounding box center [1025, 217] width 312 height 22
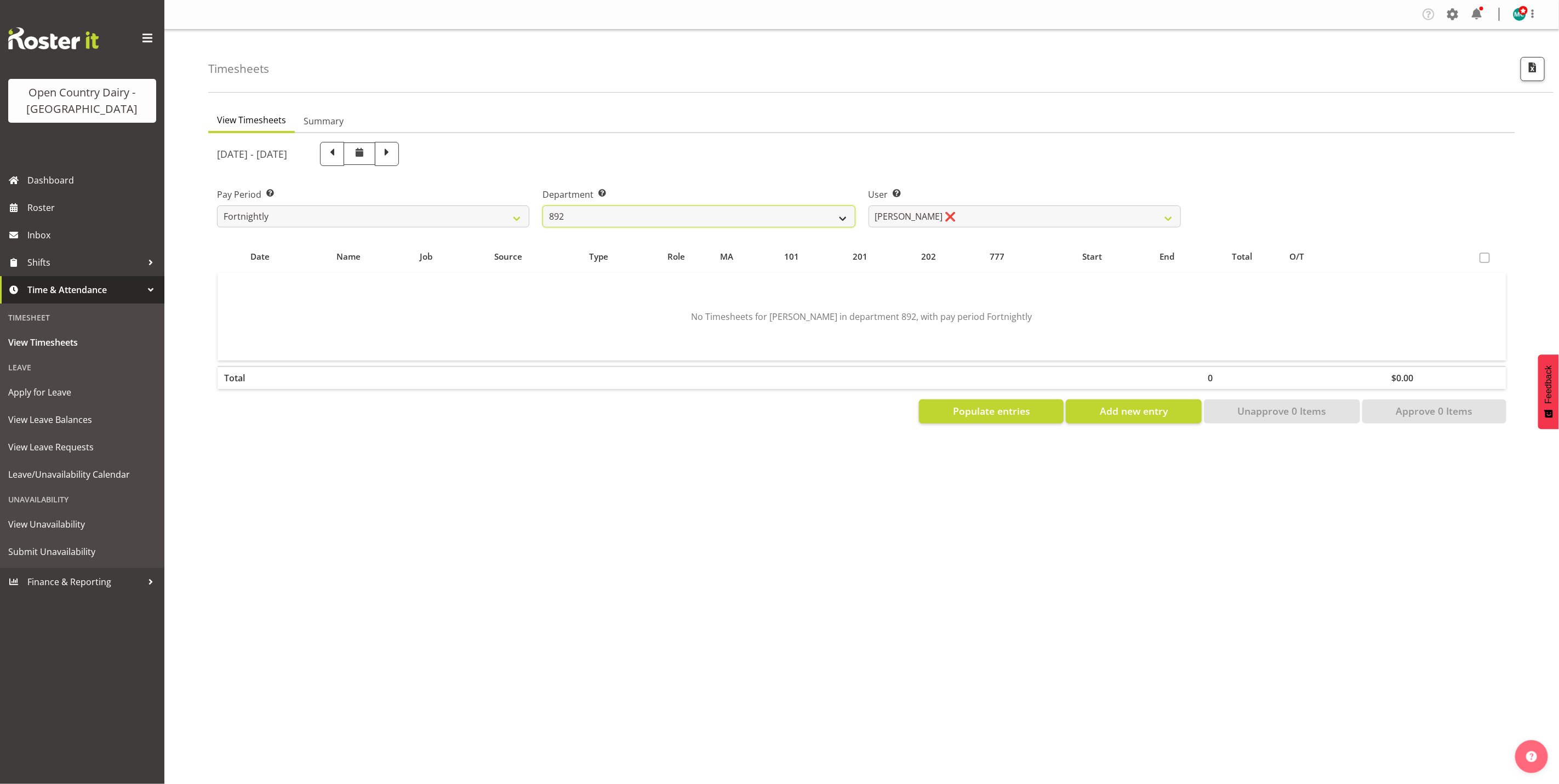
click at [794, 220] on select "734 735 736 737 738 739 851 853 854 855 856 858 861 862 865 867-9032 868 869 87…" at bounding box center [699, 217] width 312 height 22
click at [542, 206] on select "734 735 736 737 738 739 851 853 854 855 856 858 861 862 865 867-9032 868 869 87…" at bounding box center [699, 217] width 312 height 22
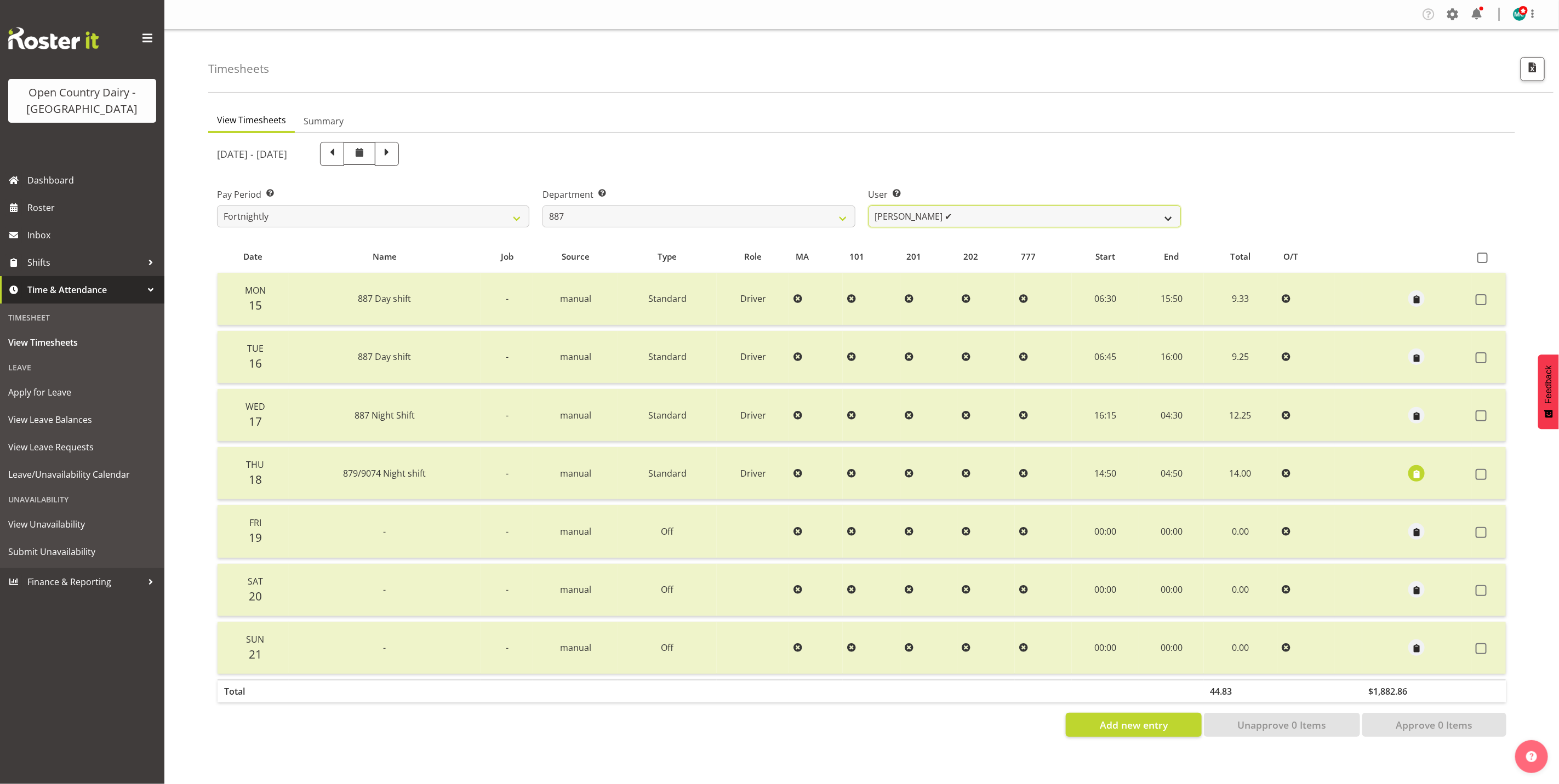
click at [956, 212] on select "[PERSON_NAME] ✔ [PERSON_NAME] ✔ [PERSON_NAME] ✔ [PERSON_NAME] ✔" at bounding box center [1025, 217] width 312 height 22
click at [1413, 472] on span "button" at bounding box center [1417, 474] width 13 height 13
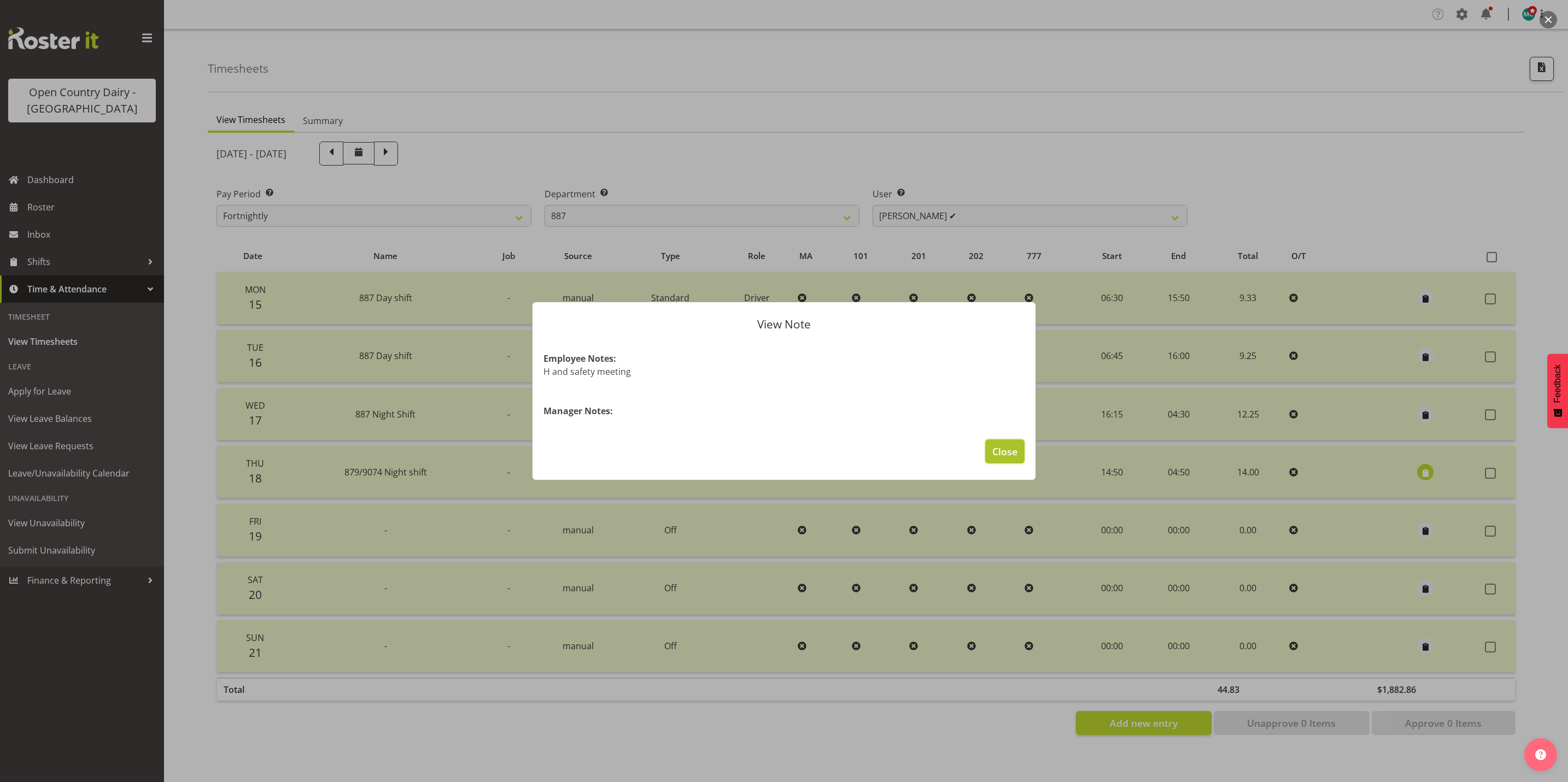
click at [1010, 447] on span "Close" at bounding box center [1004, 451] width 25 height 14
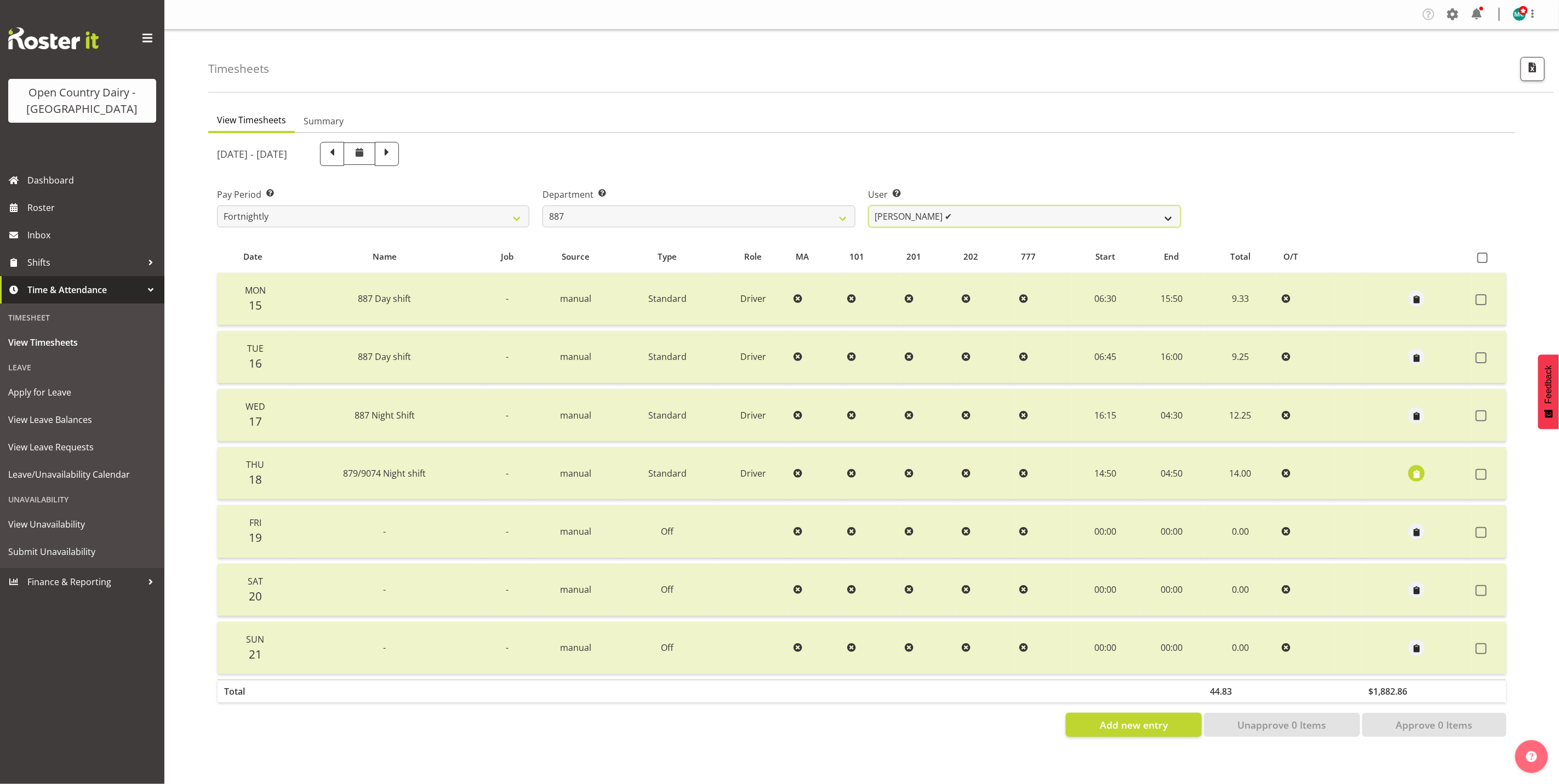
click at [1061, 216] on select "[PERSON_NAME] ✔ [PERSON_NAME] ✔ [PERSON_NAME] ✔ [PERSON_NAME] ✔" at bounding box center [1025, 217] width 312 height 22
drag, startPoint x: 773, startPoint y: 215, endPoint x: 771, endPoint y: 229, distance: 14.1
click at [773, 215] on select "734 735 736 737 738 739 851 853 854 855 856 858 861 862 865 867-9032 868 869 87…" at bounding box center [699, 217] width 312 height 22
click at [542, 206] on select "734 735 736 737 738 739 851 853 854 855 856 858 861 862 865 867-9032 868 869 87…" at bounding box center [699, 217] width 312 height 22
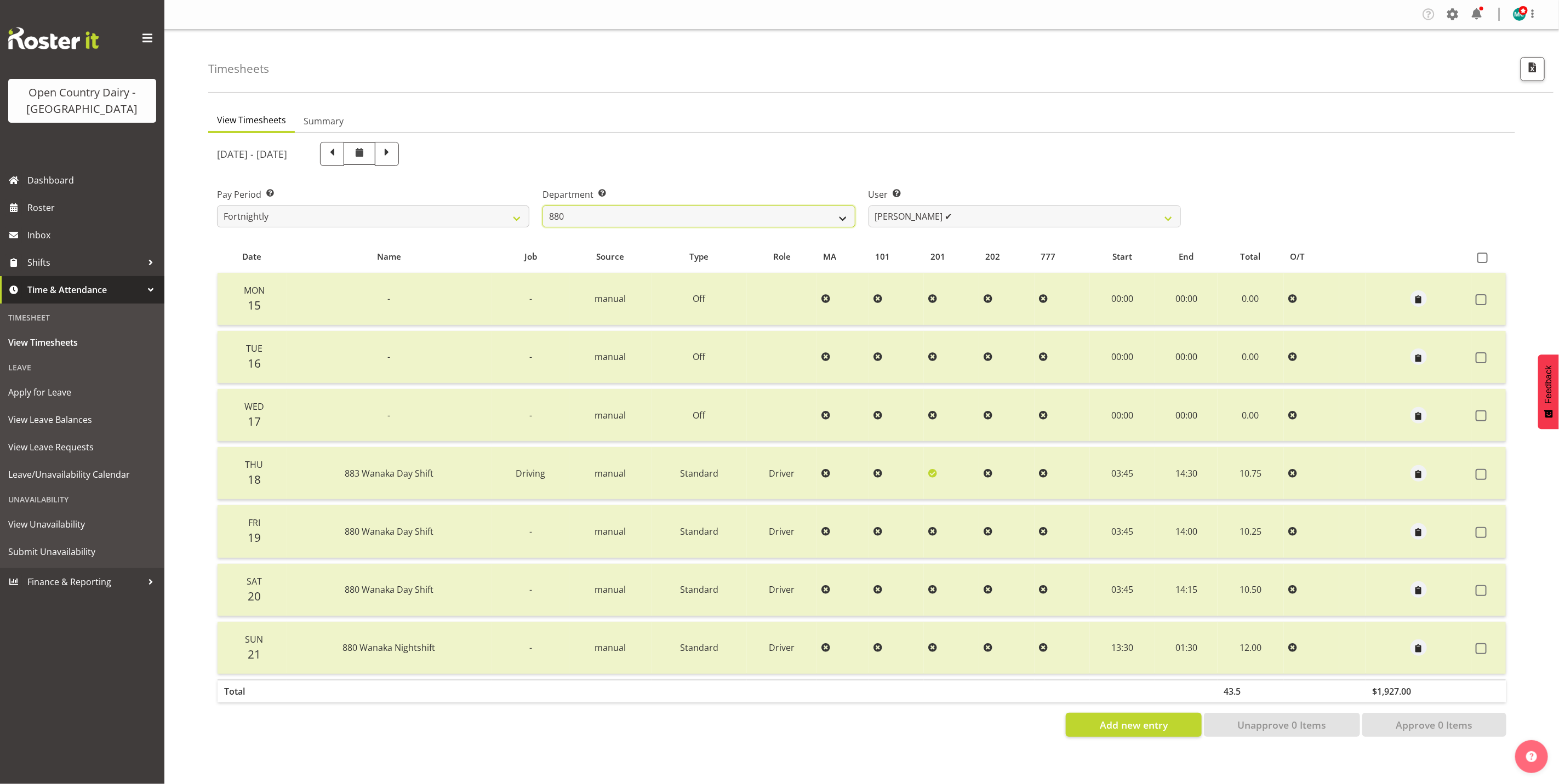
click at [713, 216] on select "734 735 736 737 738 739 851 853 854 855 856 858 861 862 865 867-9032 868 869 87…" at bounding box center [699, 217] width 312 height 22
click at [923, 218] on select "[PERSON_NAME] ✔ [PERSON_NAME] ✔ [PERSON_NAME] ✔ [PERSON_NAME] ✔" at bounding box center [1025, 217] width 312 height 22
click at [826, 220] on select "734 735 736 737 738 739 851 853 854 855 856 858 861 862 865 867-9032 868 869 87…" at bounding box center [699, 217] width 312 height 22
click at [542, 206] on select "734 735 736 737 738 739 851 853 854 855 856 858 861 862 865 867-9032 868 869 87…" at bounding box center [699, 217] width 312 height 22
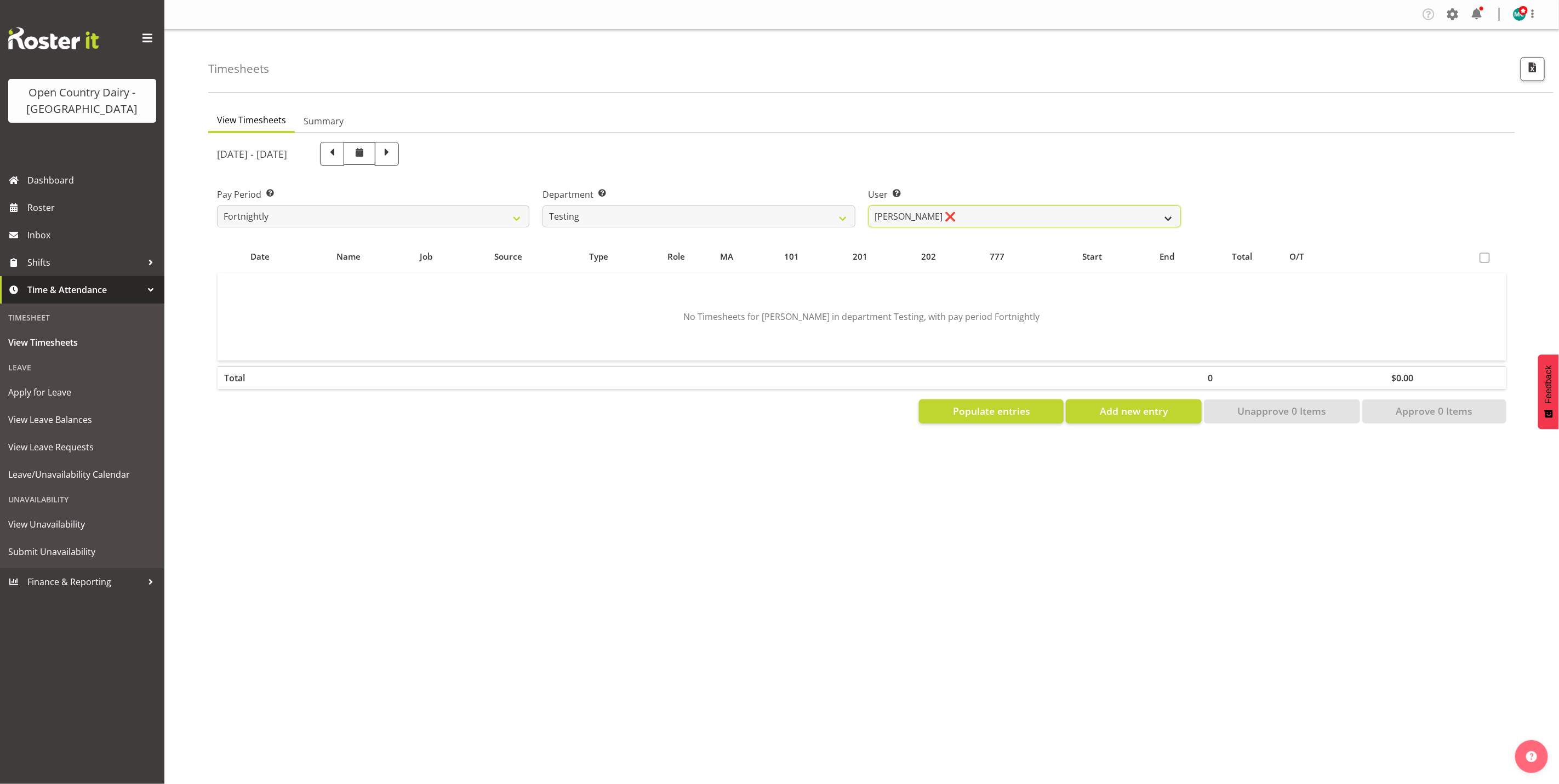
click at [968, 207] on select "[PERSON_NAME] ❌ [PERSON_NAME] Bloggs ❌ Milk Reception Awarua ❌ SMT Planning ❌ […" at bounding box center [1025, 217] width 312 height 22
click at [772, 215] on select "734 735 736 737 738 739 851 853 854 855 856 858 861 862 865 867-9032 868 869 87…" at bounding box center [699, 217] width 312 height 22
select select "696"
click at [542, 206] on select "734 735 736 737 738 739 851 853 854 855 856 858 861 862 865 867-9032 868 869 87…" at bounding box center [699, 217] width 312 height 22
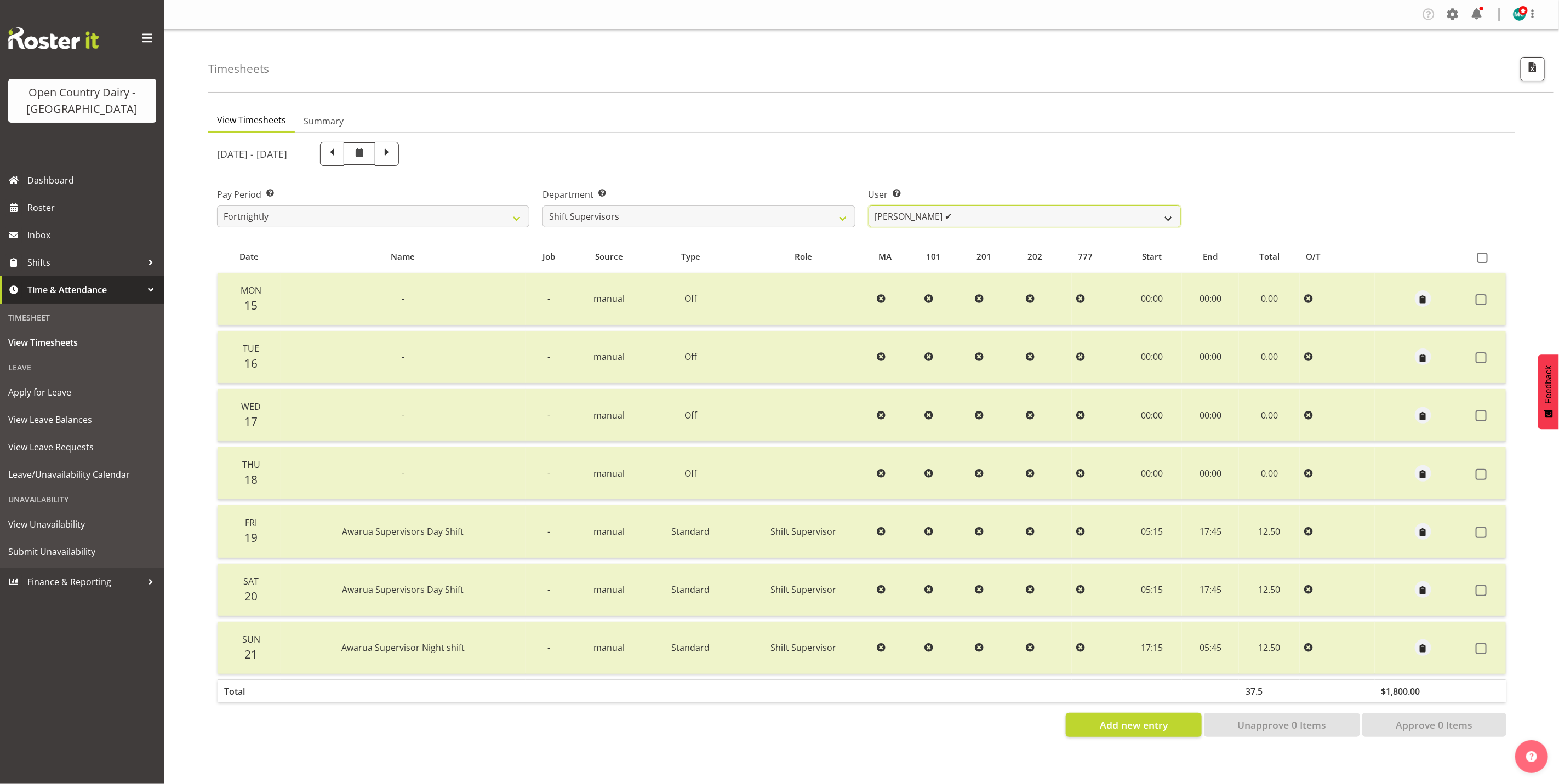
click at [992, 211] on select "[PERSON_NAME] ✔ [PERSON_NAME] ✔ [PERSON_NAME] ✔ [PERSON_NAME] ✔" at bounding box center [1025, 217] width 312 height 22
click at [869, 206] on select "[PERSON_NAME] ✔ [PERSON_NAME] ✔ [PERSON_NAME] ✔ [PERSON_NAME] ✔" at bounding box center [1025, 217] width 312 height 22
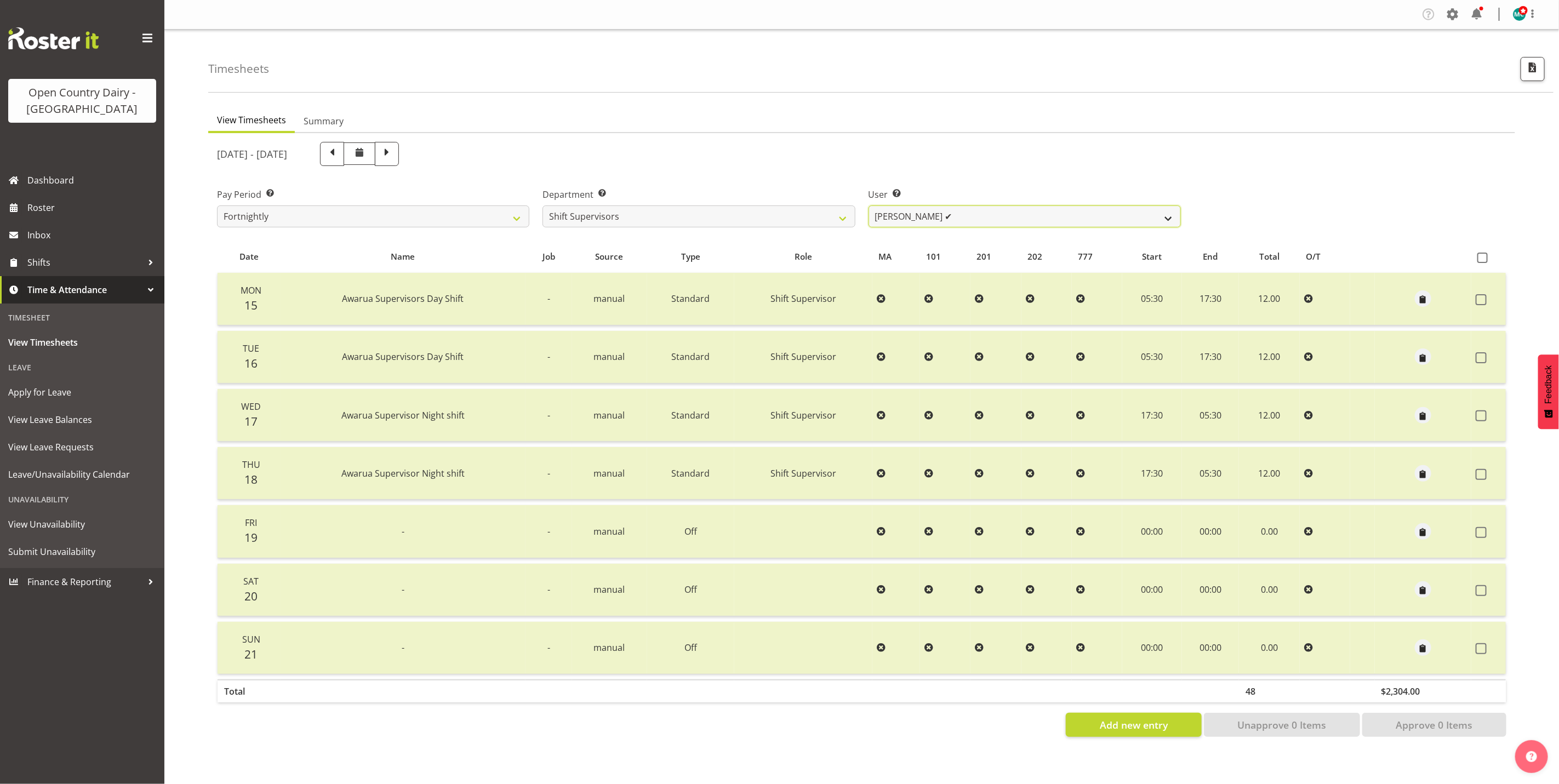
click at [1000, 214] on select "[PERSON_NAME] ✔ [PERSON_NAME] ✔ [PERSON_NAME] ✔ [PERSON_NAME] ✔" at bounding box center [1025, 217] width 312 height 22
click at [869, 206] on select "[PERSON_NAME] ✔ [PERSON_NAME] ✔ [PERSON_NAME] ✔ [PERSON_NAME] ✔" at bounding box center [1025, 217] width 312 height 22
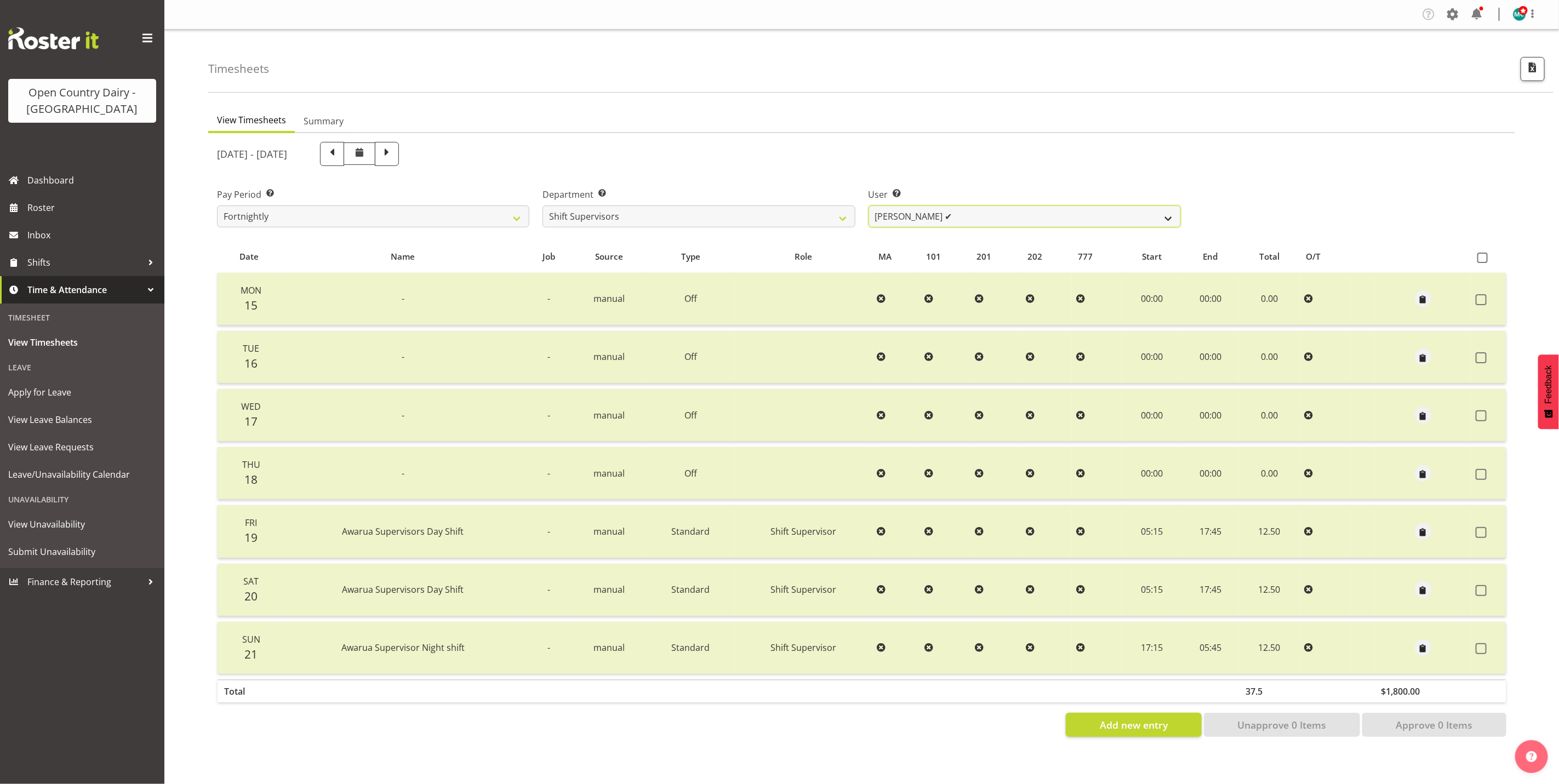
click at [1042, 224] on select "[PERSON_NAME] ✔ [PERSON_NAME] ✔ [PERSON_NAME] ✔ [PERSON_NAME] ✔" at bounding box center [1025, 217] width 312 height 22
click at [869, 206] on select "[PERSON_NAME] ✔ [PERSON_NAME] ✔ [PERSON_NAME] ✔ [PERSON_NAME] ✔" at bounding box center [1025, 217] width 312 height 22
drag, startPoint x: 995, startPoint y: 210, endPoint x: 995, endPoint y: 223, distance: 13.0
click at [995, 210] on select "[PERSON_NAME] ✔ [PERSON_NAME] ✔ [PERSON_NAME] ✔ [PERSON_NAME] ✔" at bounding box center [1025, 217] width 312 height 22
click at [869, 206] on select "[PERSON_NAME] ✔ [PERSON_NAME] ✔ [PERSON_NAME] ✔ [PERSON_NAME] ✔" at bounding box center [1025, 217] width 312 height 22
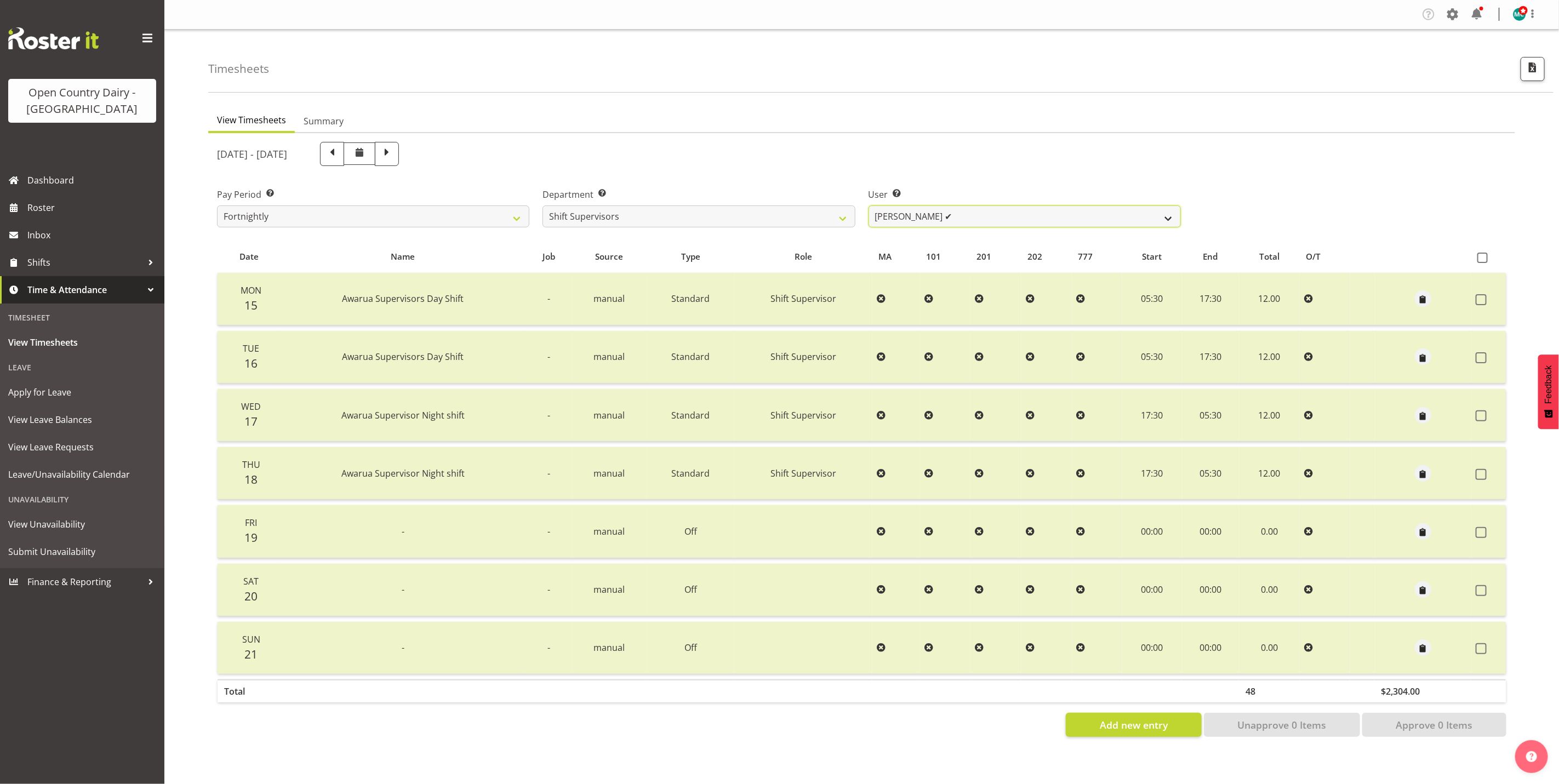
click at [1029, 209] on select "[PERSON_NAME] ✔ [PERSON_NAME] ✔ [PERSON_NAME] ✔ [PERSON_NAME] ✔" at bounding box center [1025, 217] width 312 height 22
click at [869, 206] on select "[PERSON_NAME] ✔ [PERSON_NAME] ✔ [PERSON_NAME] ✔ [PERSON_NAME] ✔" at bounding box center [1025, 217] width 312 height 22
click at [971, 206] on select "[PERSON_NAME] ✔ [PERSON_NAME] ✔ [PERSON_NAME] ✔ [PERSON_NAME] ✔" at bounding box center [1025, 217] width 312 height 22
select select "7509"
click at [869, 206] on select "[PERSON_NAME] ✔ [PERSON_NAME] ✔ [PERSON_NAME] ✔ [PERSON_NAME] ✔" at bounding box center [1025, 217] width 312 height 22
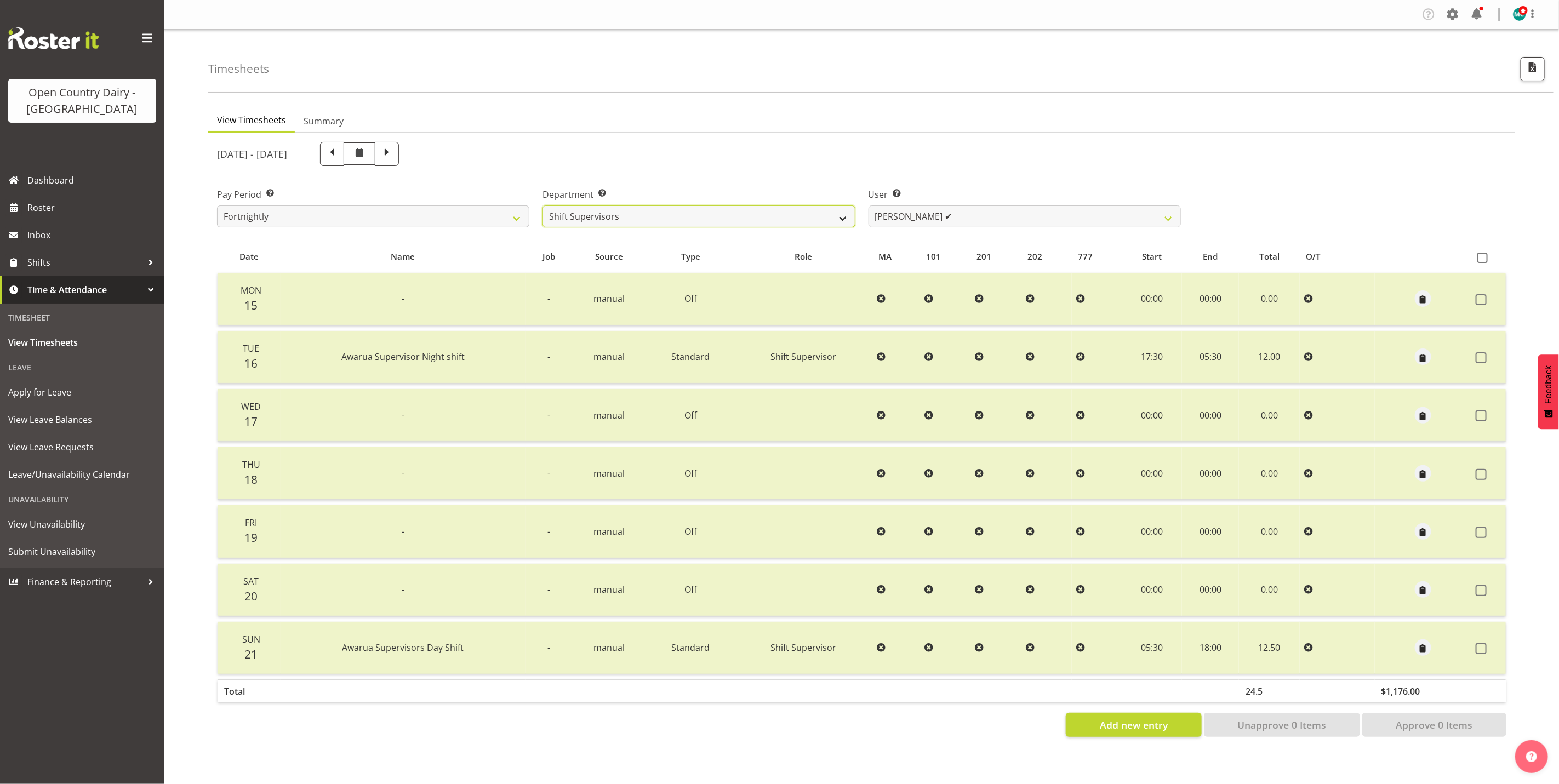
click at [733, 227] on select "734 735 736 737 738 739 851 853 854 855 856 858 861 862 865 867-9032 868 869 87…" at bounding box center [699, 217] width 312 height 22
click at [542, 206] on select "734 735 736 737 738 739 851 853 854 855 856 858 861 862 865 867-9032 868 869 87…" at bounding box center [699, 217] width 312 height 22
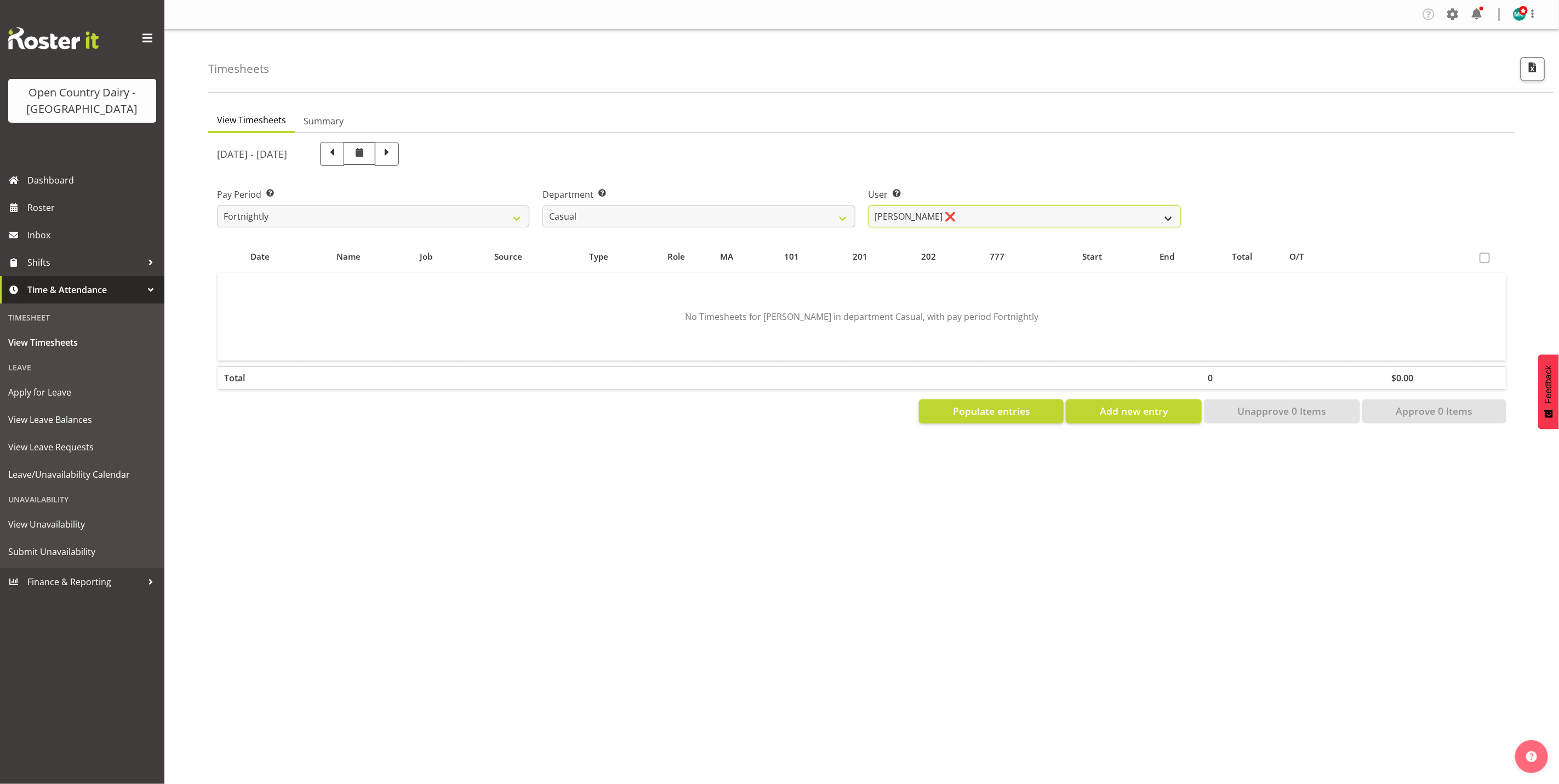
click at [1081, 221] on select "[PERSON_NAME] ❌" at bounding box center [1025, 217] width 312 height 22
click at [734, 212] on select "734 735 736 737 738 739 851 853 854 855 856 858 861 862 865 867-9032 868 869 87…" at bounding box center [699, 217] width 312 height 22
select select "699"
click at [542, 206] on select "734 735 736 737 738 739 851 853 854 855 856 858 861 862 865 867-9032 868 869 87…" at bounding box center [699, 217] width 312 height 22
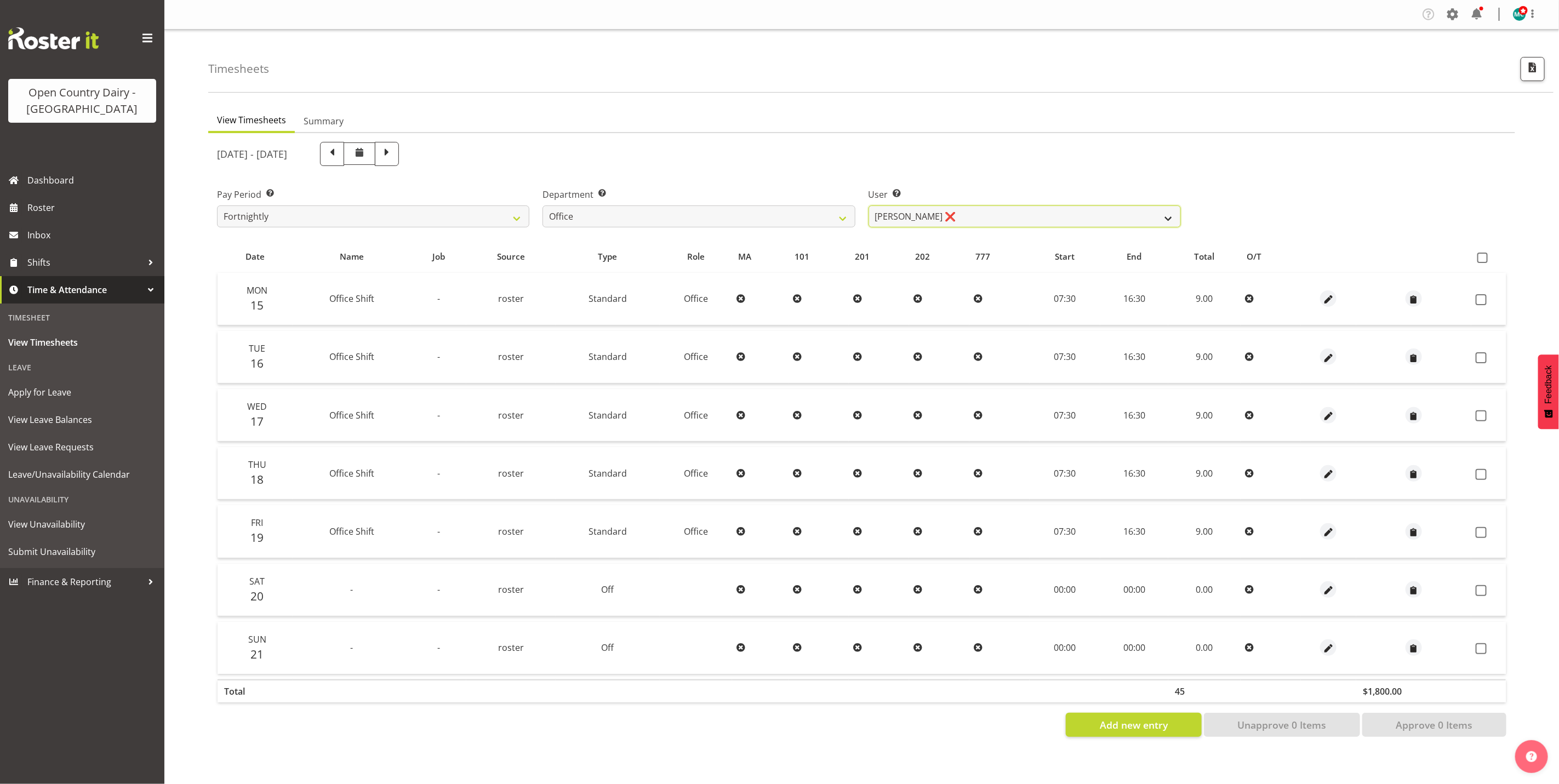
click at [1018, 212] on select "[PERSON_NAME] ❌ [PERSON_NAME] ❌ [PERSON_NAME] ❌ [PERSON_NAME] ❌ [PERSON_NAME] ❌…" at bounding box center [1025, 217] width 312 height 22
click at [869, 206] on select "[PERSON_NAME] ❌ [PERSON_NAME] ❌ [PERSON_NAME] ❌ [PERSON_NAME] ❌ [PERSON_NAME] ❌…" at bounding box center [1025, 217] width 312 height 22
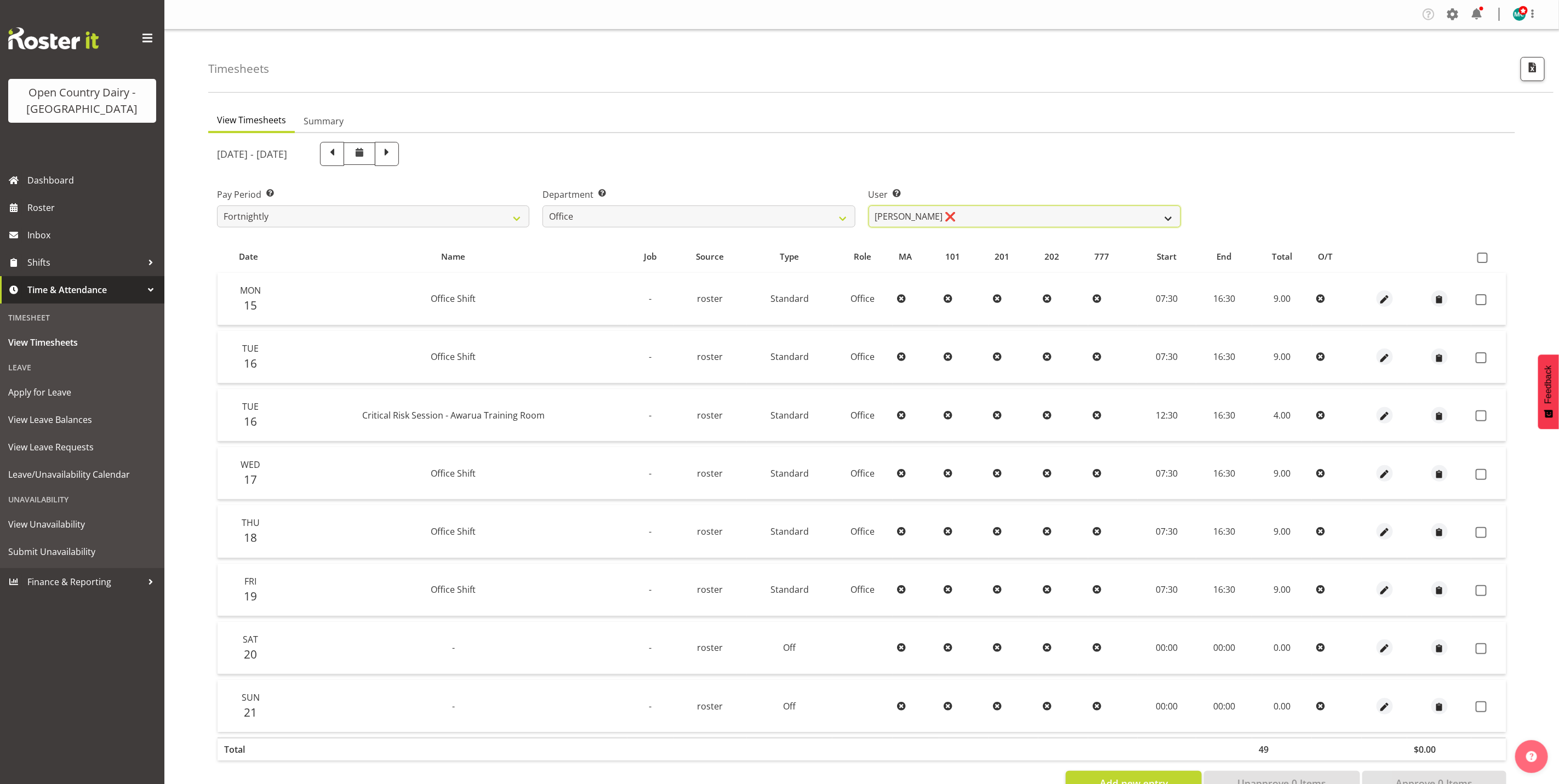
click at [1010, 215] on select "[PERSON_NAME] ❌ [PERSON_NAME] ❌ [PERSON_NAME] ❌ [PERSON_NAME] ❌ [PERSON_NAME] ❌…" at bounding box center [1025, 217] width 312 height 22
select select "10922"
click at [869, 206] on select "[PERSON_NAME] ❌ [PERSON_NAME] ❌ [PERSON_NAME] ❌ [PERSON_NAME] ❌ [PERSON_NAME] ❌…" at bounding box center [1025, 217] width 312 height 22
